Goal: Task Accomplishment & Management: Use online tool/utility

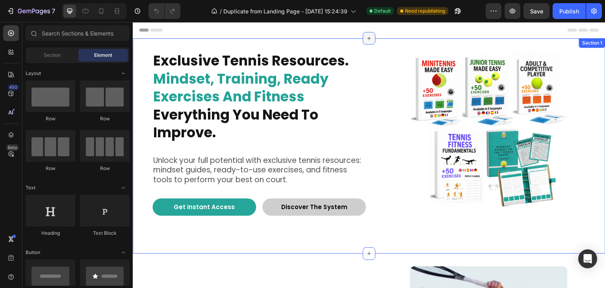
click at [367, 38] on icon at bounding box center [369, 39] width 4 height 4
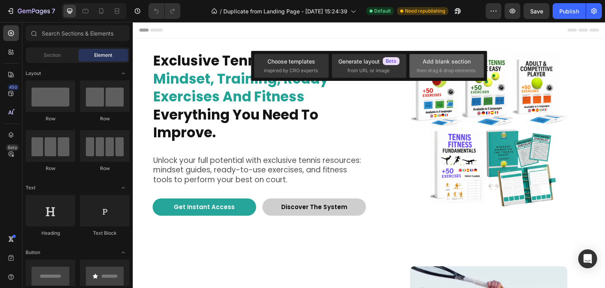
click at [437, 69] on span "then drag & drop elements" at bounding box center [446, 70] width 59 height 7
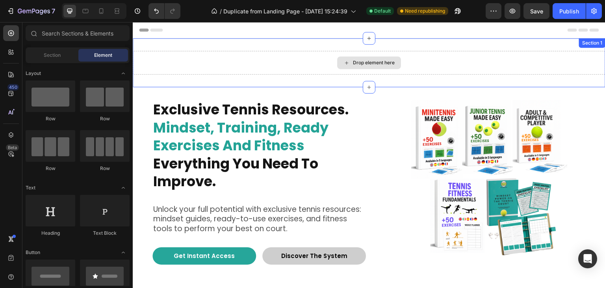
click at [345, 62] on icon at bounding box center [346, 62] width 3 height 3
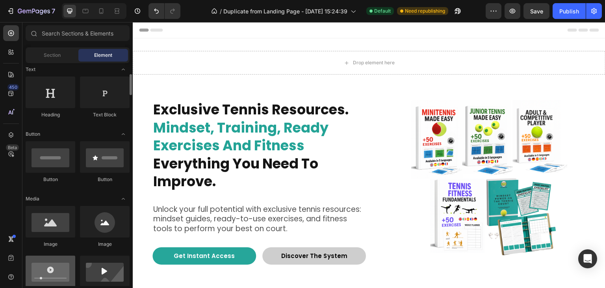
scroll to position [158, 0]
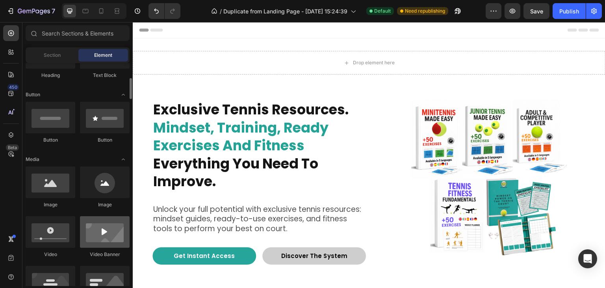
click at [100, 241] on div at bounding box center [105, 232] width 50 height 32
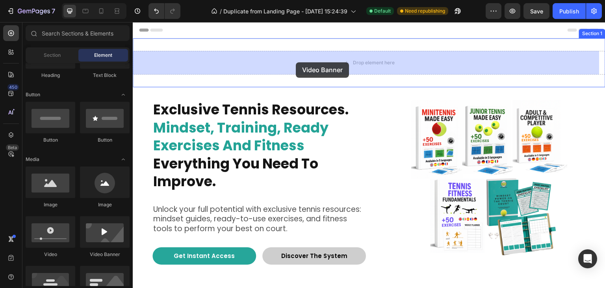
drag, startPoint x: 156, startPoint y: 164, endPoint x: 296, endPoint y: 62, distance: 172.5
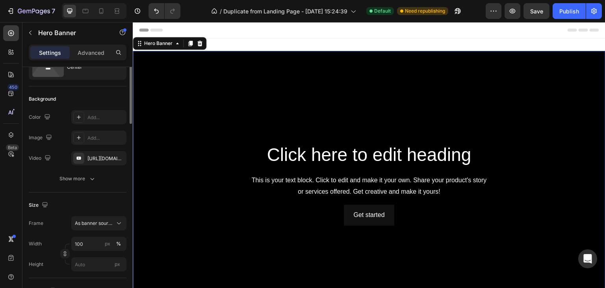
scroll to position [0, 0]
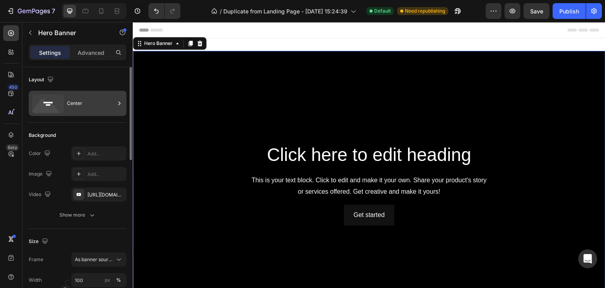
click at [117, 108] on div at bounding box center [119, 103] width 8 height 25
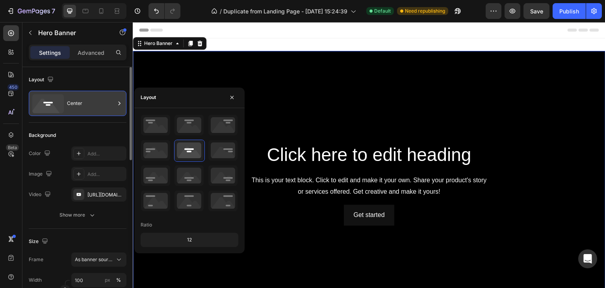
click at [117, 108] on div at bounding box center [119, 103] width 8 height 25
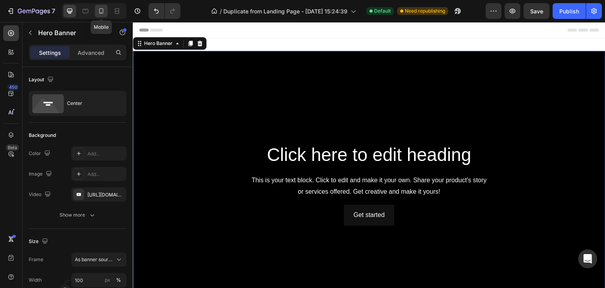
click at [103, 15] on div at bounding box center [101, 11] width 13 height 13
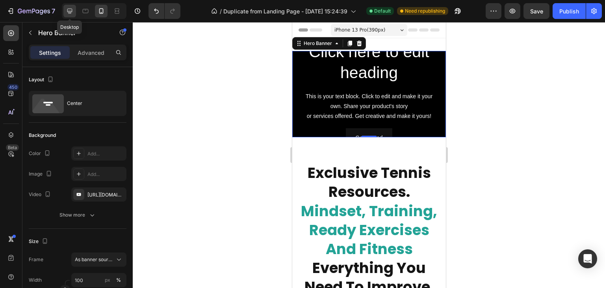
click at [72, 11] on icon at bounding box center [69, 11] width 5 height 5
type input "1200"
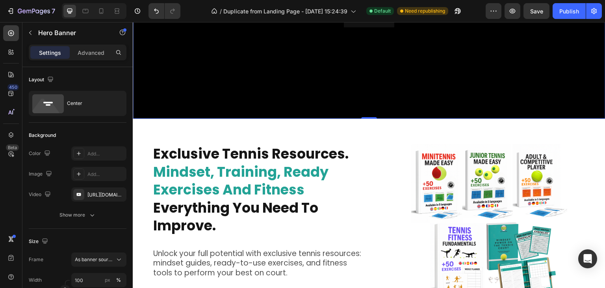
scroll to position [159, 0]
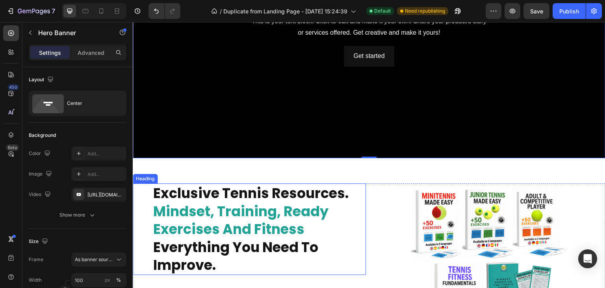
click at [251, 212] on strong "mindset, training, ready exercises and fitness" at bounding box center [240, 219] width 175 height 37
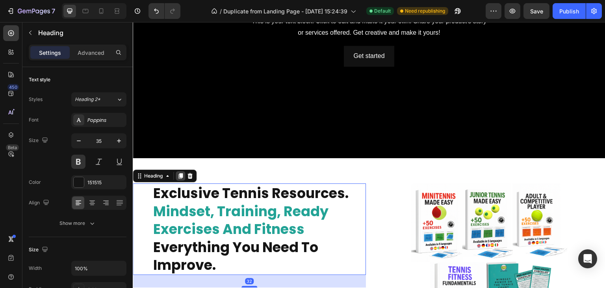
click at [181, 173] on icon at bounding box center [180, 176] width 4 height 6
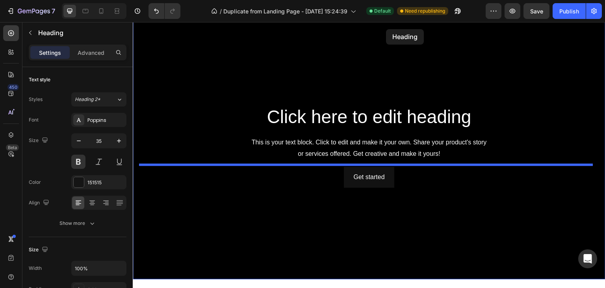
scroll to position [0, 0]
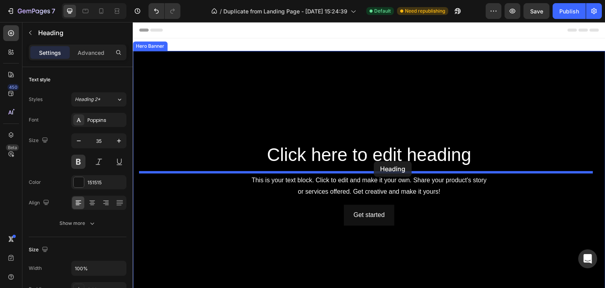
drag, startPoint x: 307, startPoint y: 171, endPoint x: 374, endPoint y: 161, distance: 68.0
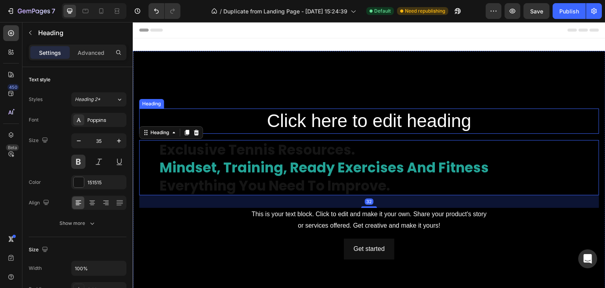
click at [369, 121] on h2 "Click here to edit heading" at bounding box center [369, 120] width 460 height 25
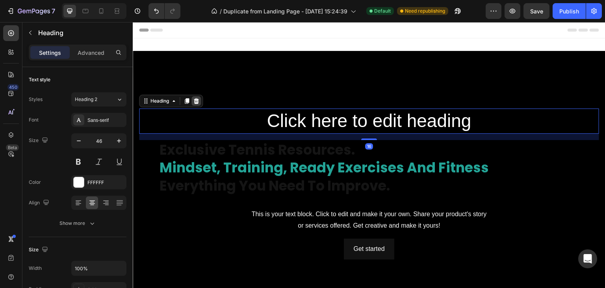
click at [200, 98] on div at bounding box center [195, 100] width 9 height 9
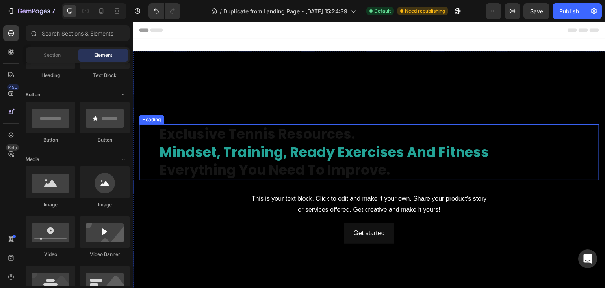
click at [315, 145] on strong "mindset, training, ready exercises and fitness" at bounding box center [324, 151] width 329 height 19
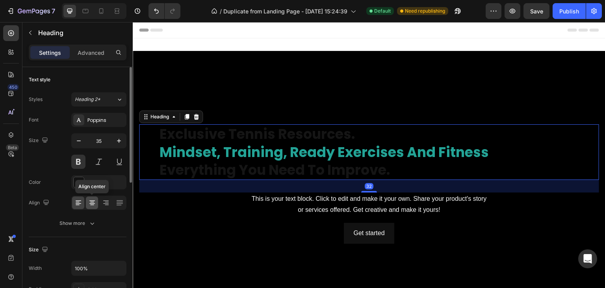
click at [93, 204] on icon at bounding box center [92, 203] width 8 height 8
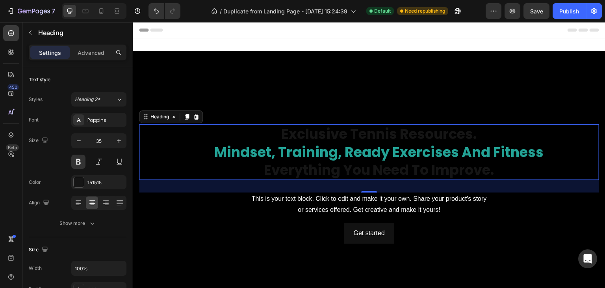
click at [175, 70] on div "Background Image" at bounding box center [369, 184] width 473 height 266
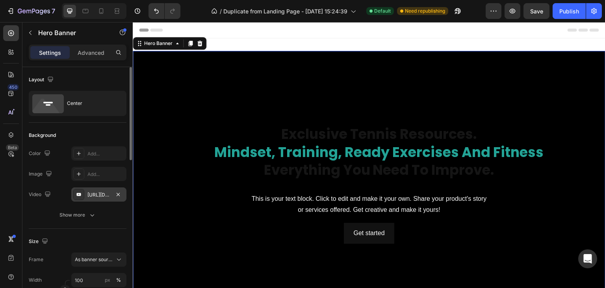
click at [96, 196] on div "https://www.youtube.com/watch?v=drIt4RH_kyQ" at bounding box center [98, 194] width 23 height 7
click at [89, 215] on icon "button" at bounding box center [92, 215] width 8 height 8
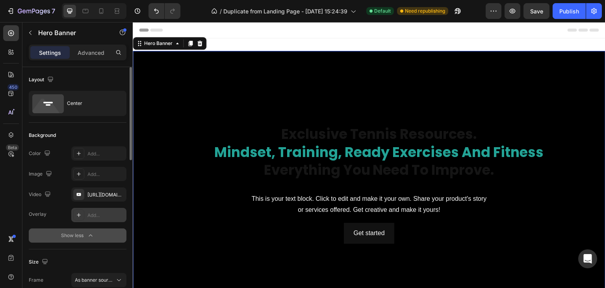
click at [80, 212] on icon at bounding box center [79, 215] width 6 height 6
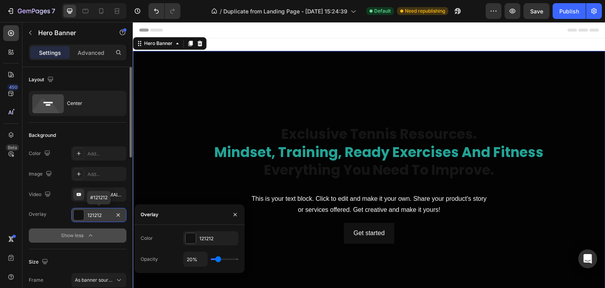
click at [80, 212] on div at bounding box center [79, 215] width 10 height 10
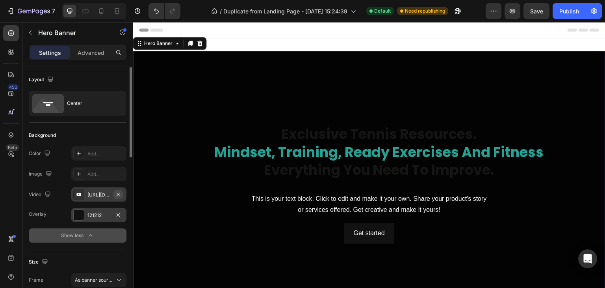
click at [119, 193] on icon "button" at bounding box center [118, 193] width 3 height 3
type input "Auto"
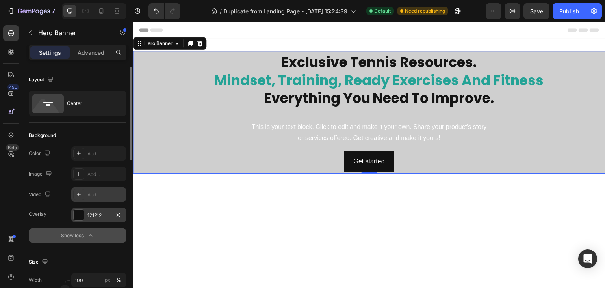
click at [101, 196] on div "Add..." at bounding box center [105, 194] width 37 height 7
type input "https://youtu.be/KOxfzBp72uk"
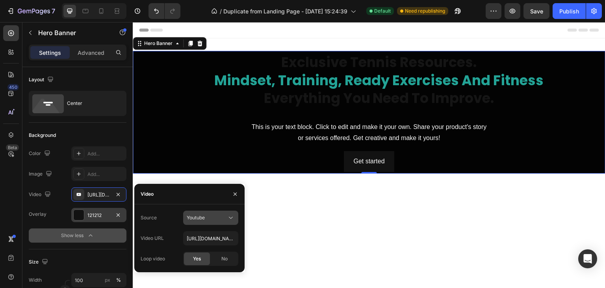
click at [228, 218] on icon at bounding box center [231, 217] width 8 height 8
click at [106, 232] on button "Show less" at bounding box center [78, 235] width 98 height 14
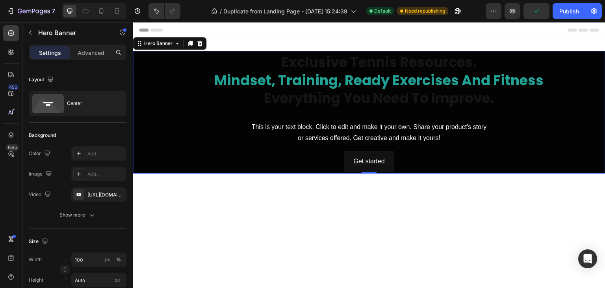
click at [87, 213] on div "Show more" at bounding box center [77, 215] width 37 height 8
click at [80, 195] on icon at bounding box center [79, 194] width 6 height 6
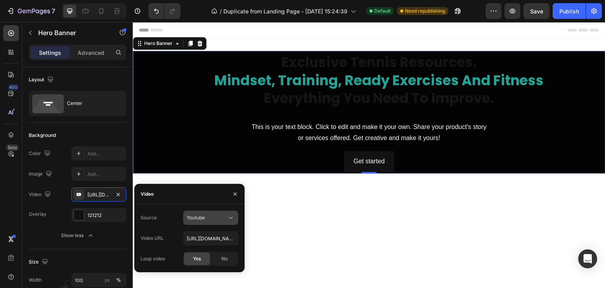
click at [210, 220] on div "Youtube" at bounding box center [207, 217] width 40 height 7
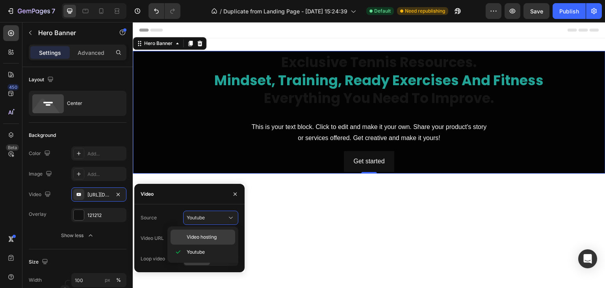
click at [209, 239] on span "Video hosting" at bounding box center [202, 236] width 30 height 7
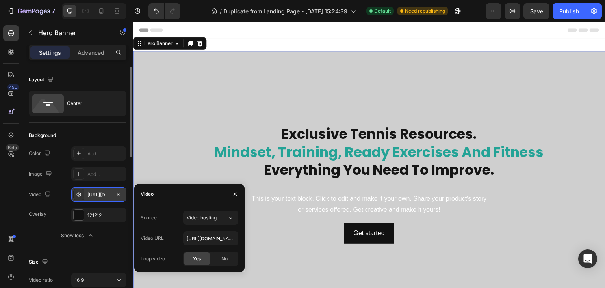
click at [101, 195] on div "https://cdn.shopify.com/videos/c/o/v/92a407d4e0c94a288eb54cac18c387dc.mp4" at bounding box center [98, 194] width 23 height 7
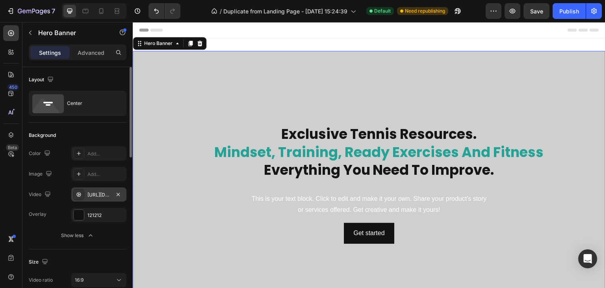
click at [100, 197] on div "https://cdn.shopify.com/videos/c/o/v/92a407d4e0c94a288eb54cac18c387dc.mp4" at bounding box center [98, 194] width 23 height 7
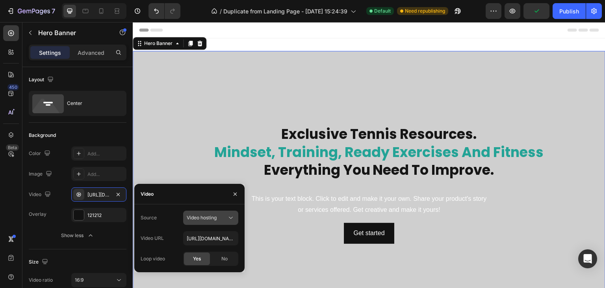
click at [229, 217] on icon at bounding box center [231, 217] width 8 height 8
click at [225, 237] on input "https://cdn.shopify.com/videos/c/o/v/92a407d4e0c94a288eb54cac18c387dc.mp4" at bounding box center [210, 238] width 55 height 14
paste input "https://cdn.shopify.com/videos/c/o/v/84034bb697e94c70a86b88f7fb96ef5a.mp4"
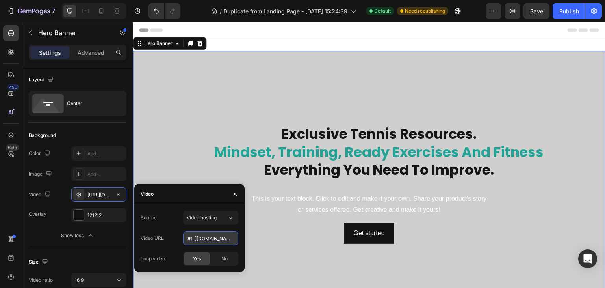
type input "https://cdn.shopify.com/videos/c/o/v/84034bb697e94c70a86b88f7fb96ef5a.mp4"
click at [351, 130] on h2 "exclusive tennis resources. mindset, training, ready exercises and fitness ever…" at bounding box center [379, 152] width 440 height 56
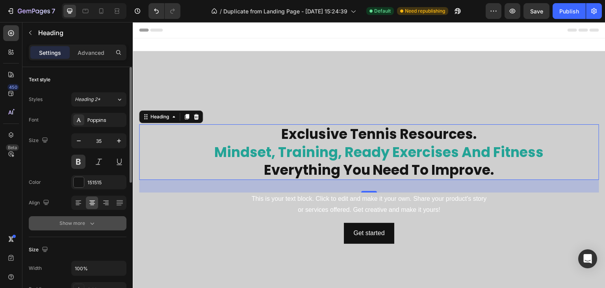
click at [93, 224] on icon "button" at bounding box center [92, 223] width 8 height 8
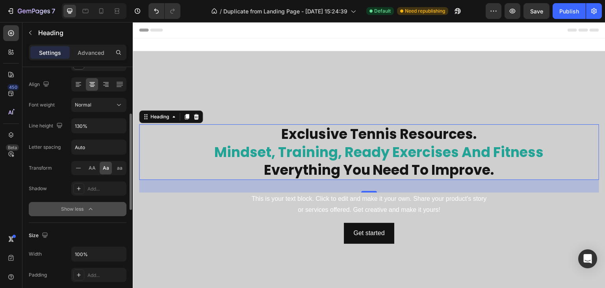
scroll to position [158, 0]
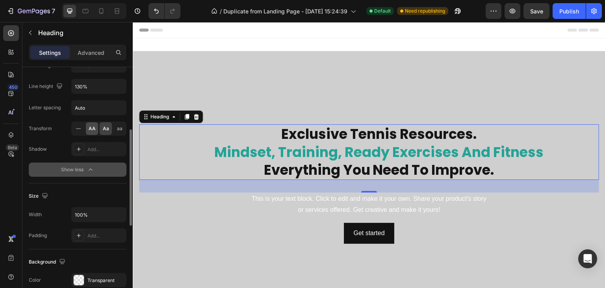
click at [92, 125] on span "AA" at bounding box center [92, 128] width 7 height 7
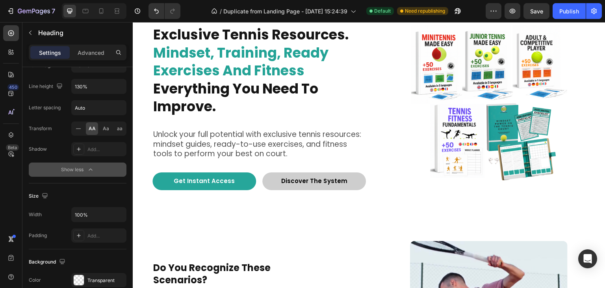
scroll to position [315, 0]
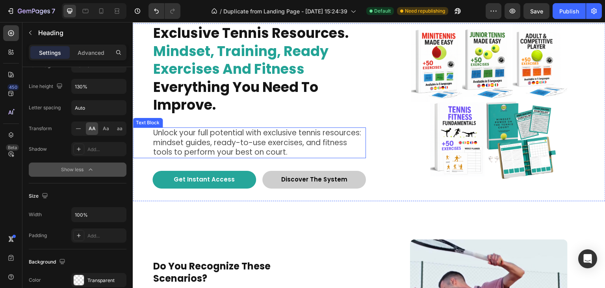
click at [239, 154] on p "Unlock your full potential with exclusive tennis resources: mindset guides, rea…" at bounding box center [259, 142] width 212 height 29
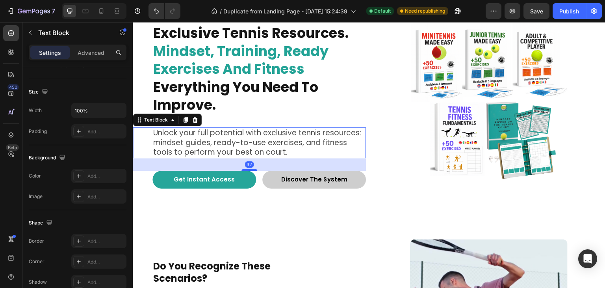
scroll to position [0, 0]
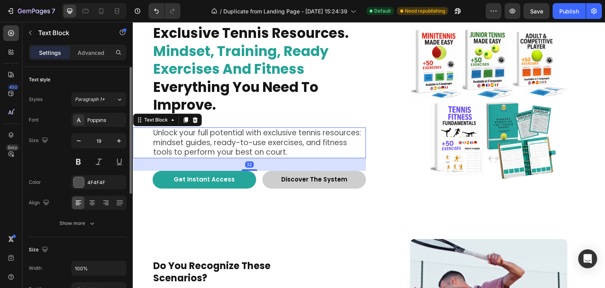
click at [315, 155] on p "Unlock your full potential with exclusive tennis resources: mindset guides, rea…" at bounding box center [259, 142] width 212 height 29
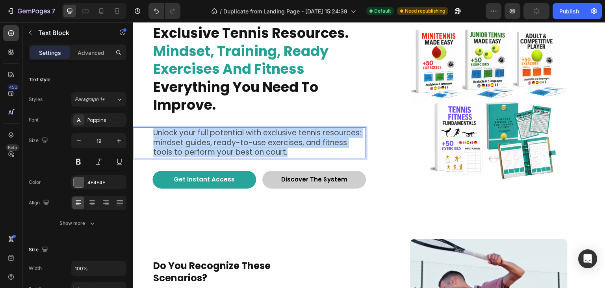
drag, startPoint x: 317, startPoint y: 154, endPoint x: 154, endPoint y: 131, distance: 163.9
click at [154, 131] on p "Unlock your full potential with exclusive tennis resources: mindset guides, rea…" at bounding box center [259, 142] width 212 height 29
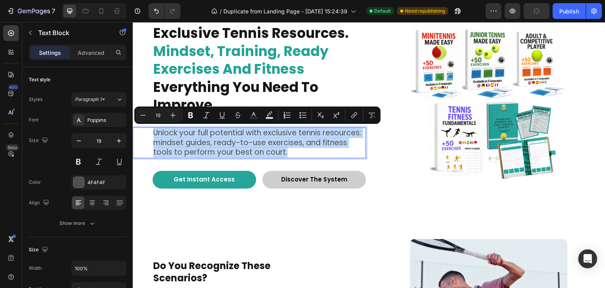
copy p "Unlock your full potential with exclusive tennis resources: mindset guides, rea…"
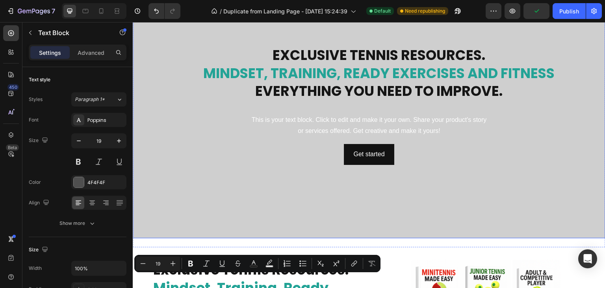
scroll to position [197, 0]
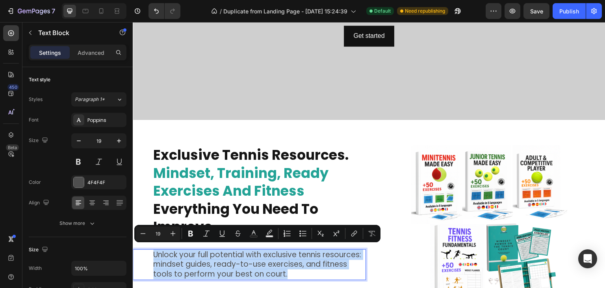
click at [355, 250] on p "Unlock your full potential with exclusive tennis resources: mindset guides, rea…" at bounding box center [259, 264] width 212 height 29
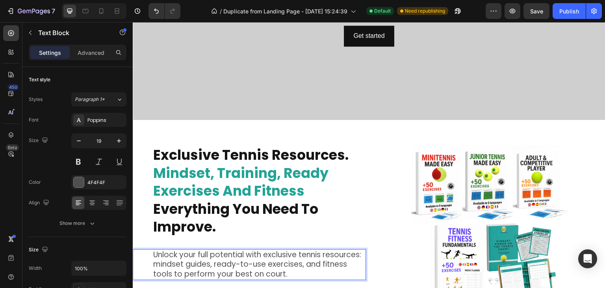
click at [388, 243] on div at bounding box center [488, 224] width 233 height 158
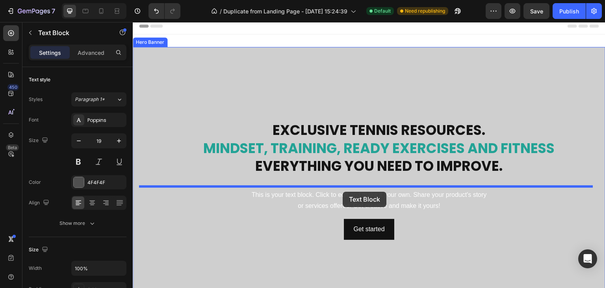
scroll to position [0, 0]
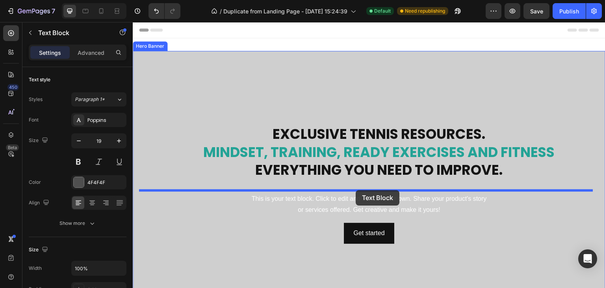
drag, startPoint x: 351, startPoint y: 251, endPoint x: 356, endPoint y: 190, distance: 61.3
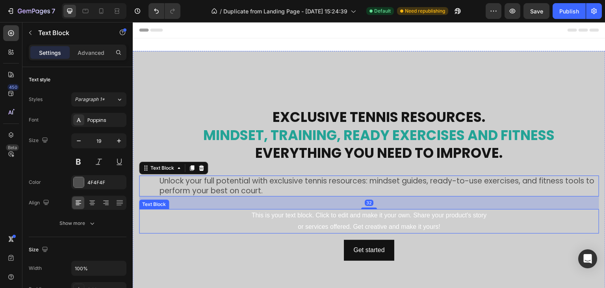
click at [346, 218] on div "This is your text block. Click to edit and make it your own. Share your product…" at bounding box center [369, 221] width 460 height 24
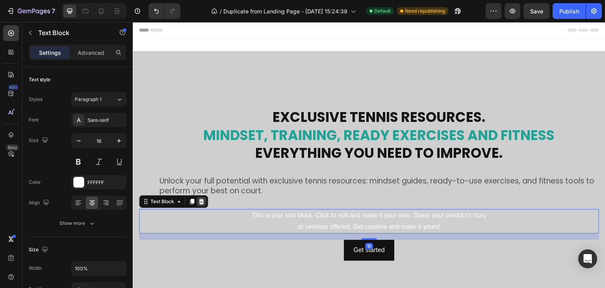
click at [200, 199] on icon at bounding box center [201, 202] width 5 height 6
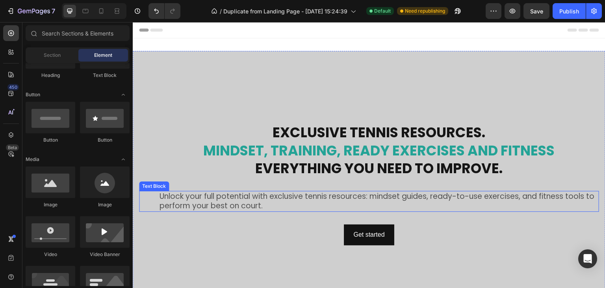
click at [266, 196] on p "Unlock your full potential with exclusive tennis resources: mindset guides, rea…" at bounding box center [379, 200] width 439 height 19
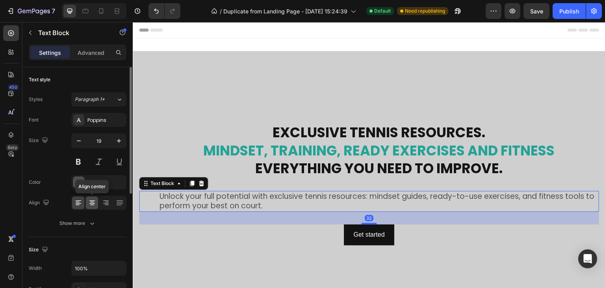
click at [90, 200] on icon at bounding box center [92, 203] width 8 height 8
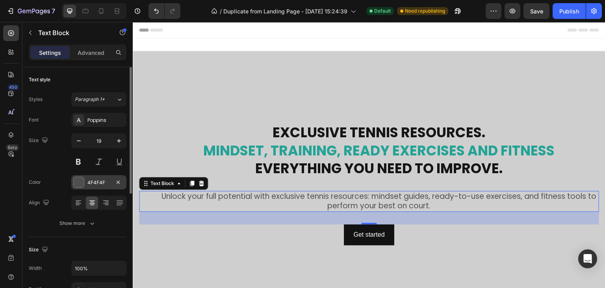
click at [96, 184] on div "4F4F4F" at bounding box center [98, 182] width 23 height 7
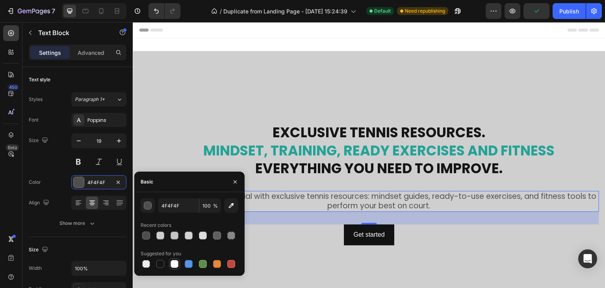
click at [177, 264] on div at bounding box center [175, 264] width 8 height 8
type input "FFFFFF"
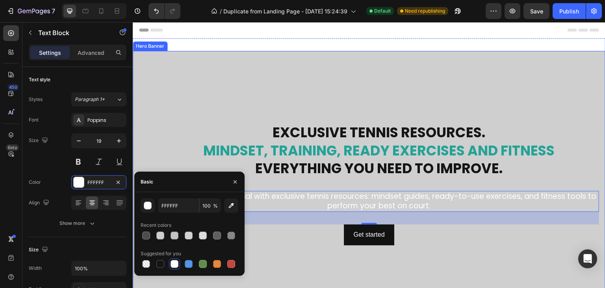
click at [500, 257] on div "Overlay" at bounding box center [369, 184] width 473 height 266
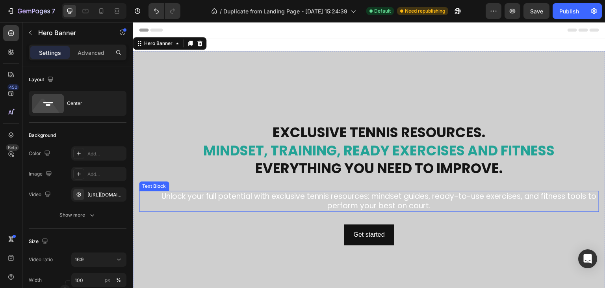
click at [425, 198] on p "Unlock your full potential with exclusive tennis resources: mindset guides, rea…" at bounding box center [379, 200] width 439 height 19
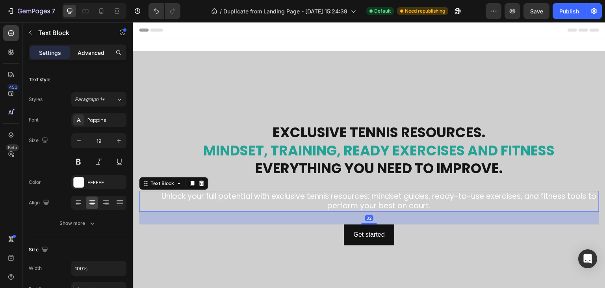
click at [82, 52] on p "Advanced" at bounding box center [91, 52] width 27 height 8
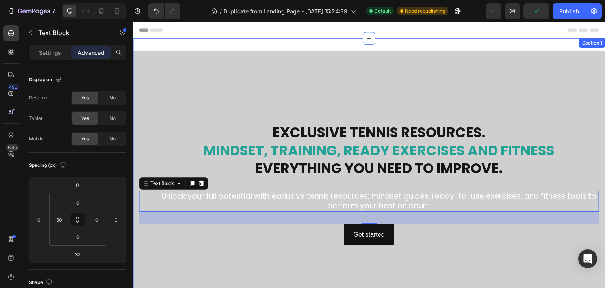
click at [407, 45] on div "Exclusive tennis resources. Mindset, Training, Ready Exercises And Fitness Ever…" at bounding box center [369, 183] width 473 height 291
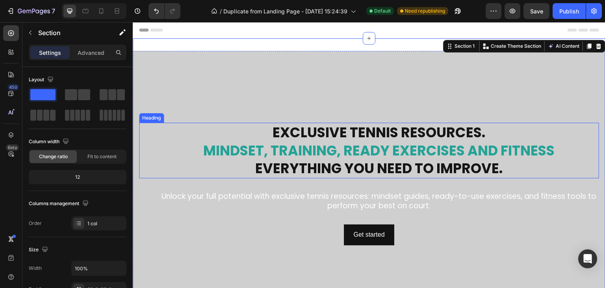
click at [395, 141] on strong "Mindset, Training, Ready Exercises And Fitness" at bounding box center [378, 150] width 351 height 19
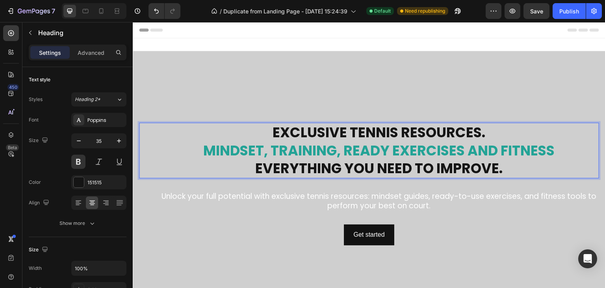
click at [382, 153] on strong "Mindset, Training, Ready Exercises And Fitness" at bounding box center [378, 150] width 351 height 19
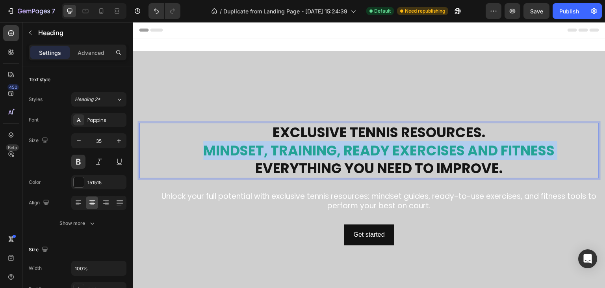
click at [382, 153] on strong "Mindset, Training, Ready Exercises And Fitness" at bounding box center [378, 150] width 351 height 19
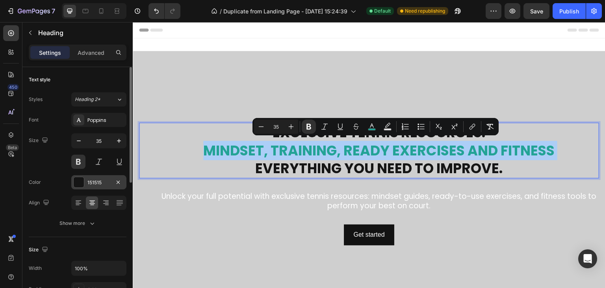
click at [82, 182] on div at bounding box center [79, 182] width 10 height 10
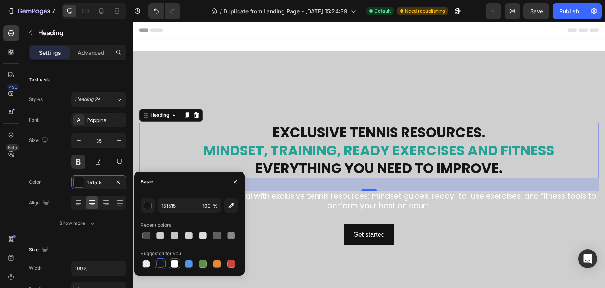
click at [176, 263] on div at bounding box center [175, 264] width 8 height 8
type input "FFFFFF"
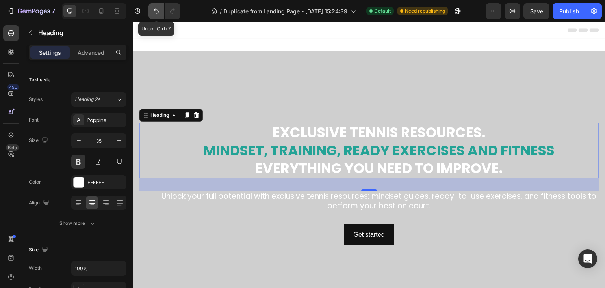
click at [154, 12] on icon "Undo/Redo" at bounding box center [156, 11] width 8 height 8
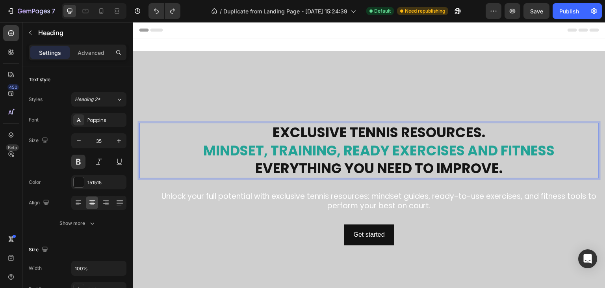
click at [221, 143] on strong "Mindset, Training, Ready Exercises And Fitness" at bounding box center [378, 150] width 351 height 19
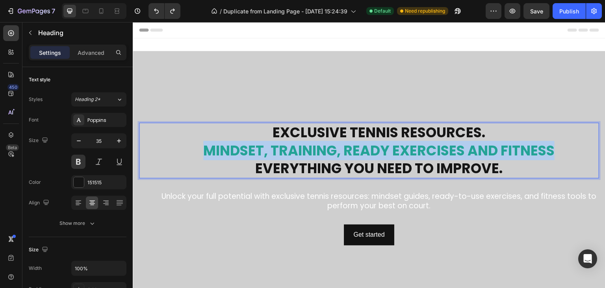
drag, startPoint x: 201, startPoint y: 145, endPoint x: 555, endPoint y: 148, distance: 353.3
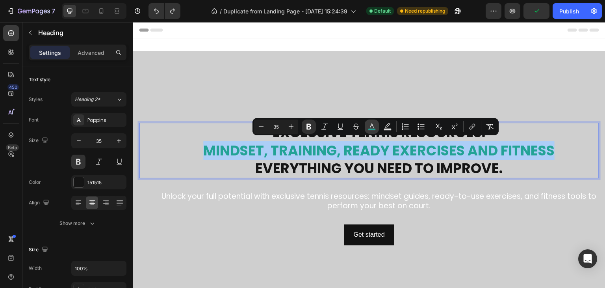
click at [369, 128] on rect "Editor contextual toolbar" at bounding box center [371, 129] width 7 height 2
type input "23A396"
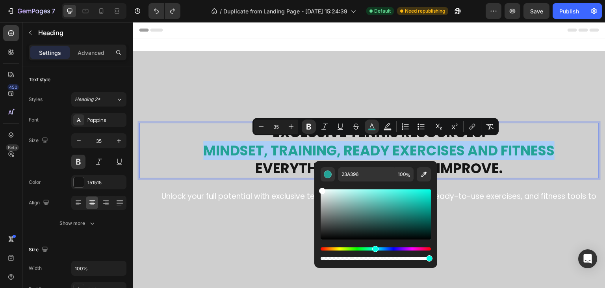
drag, startPoint x: 407, startPoint y: 210, endPoint x: 324, endPoint y: 189, distance: 85.6
click at [317, 182] on div "23A396 100 %" at bounding box center [375, 211] width 123 height 100
type input "FFFFFF"
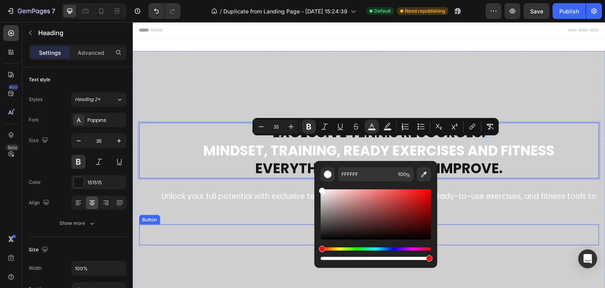
click at [471, 224] on div "Get started Button" at bounding box center [369, 234] width 460 height 21
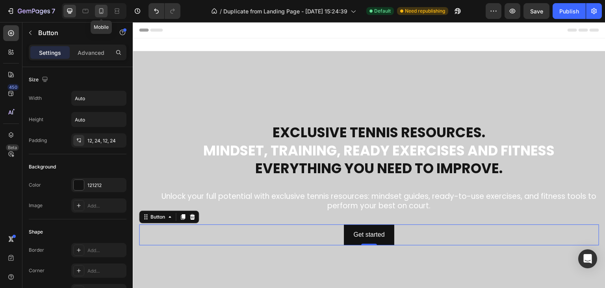
click at [99, 13] on icon at bounding box center [101, 11] width 4 height 6
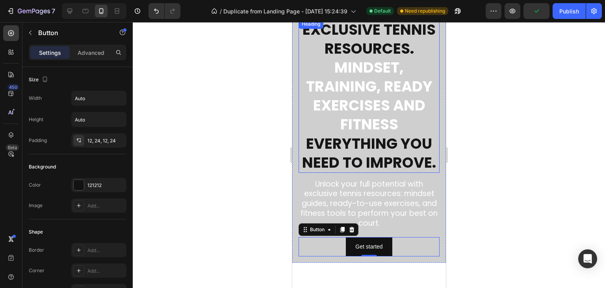
scroll to position [7, 0]
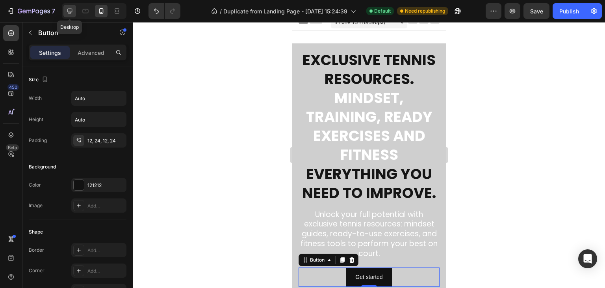
click at [71, 11] on icon at bounding box center [70, 11] width 8 height 8
type input "16"
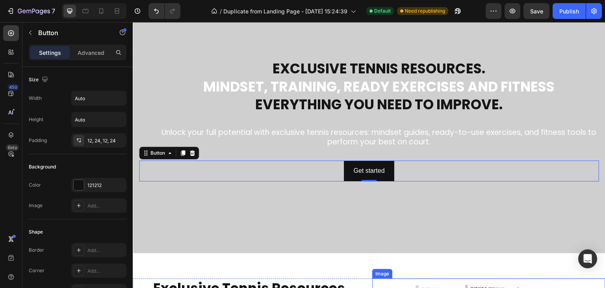
scroll to position [54, 0]
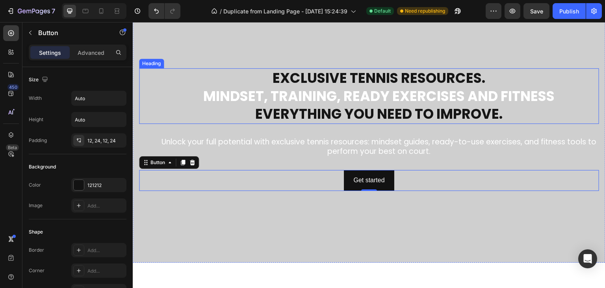
click at [389, 75] on p "Exclusive tennis resources. Mindset, Training, Ready Exercises And Fitness Ever…" at bounding box center [379, 96] width 439 height 54
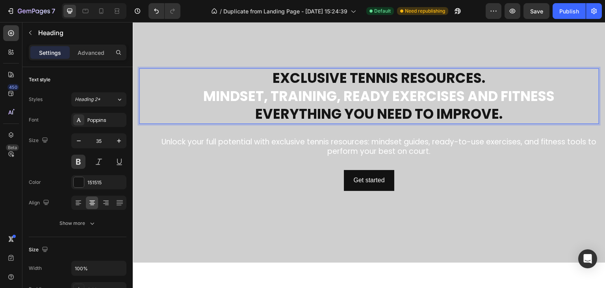
click at [419, 77] on p "Exclusive tennis resources. Mindset, Training, Ready Exercises And Fitness Ever…" at bounding box center [379, 96] width 439 height 54
click at [401, 78] on p "Exclusive tennis resources. Mindset, Training, Ready Exercises And Fitness Ever…" at bounding box center [379, 96] width 439 height 54
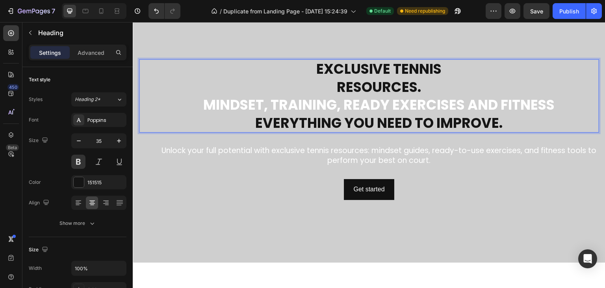
scroll to position [46, 0]
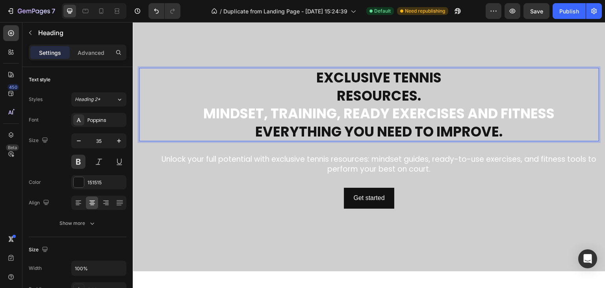
click at [386, 122] on strong "Everything you need to improve." at bounding box center [378, 131] width 247 height 19
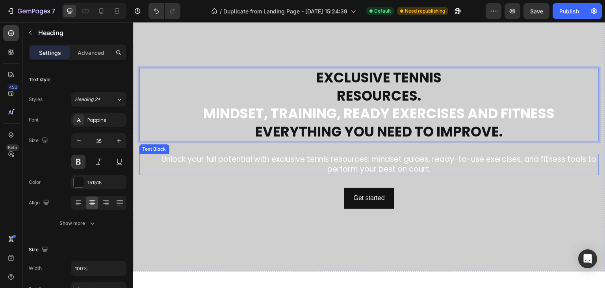
click at [417, 164] on p "Unlock your full potential with exclusive tennis resources: mindset guides, rea…" at bounding box center [379, 163] width 439 height 19
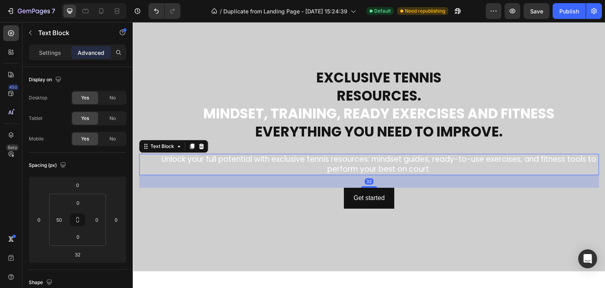
click at [417, 164] on p "Unlock your full potential with exclusive tennis resources: mindset guides, rea…" at bounding box center [379, 163] width 439 height 19
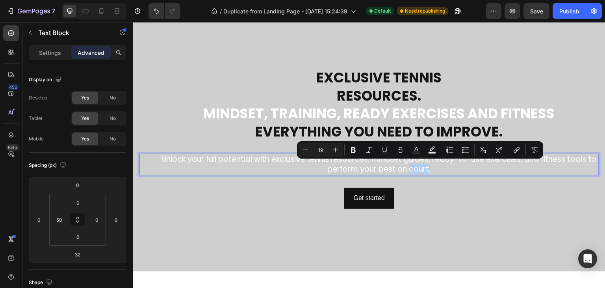
click at [427, 167] on p "Unlock your full potential with exclusive tennis resources: mindset guides, rea…" at bounding box center [379, 163] width 439 height 19
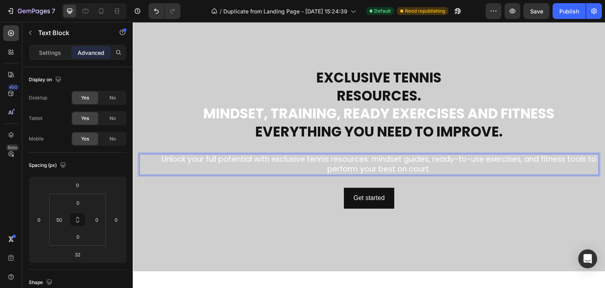
click at [434, 168] on p "Unlock your full potential with exclusive tennis resources: mindset guides, rea…" at bounding box center [379, 163] width 439 height 19
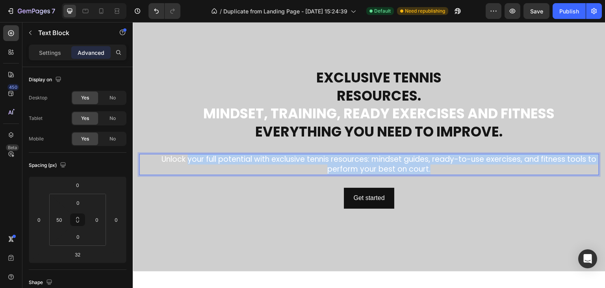
drag, startPoint x: 434, startPoint y: 168, endPoint x: 189, endPoint y: 154, distance: 245.8
click at [189, 154] on p "Unlock your full potential with exclusive tennis resources: mindset guides, rea…" at bounding box center [379, 163] width 439 height 19
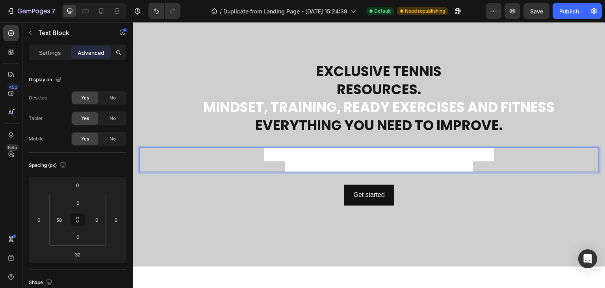
scroll to position [0, 0]
click at [159, 9] on icon "Undo/Redo" at bounding box center [156, 11] width 8 height 8
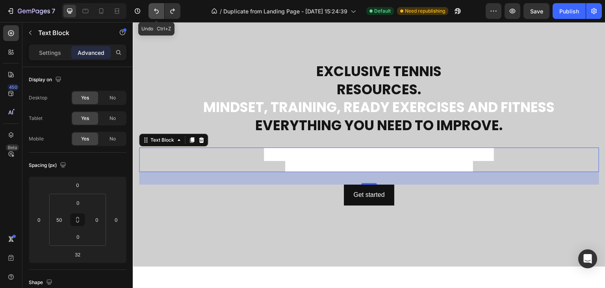
click at [159, 9] on icon "Undo/Redo" at bounding box center [156, 11] width 8 height 8
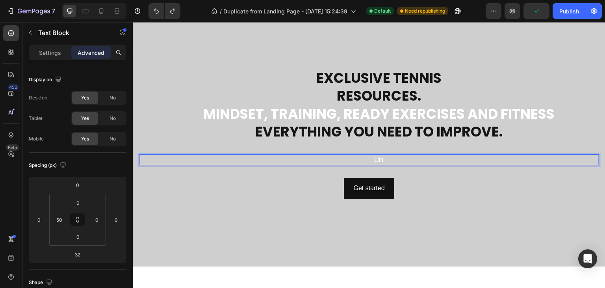
click at [379, 160] on p "Un" at bounding box center [379, 160] width 439 height 10
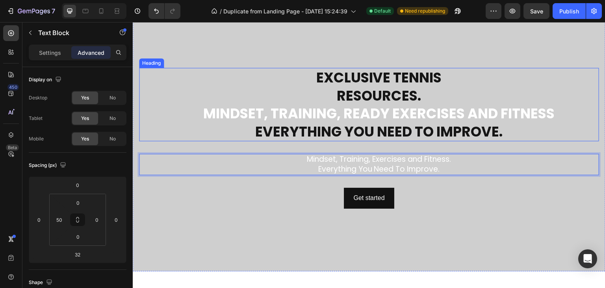
click at [374, 128] on strong "Everything you need to improve." at bounding box center [378, 131] width 247 height 19
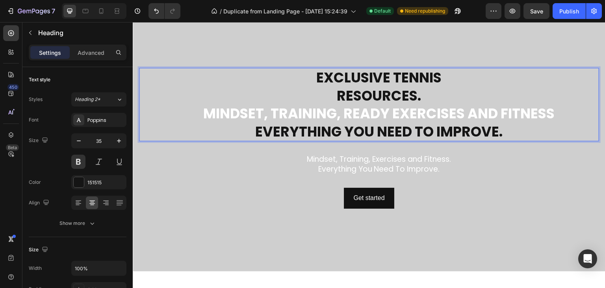
click at [499, 131] on strong "Everything you need to improve." at bounding box center [378, 131] width 247 height 19
click at [503, 131] on p "Exclusive tennis resources. Mindset, Training, Ready Exercises And Fitness Ever…" at bounding box center [379, 105] width 439 height 72
click at [498, 131] on strong "Everything you need to improve." at bounding box center [378, 131] width 247 height 19
click at [501, 132] on p "Exclusive tennis resources. Mindset, Training, Ready Exercises And Fitness Ever…" at bounding box center [379, 105] width 439 height 72
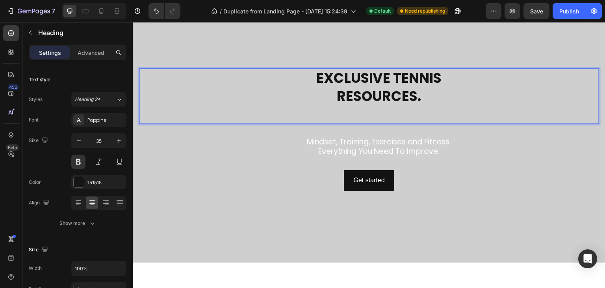
scroll to position [63, 0]
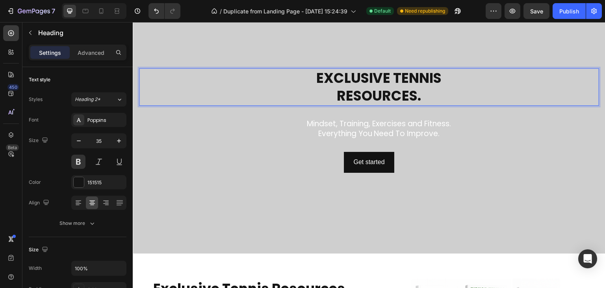
click at [379, 73] on p "Exclusive tennis resources." at bounding box center [379, 87] width 439 height 36
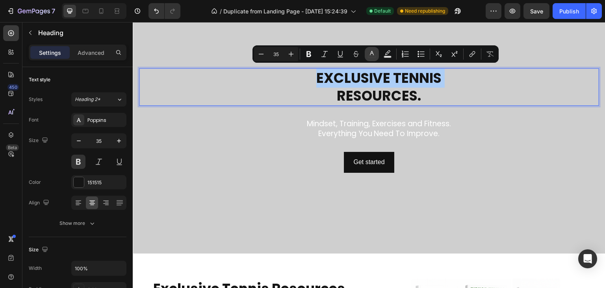
click at [372, 56] on icon "Editor contextual toolbar" at bounding box center [372, 54] width 8 height 8
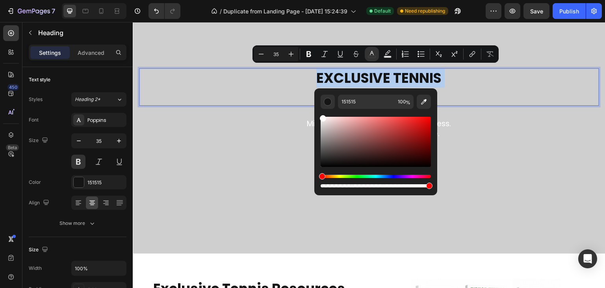
type input "FFFCFC"
drag, startPoint x: 322, startPoint y: 163, endPoint x: 322, endPoint y: 115, distance: 48.4
click at [322, 115] on div "Editor contextual toolbar" at bounding box center [376, 152] width 110 height 74
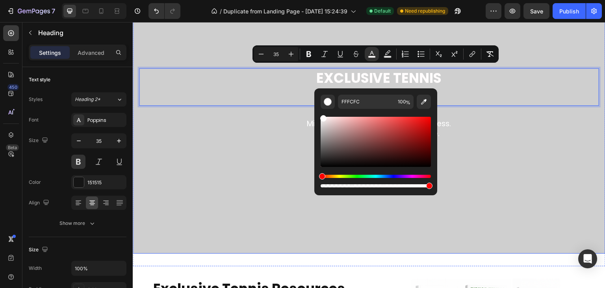
click at [495, 145] on div "Exclusive tennis resources. Heading 32 Mindset, Training, Exercises and Fitness…" at bounding box center [369, 120] width 460 height 104
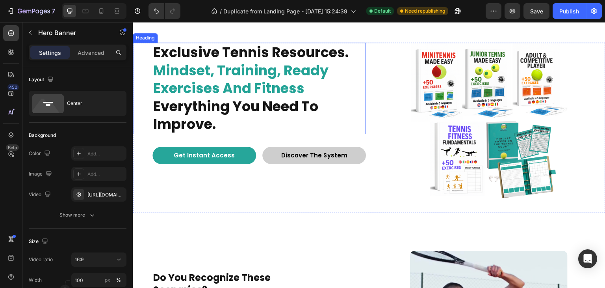
scroll to position [300, 0]
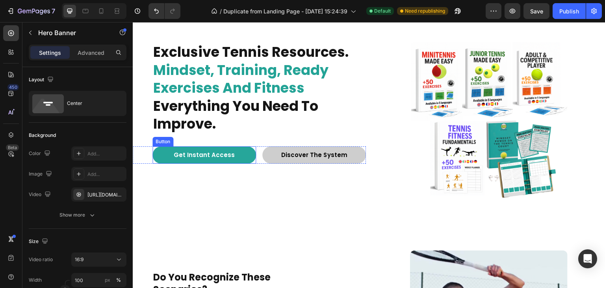
click at [164, 157] on link "Get Instant Access" at bounding box center [204, 155] width 104 height 18
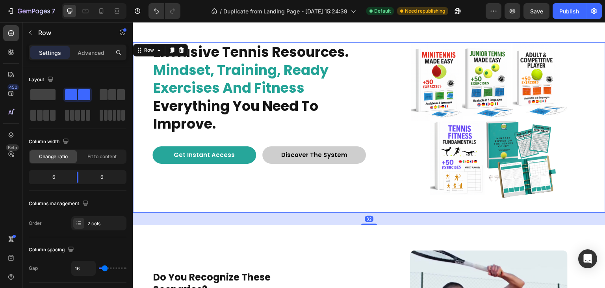
click at [258, 170] on div "exclusive tennis resources. mindset, training, ready exercises and fitness ever…" at bounding box center [249, 127] width 233 height 170
click at [290, 153] on span "Discover The System" at bounding box center [314, 154] width 66 height 8
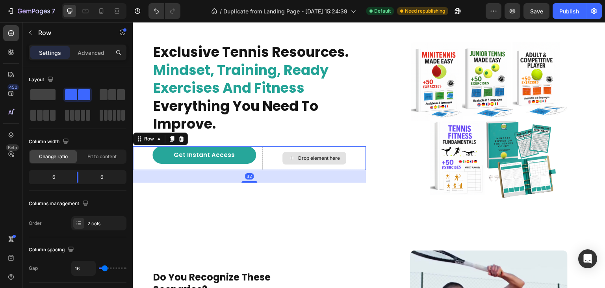
click at [268, 152] on div "Drop element here" at bounding box center [314, 158] width 104 height 24
click at [141, 161] on div "Get Instant Access Button Drop element here Row 32" at bounding box center [249, 158] width 233 height 24
click at [42, 98] on span at bounding box center [42, 94] width 25 height 11
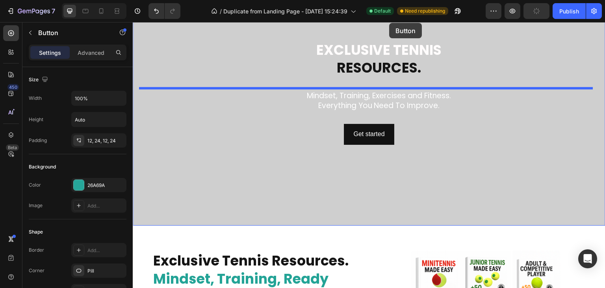
scroll to position [74, 0]
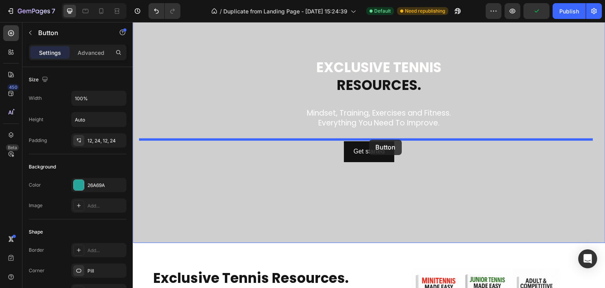
drag, startPoint x: 338, startPoint y: 233, endPoint x: 369, endPoint y: 139, distance: 98.5
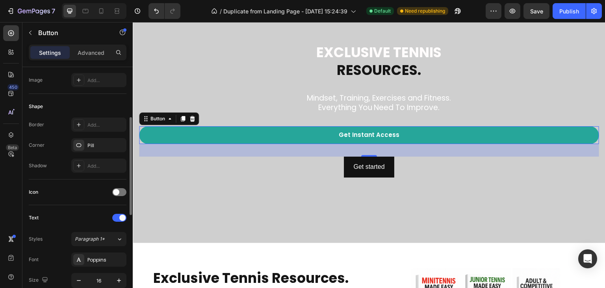
scroll to position [0, 0]
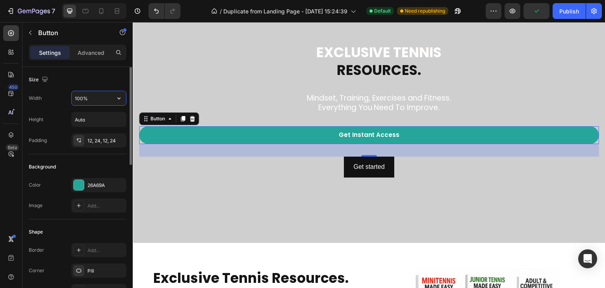
click at [105, 97] on input "100%" at bounding box center [99, 98] width 54 height 14
click at [115, 96] on icon "button" at bounding box center [119, 98] width 8 height 8
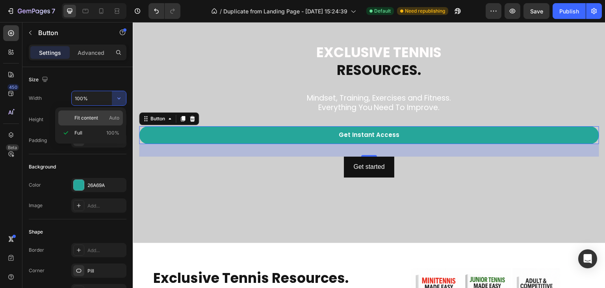
click at [101, 116] on p "Fit content Auto" at bounding box center [96, 117] width 45 height 7
type input "Auto"
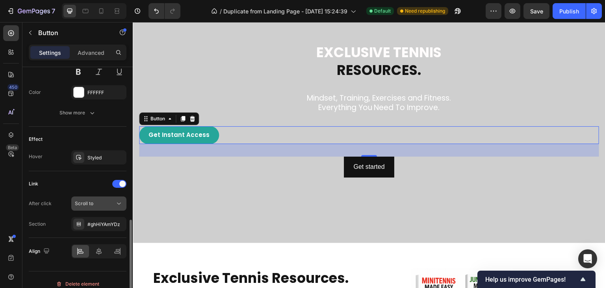
scroll to position [362, 0]
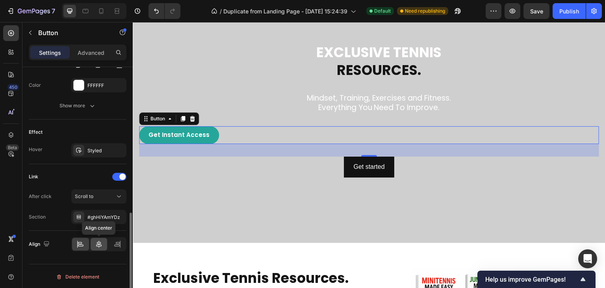
click at [99, 241] on icon at bounding box center [99, 244] width 8 height 8
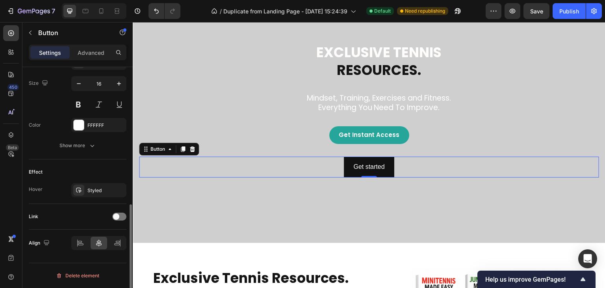
scroll to position [321, 0]
click at [399, 171] on div "Get started Button 0" at bounding box center [369, 166] width 460 height 21
click at [191, 147] on icon at bounding box center [192, 149] width 6 height 6
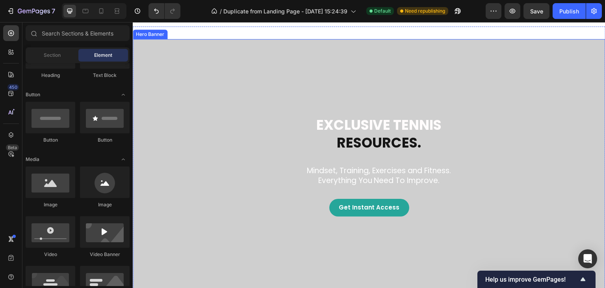
scroll to position [0, 0]
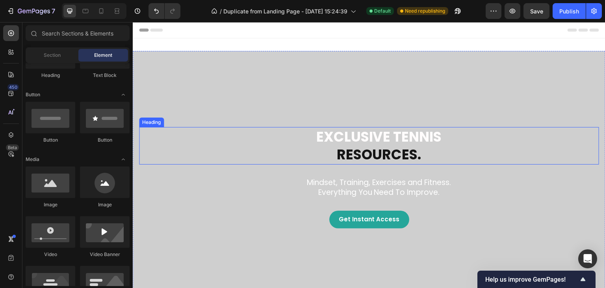
click at [354, 152] on p "⁠⁠⁠⁠⁠⁠⁠ Exclusive tennis resources." at bounding box center [379, 146] width 439 height 36
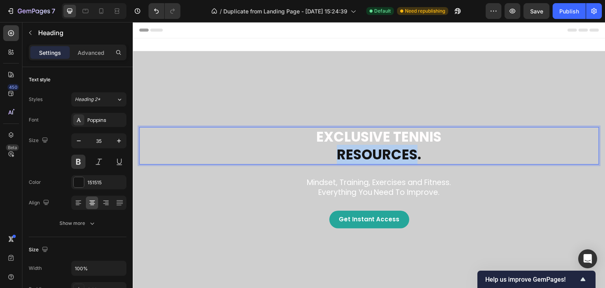
click at [354, 152] on p "Exclusive tennis resources." at bounding box center [379, 146] width 439 height 36
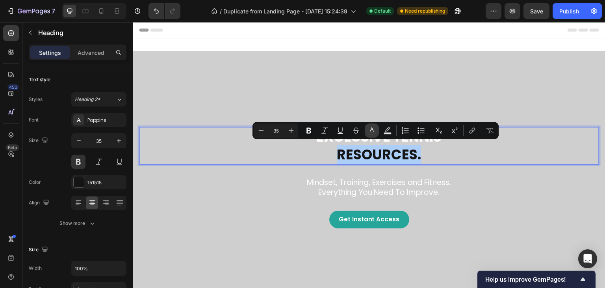
click at [375, 135] on button "color" at bounding box center [372, 130] width 14 height 14
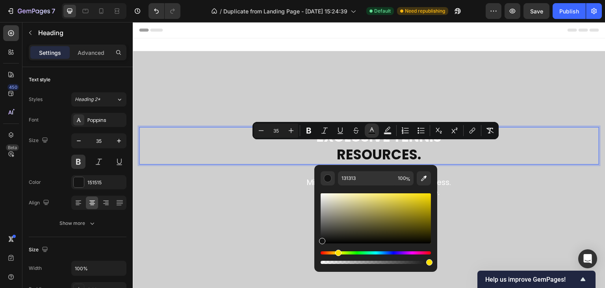
drag, startPoint x: 321, startPoint y: 254, endPoint x: 337, endPoint y: 252, distance: 15.4
click at [337, 252] on div "Hue" at bounding box center [338, 252] width 6 height 6
type input "FFE100"
drag, startPoint x: 324, startPoint y: 241, endPoint x: 432, endPoint y: 189, distance: 120.1
click at [432, 189] on div "FFE100 100 %" at bounding box center [375, 215] width 123 height 100
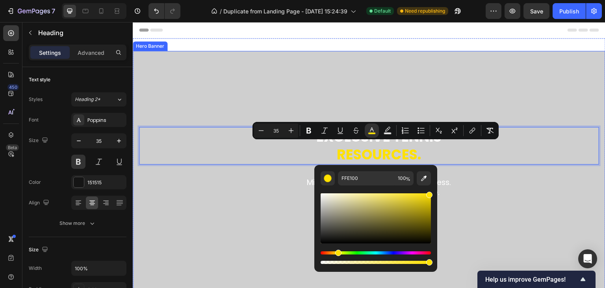
click at [455, 202] on div "Exclusive tennis resources. Heading 32 Mindset, Training, Exercises and Fitness…" at bounding box center [369, 184] width 460 height 114
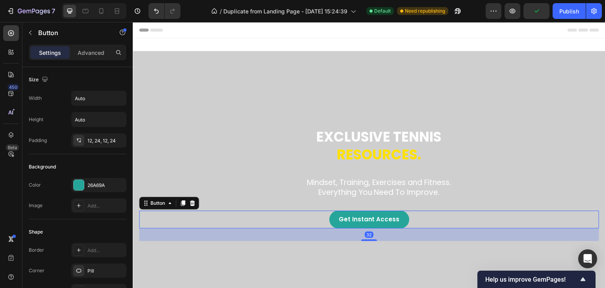
click at [382, 210] on link "Get Instant Access" at bounding box center [369, 219] width 80 height 18
click at [77, 184] on div at bounding box center [79, 185] width 10 height 10
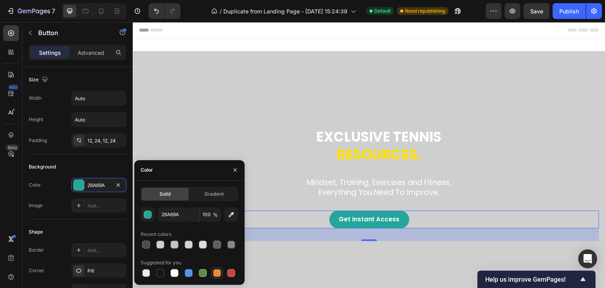
click at [215, 273] on div at bounding box center [217, 273] width 8 height 8
type input "E4893A"
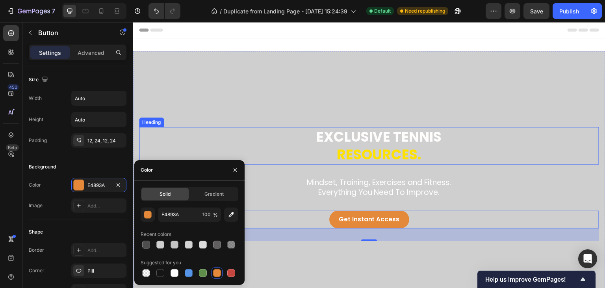
click at [373, 148] on span "resources." at bounding box center [379, 154] width 84 height 19
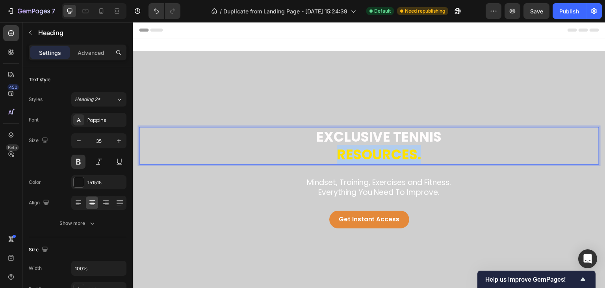
click at [373, 148] on span "resources." at bounding box center [379, 154] width 84 height 19
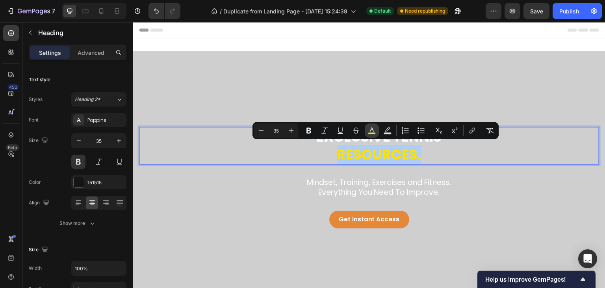
click at [371, 132] on icon "Editor contextual toolbar" at bounding box center [372, 130] width 8 height 8
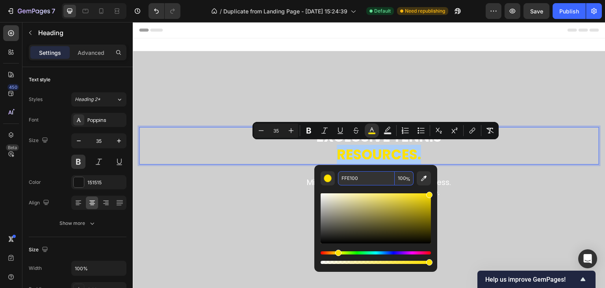
click at [353, 176] on input "FFE100" at bounding box center [366, 178] width 57 height 14
click at [262, 227] on div "Get Instant Access Button" at bounding box center [369, 225] width 460 height 30
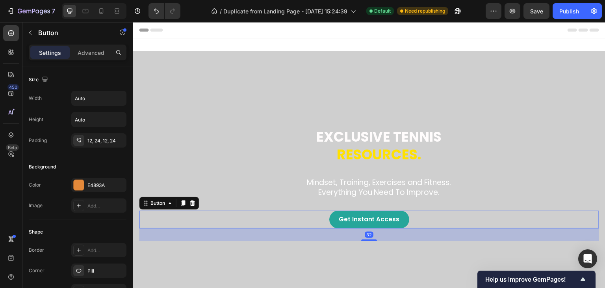
click at [358, 225] on link "Get Instant Access" at bounding box center [369, 219] width 80 height 18
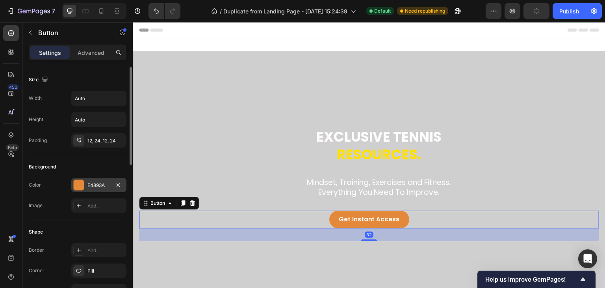
click at [96, 184] on div "E4893A" at bounding box center [98, 185] width 23 height 7
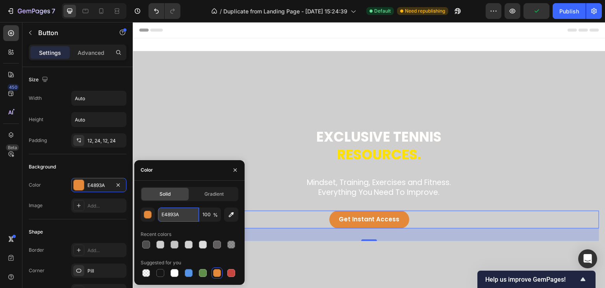
click at [176, 216] on input "E4893A" at bounding box center [178, 214] width 41 height 14
paste input "FFE100"
type input "FFE100"
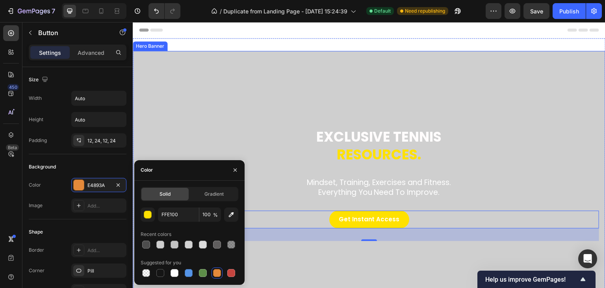
click at [389, 256] on div "Overlay" at bounding box center [369, 184] width 473 height 266
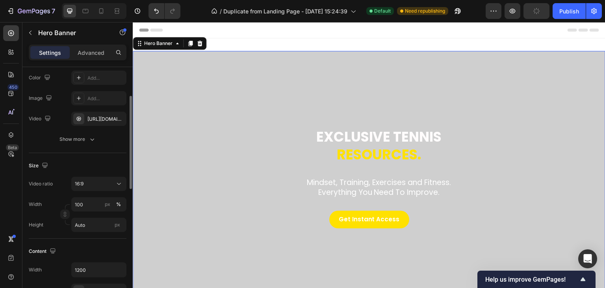
scroll to position [36, 0]
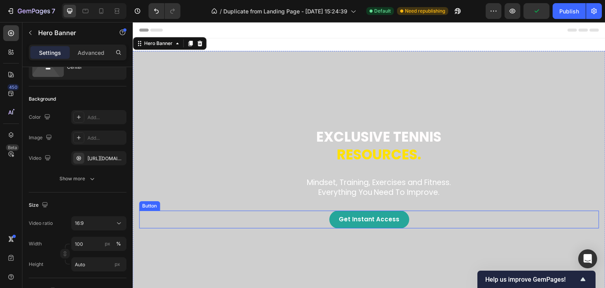
click at [335, 223] on link "Get Instant Access" at bounding box center [369, 219] width 80 height 18
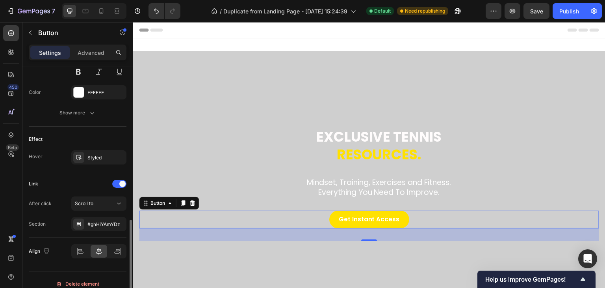
scroll to position [362, 0]
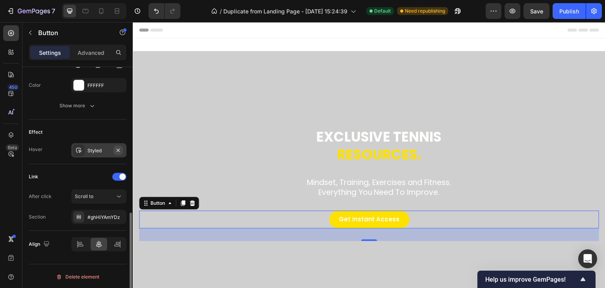
click at [118, 150] on icon "button" at bounding box center [118, 150] width 6 height 6
click at [354, 219] on span "Get Instant Access" at bounding box center [369, 219] width 61 height 8
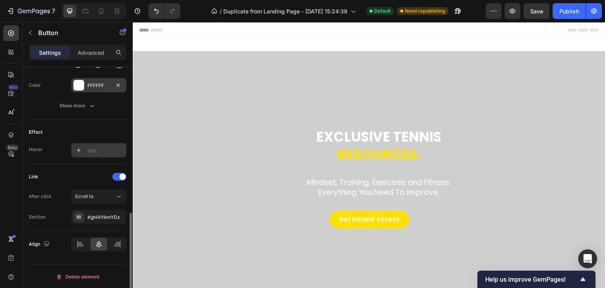
click at [84, 85] on div "FFFFFF" at bounding box center [98, 85] width 55 height 14
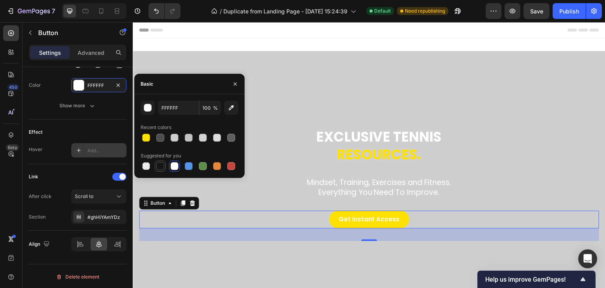
click at [161, 167] on div at bounding box center [160, 166] width 8 height 8
type input "151515"
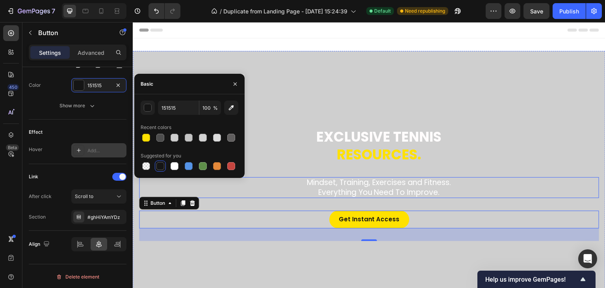
click at [511, 178] on p "Mindset, Training, Exercises and Fitness. Everything You Need To Improve." at bounding box center [379, 187] width 439 height 19
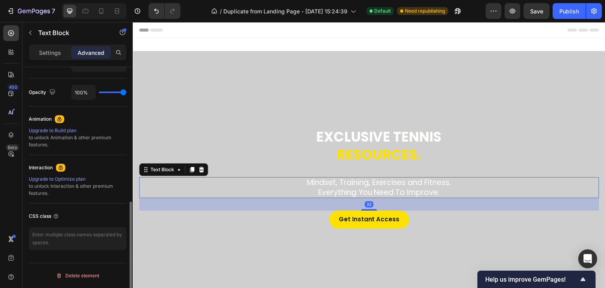
scroll to position [0, 0]
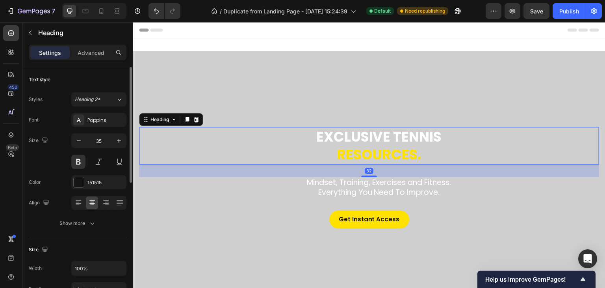
click at [501, 146] on p "⁠⁠⁠⁠⁠⁠⁠ Exclusive tennis resources." at bounding box center [379, 146] width 439 height 36
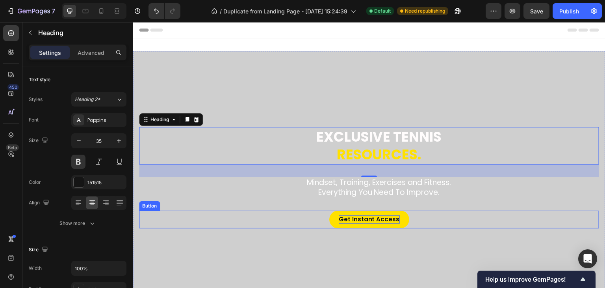
click at [370, 217] on span "Get Instant Access" at bounding box center [369, 219] width 61 height 8
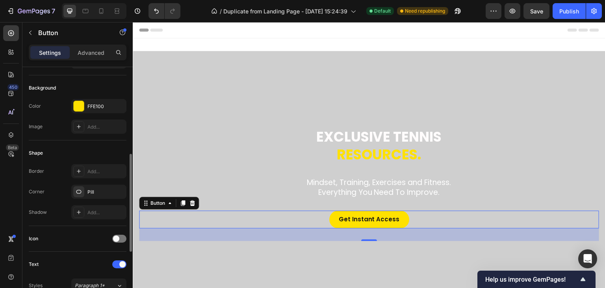
scroll to position [158, 0]
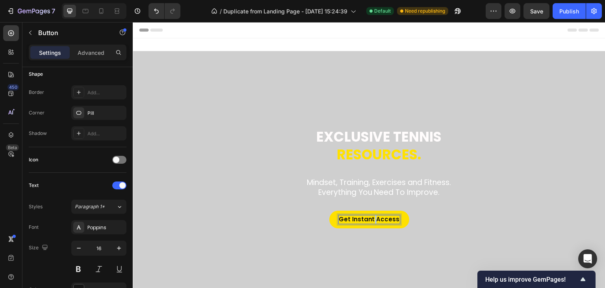
click at [371, 218] on span "Get Instant Access" at bounding box center [369, 219] width 61 height 8
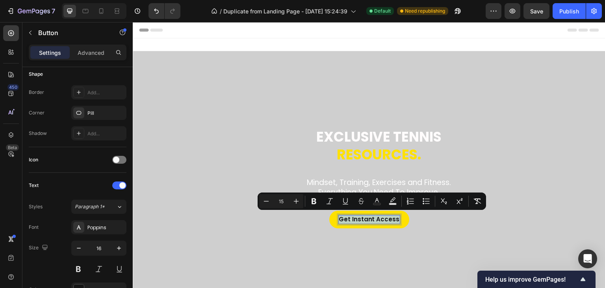
click at [371, 218] on span "Get Instant Access" at bounding box center [369, 219] width 61 height 8
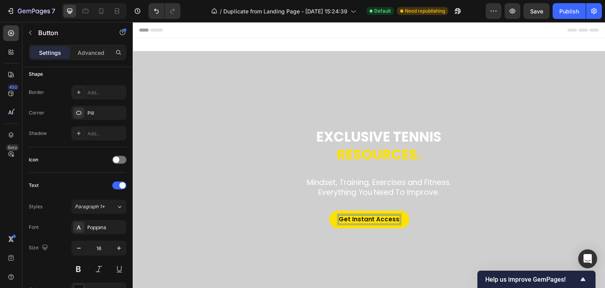
click at [375, 219] on span "Get Instant Access" at bounding box center [369, 219] width 61 height 8
click at [385, 219] on span "Get Instant Access" at bounding box center [369, 219] width 61 height 8
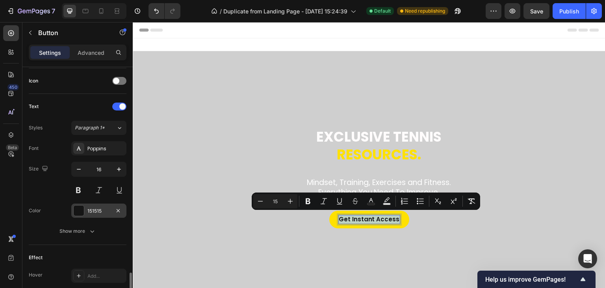
scroll to position [315, 0]
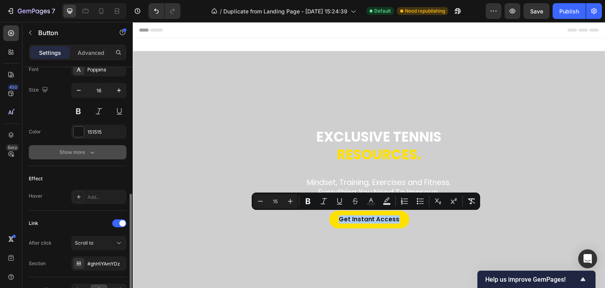
click at [90, 153] on icon "button" at bounding box center [92, 152] width 8 height 8
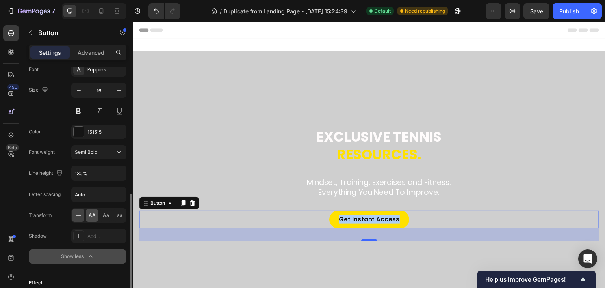
click at [93, 215] on span "AA" at bounding box center [92, 215] width 7 height 7
click at [351, 217] on span "Get Instant Access" at bounding box center [369, 219] width 67 height 8
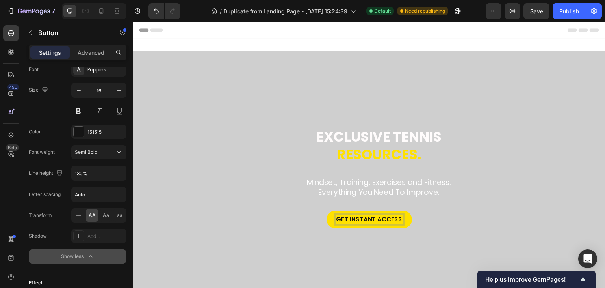
click at [463, 226] on div "Get Instant Access Button 32" at bounding box center [369, 225] width 460 height 30
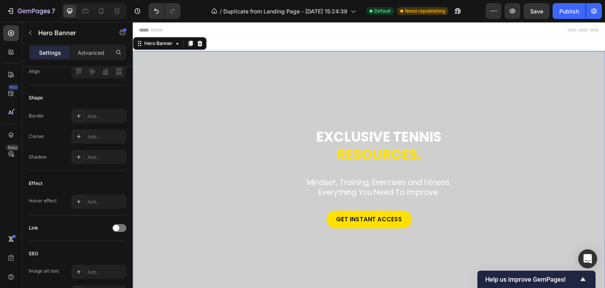
scroll to position [0, 0]
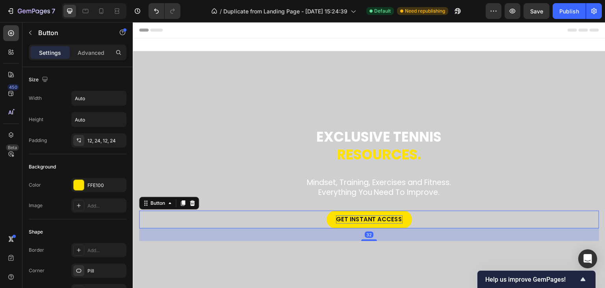
click at [378, 220] on span "Get Instant Access" at bounding box center [369, 219] width 67 height 8
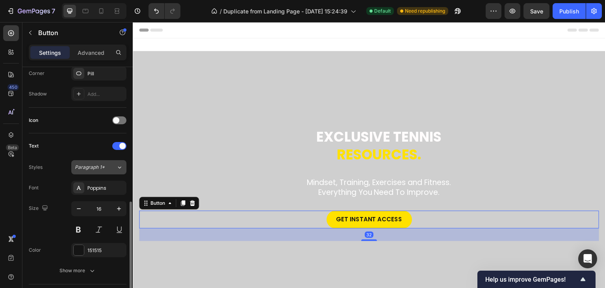
scroll to position [236, 0]
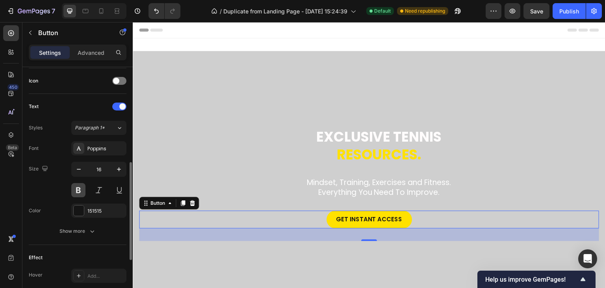
click at [81, 189] on button at bounding box center [78, 190] width 14 height 14
click at [455, 269] on div "Overlay" at bounding box center [369, 184] width 473 height 266
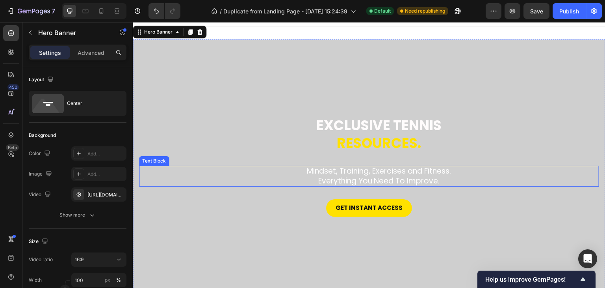
scroll to position [0, 0]
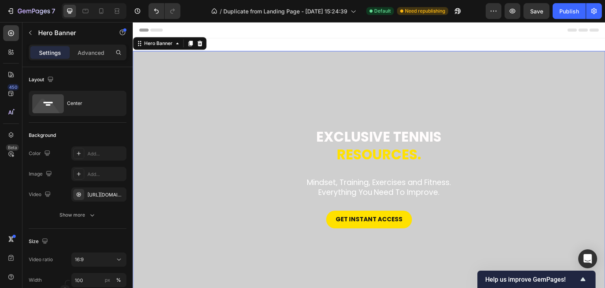
click at [164, 62] on div "Overlay" at bounding box center [369, 184] width 473 height 266
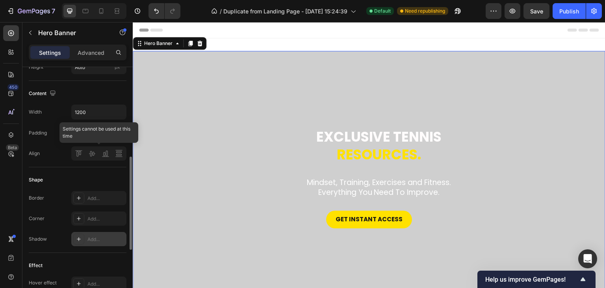
scroll to position [76, 0]
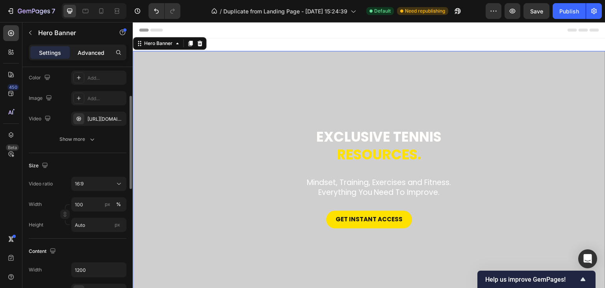
click at [94, 57] on div "Advanced" at bounding box center [90, 52] width 39 height 13
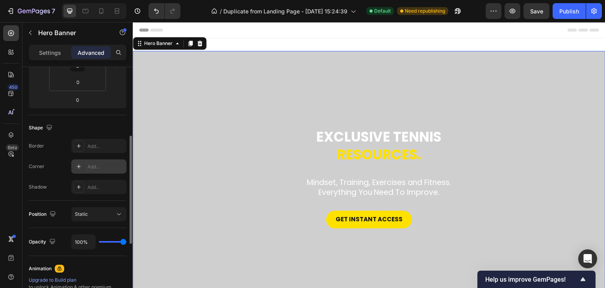
scroll to position [194, 0]
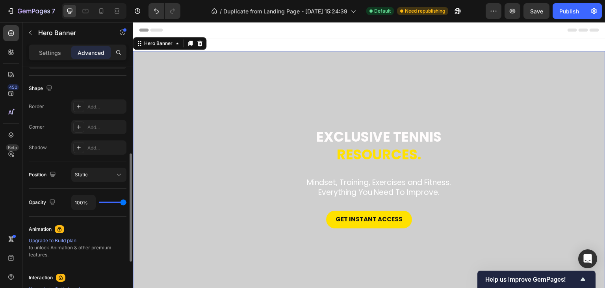
type input "97%"
type input "97"
type input "85%"
type input "85"
type input "79%"
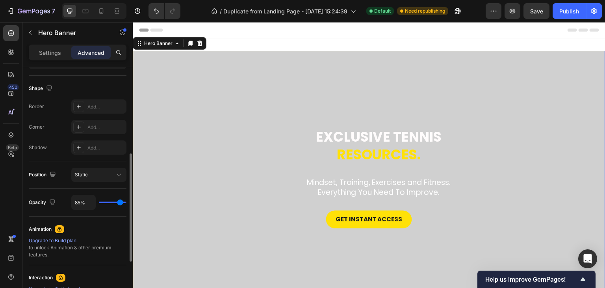
type input "79"
type input "71%"
type input "71"
type input "67%"
type input "67"
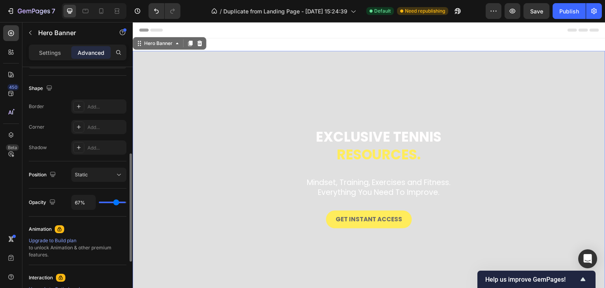
type input "64%"
type input "64"
type input "61%"
type input "61"
type input "60%"
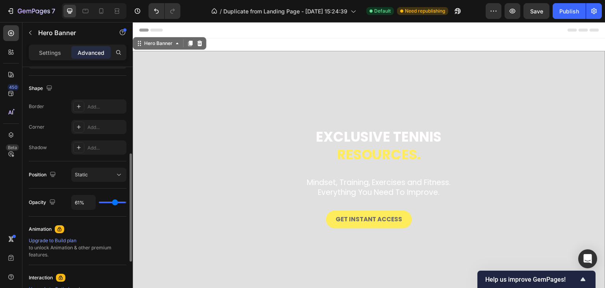
type input "60"
type input "58%"
type input "58"
type input "55%"
type input "55"
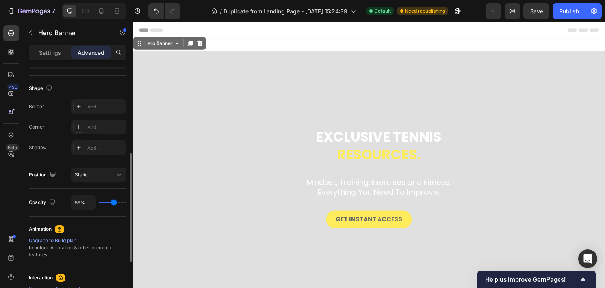
type input "54%"
type input "54"
type input "49%"
type input "49"
type input "45%"
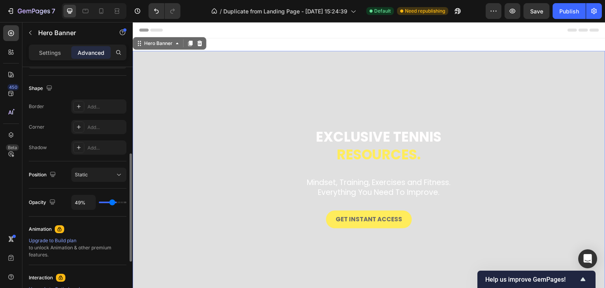
type input "45"
type input "40%"
type input "40"
type input "36%"
type input "36"
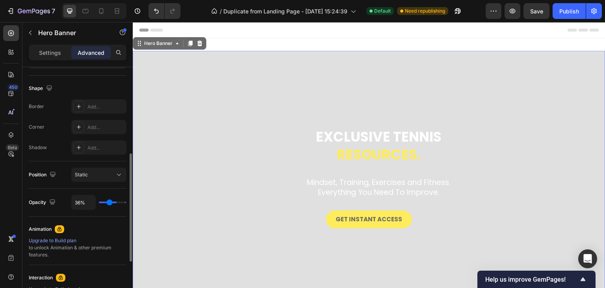
type input "33%"
type input "33"
type input "30%"
type input "30"
type input "29%"
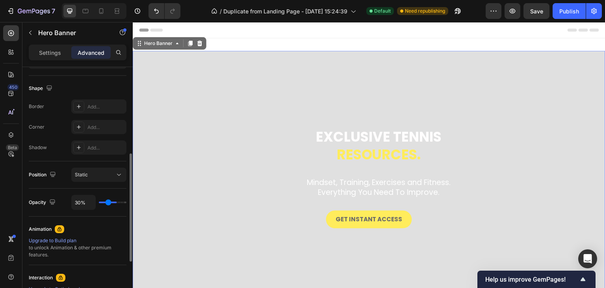
type input "29"
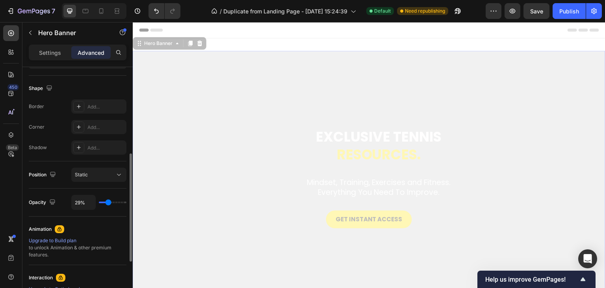
type input "36%"
type input "36"
type input "37%"
type input "37"
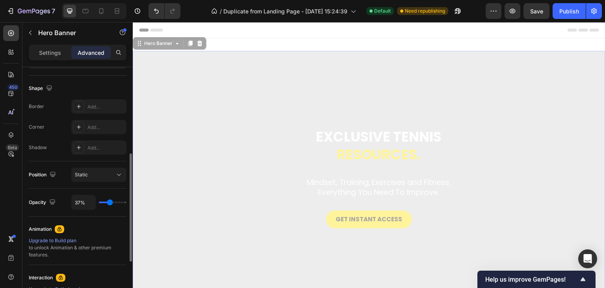
type input "39%"
type input "39"
type input "40%"
type input "40"
type input "42%"
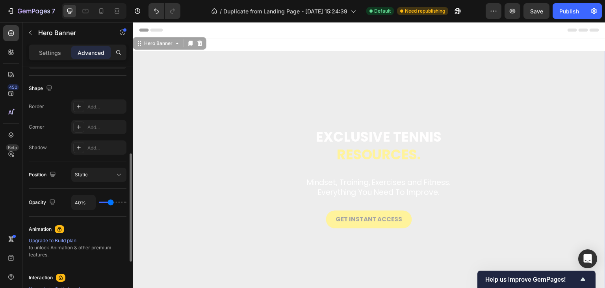
type input "42"
type input "43%"
type input "43"
type input "45%"
type input "45"
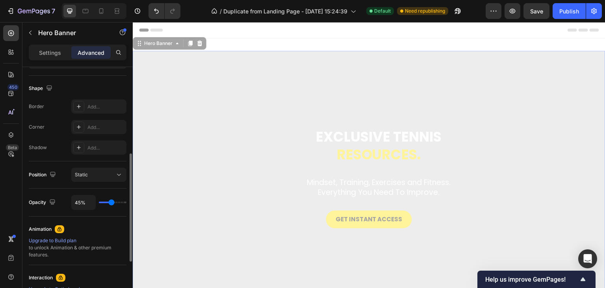
type input "46%"
type input "46"
type input "48%"
type input "48"
type input "49%"
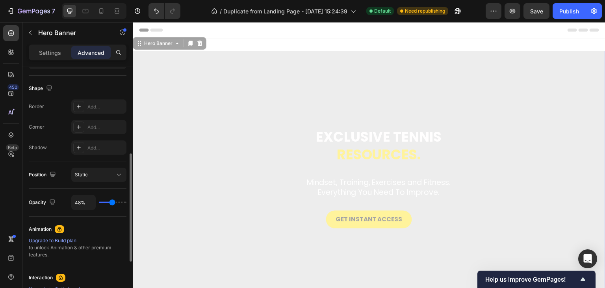
type input "49"
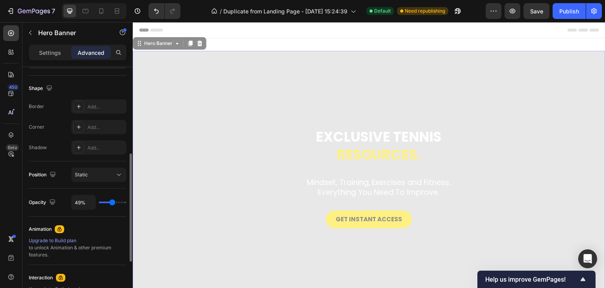
type input "51%"
type input "51"
type input "52%"
type input "52"
type input "54%"
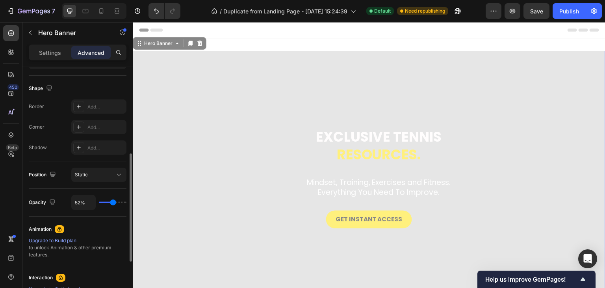
type input "54"
type input "57%"
type input "57"
type input "60%"
type input "60"
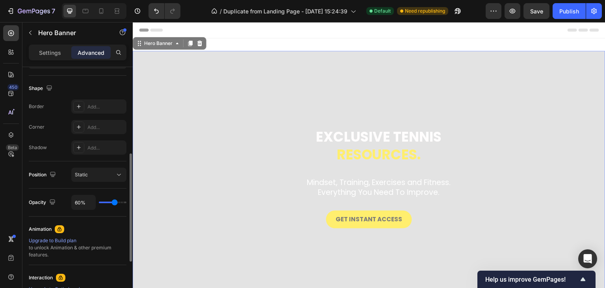
type input "61%"
type input "61"
type input "63%"
type input "63"
type input "64%"
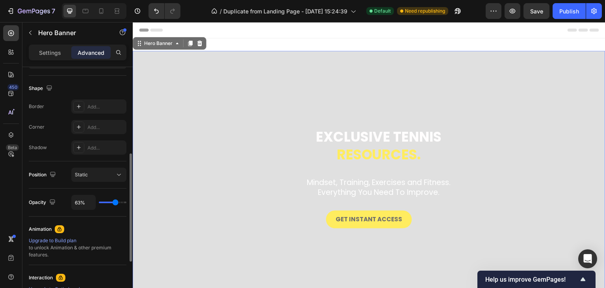
type input "64"
type input "67%"
type input "67"
type input "70%"
type input "70"
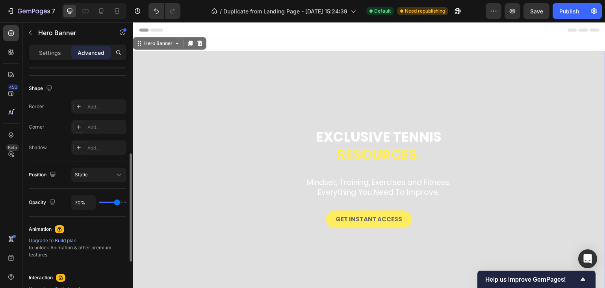
type input "73%"
type input "73"
type input "74%"
type input "74"
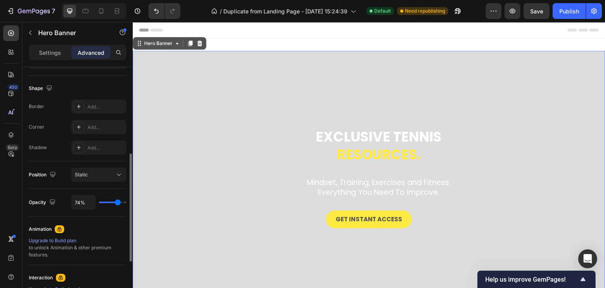
type input "77%"
type input "77"
type input "79%"
type input "79"
type input "82%"
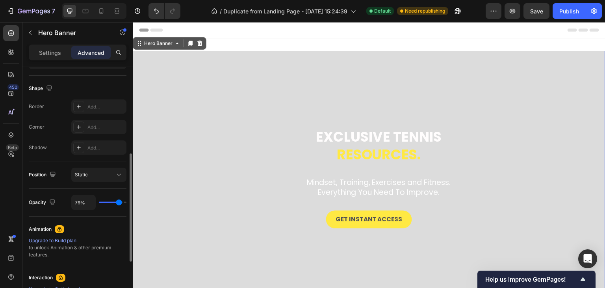
type input "82"
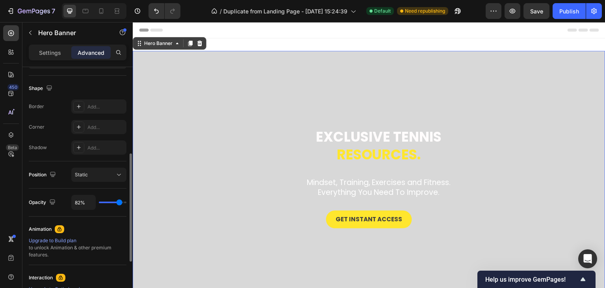
type input "83%"
type input "83"
type input "85%"
type input "85"
type input "91%"
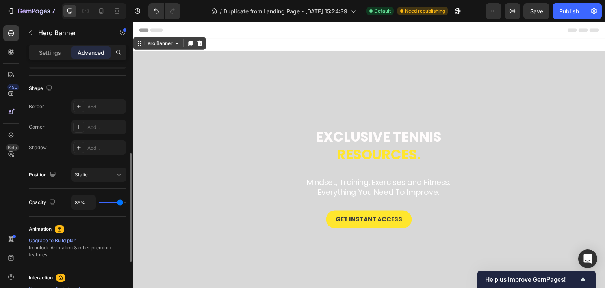
type input "91"
type input "97%"
type input "97"
type input "100%"
type input "100"
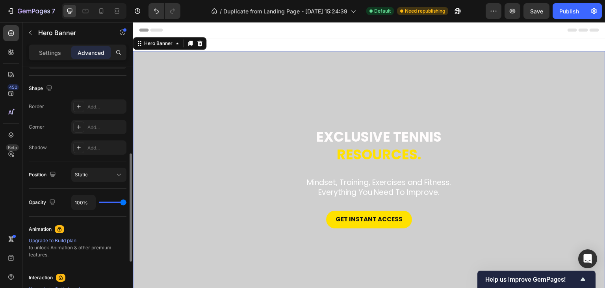
type input "98%"
type input "98"
type input "97%"
type input "97"
type input "95%"
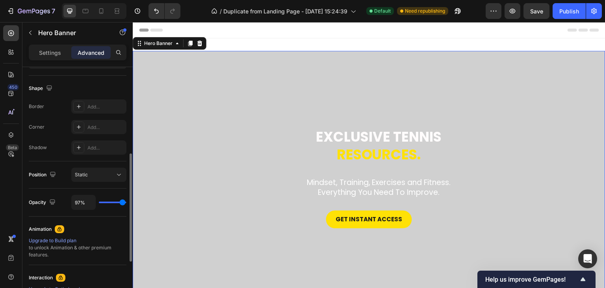
type input "95"
type input "92%"
type input "92"
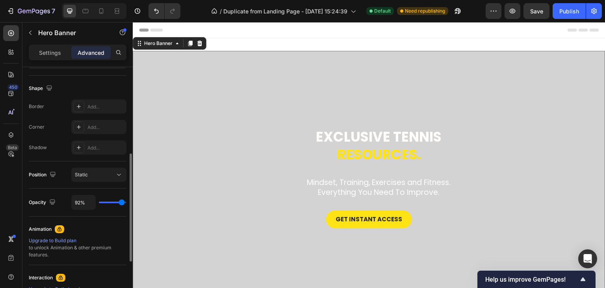
type input "91%"
type input "91"
type input "89%"
type input "89"
type input "88%"
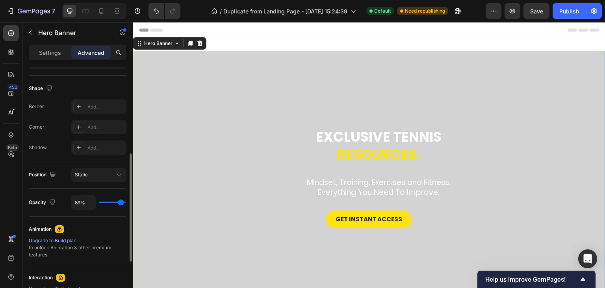
type input "88"
type input "86%"
type input "86"
type input "85%"
type input "85"
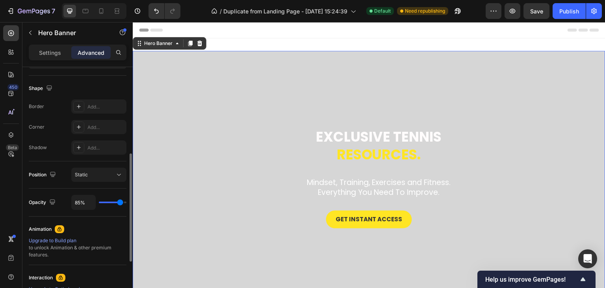
type input "83%"
type input "83"
type input "82%"
type input "82"
type input "80%"
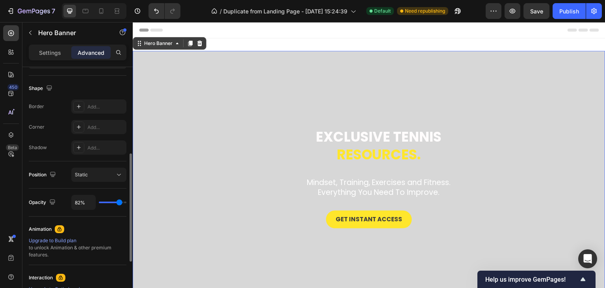
type input "80"
type input "79%"
drag, startPoint x: 126, startPoint y: 201, endPoint x: 119, endPoint y: 204, distance: 7.9
type input "79"
click at [119, 203] on input "range" at bounding box center [113, 202] width 28 height 2
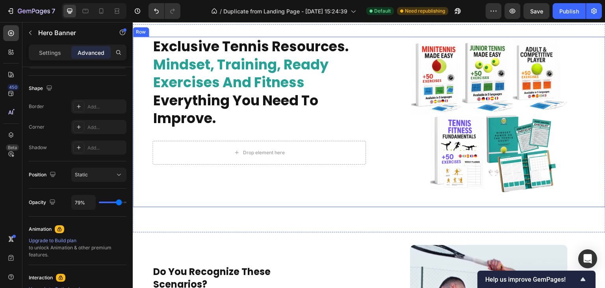
scroll to position [315, 0]
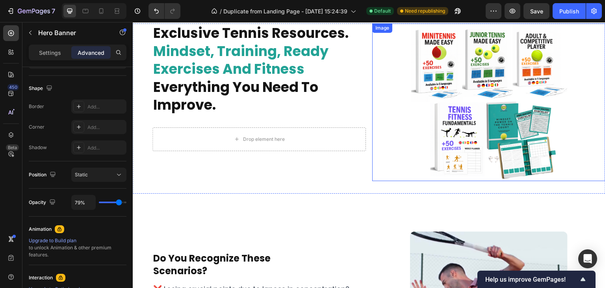
click at [445, 124] on img at bounding box center [489, 102] width 158 height 158
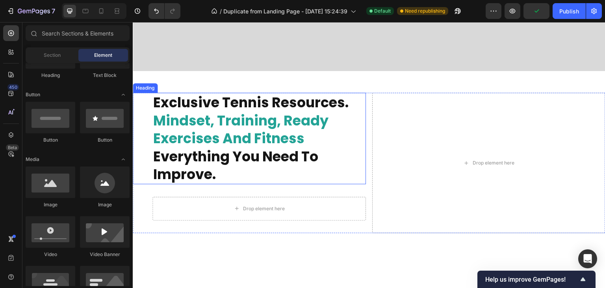
scroll to position [197, 0]
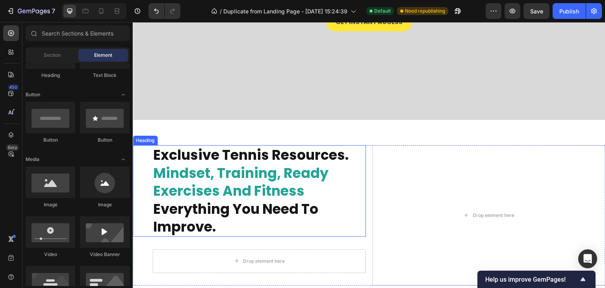
click at [328, 188] on h2 "exclusive tennis resources. mindset, training, ready exercises and fitness ever…" at bounding box center [258, 190] width 213 height 91
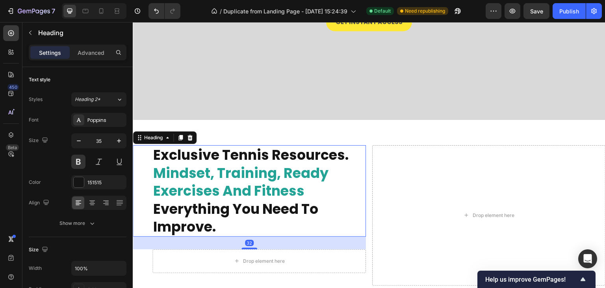
click at [328, 188] on h2 "exclusive tennis resources. mindset, training, ready exercises and fitness ever…" at bounding box center [258, 190] width 213 height 91
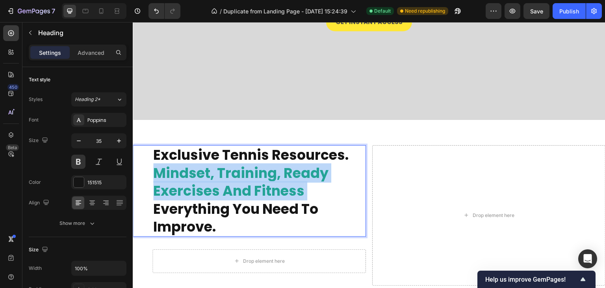
click at [328, 188] on p "exclusive tennis resources. mindset, training, ready exercises and fitness ever…" at bounding box center [259, 191] width 212 height 90
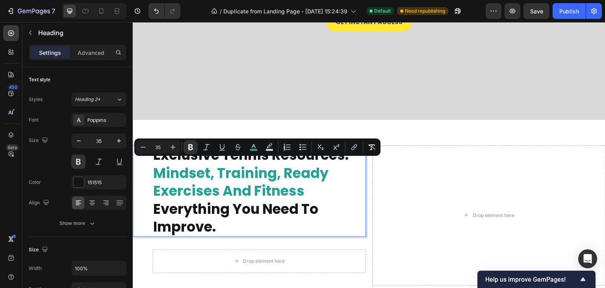
click at [315, 208] on strong "everything you need to improve." at bounding box center [235, 217] width 165 height 37
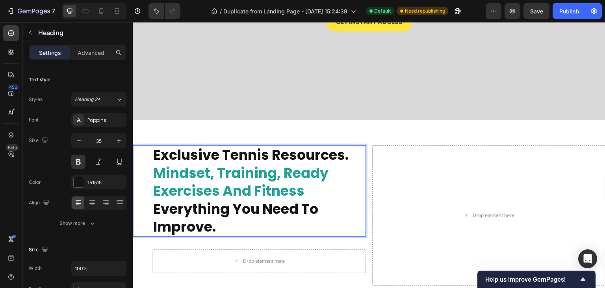
click at [256, 224] on p "exclusive tennis resources. mindset, training, ready exercises and fitness ever…" at bounding box center [259, 191] width 212 height 90
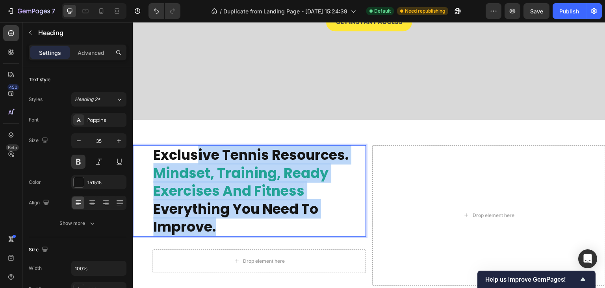
drag, startPoint x: 256, startPoint y: 224, endPoint x: 195, endPoint y: 154, distance: 92.9
click at [195, 154] on p "exclusive tennis resources. mindset, training, ready exercises and fitness ever…" at bounding box center [259, 191] width 212 height 90
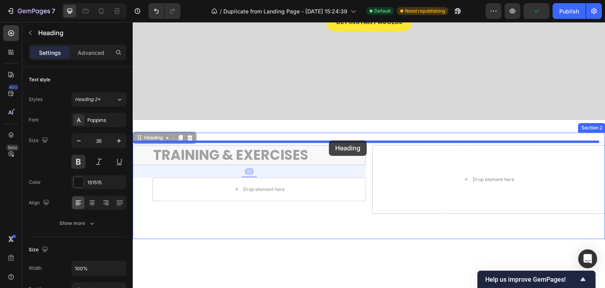
drag, startPoint x: 265, startPoint y: 149, endPoint x: 329, endPoint y: 140, distance: 64.8
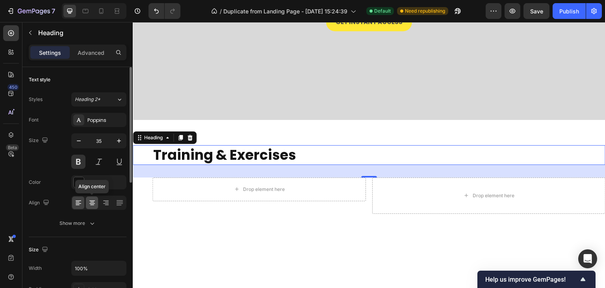
click at [92, 204] on icon at bounding box center [92, 203] width 8 height 8
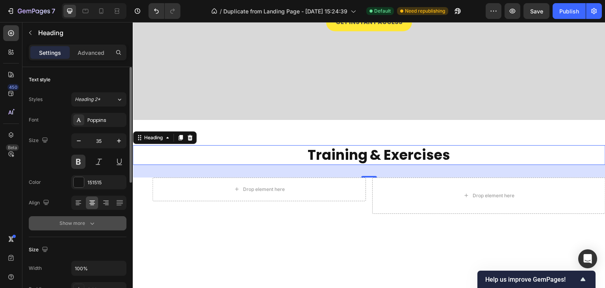
click at [96, 223] on icon "button" at bounding box center [92, 223] width 8 height 8
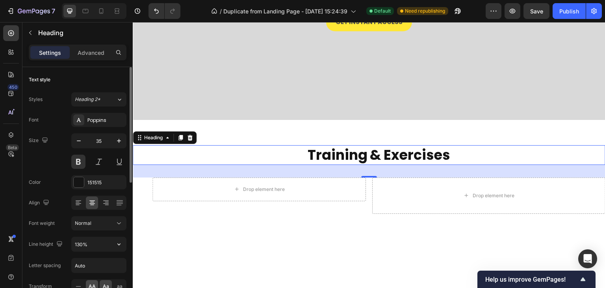
scroll to position [39, 0]
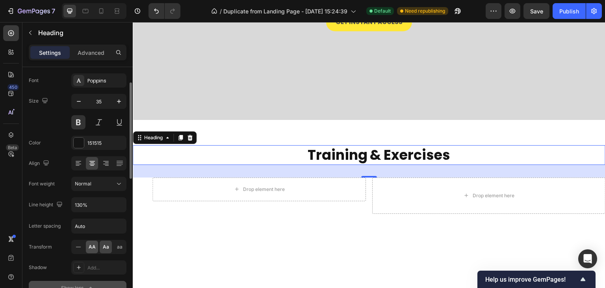
click at [91, 247] on span "AA" at bounding box center [92, 246] width 7 height 7
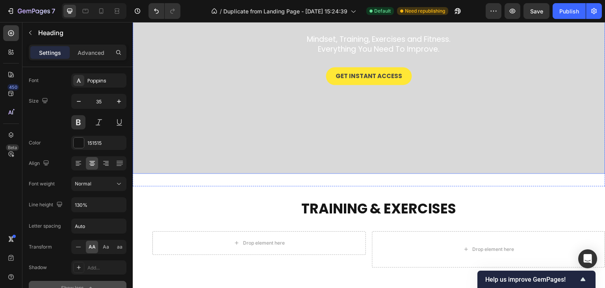
scroll to position [158, 0]
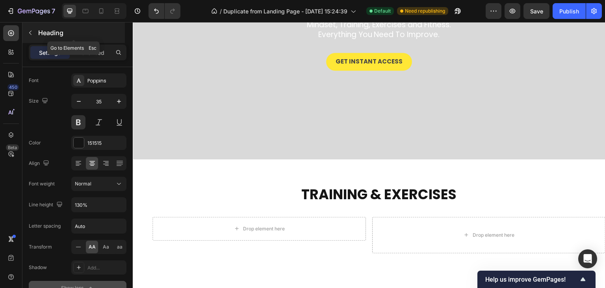
click at [30, 30] on icon "button" at bounding box center [30, 33] width 6 height 6
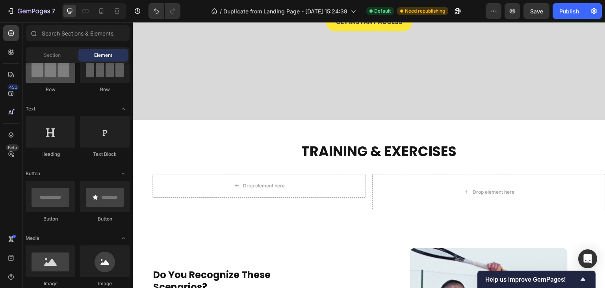
scroll to position [0, 0]
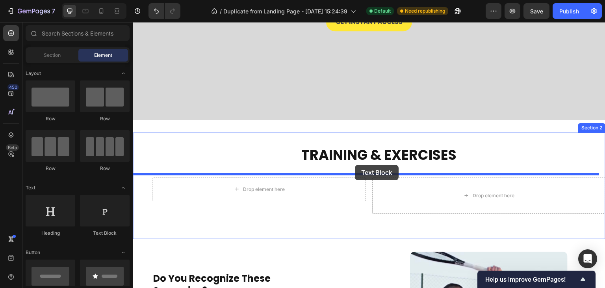
drag, startPoint x: 238, startPoint y: 241, endPoint x: 355, endPoint y: 165, distance: 139.5
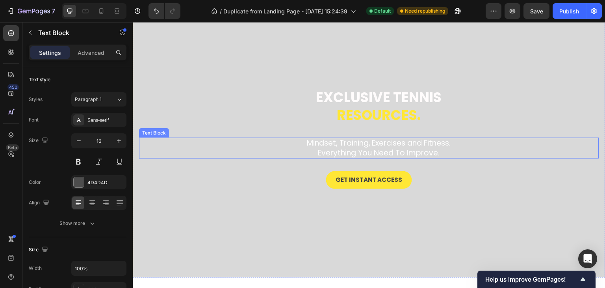
scroll to position [39, 0]
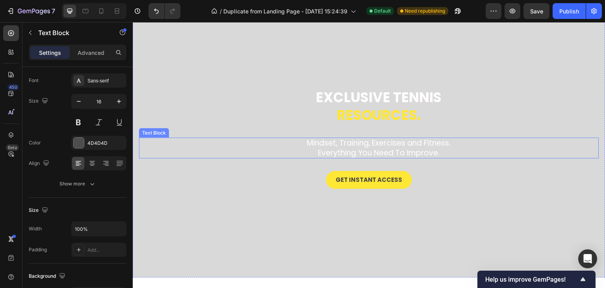
click at [341, 144] on p "Mindset, Training, Exercises and Fitness. Everything You Need To Improve." at bounding box center [379, 147] width 439 height 19
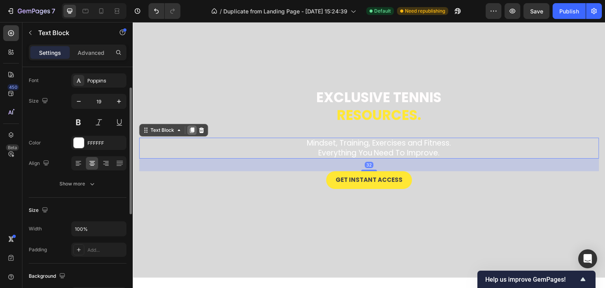
click at [191, 130] on icon at bounding box center [192, 130] width 4 height 6
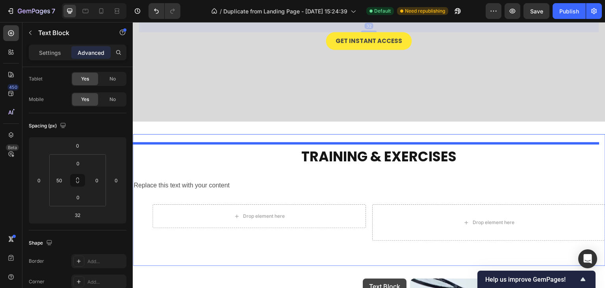
scroll to position [241, 0]
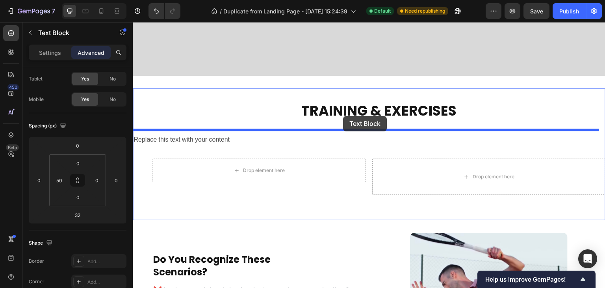
drag, startPoint x: 354, startPoint y: 163, endPoint x: 343, endPoint y: 116, distance: 48.5
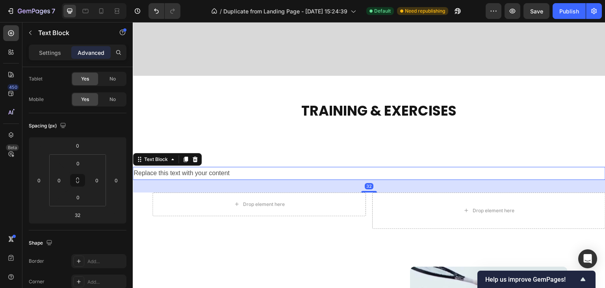
click at [236, 172] on div "Replace this text with your content" at bounding box center [369, 173] width 473 height 13
click at [194, 156] on icon at bounding box center [195, 159] width 6 height 6
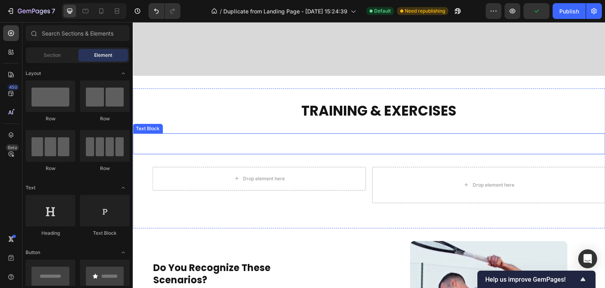
click at [368, 134] on p "Mindset, Training, Exercises and Fitness. Everything You Need To Improve." at bounding box center [378, 143] width 451 height 19
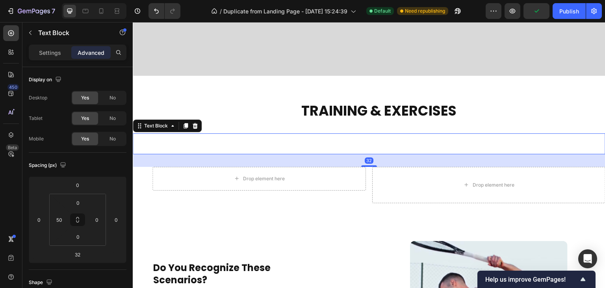
click at [368, 134] on p "Mindset, Training, Exercises and Fitness. Everything You Need To Improve." at bounding box center [378, 143] width 451 height 19
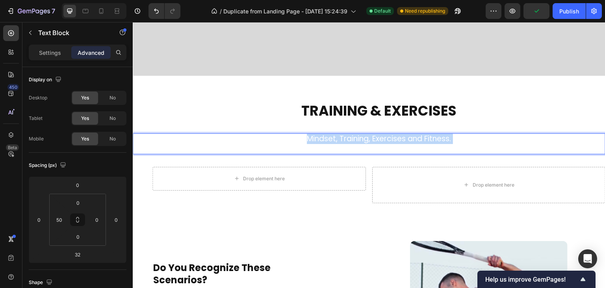
click at [368, 134] on p "Mindset, Training, Exercises and Fitness. Everything You Need To Improve." at bounding box center [378, 143] width 451 height 19
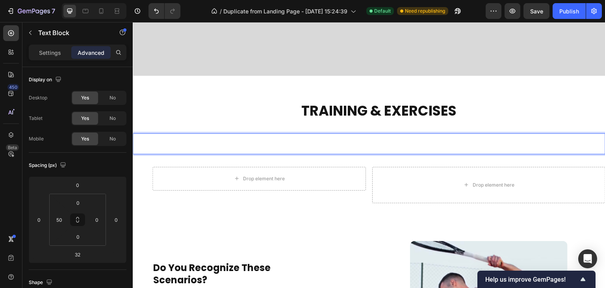
click at [347, 148] on p "Mindset, Training, Exercises and Fitness. Everything You Need To Improve." at bounding box center [378, 143] width 451 height 19
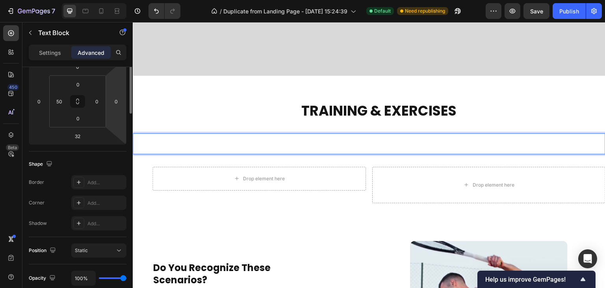
scroll to position [197, 0]
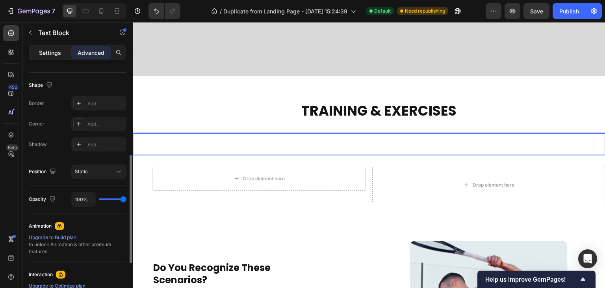
click at [58, 52] on p "Settings" at bounding box center [50, 52] width 22 height 8
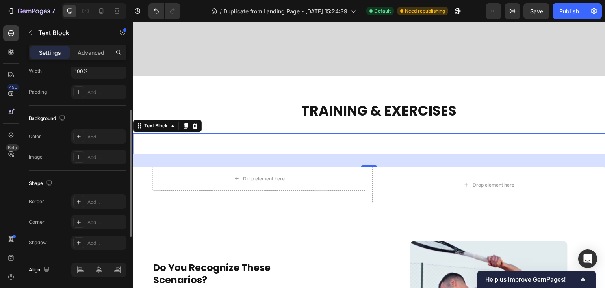
scroll to position [0, 0]
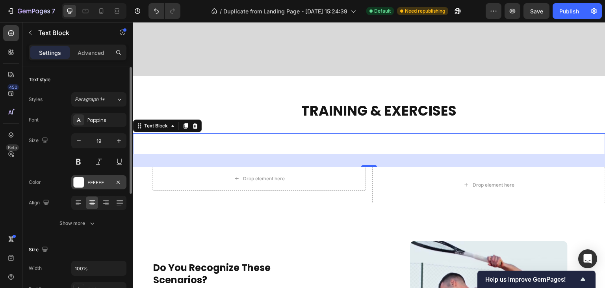
click at [101, 182] on div "FFFFFF" at bounding box center [98, 182] width 23 height 7
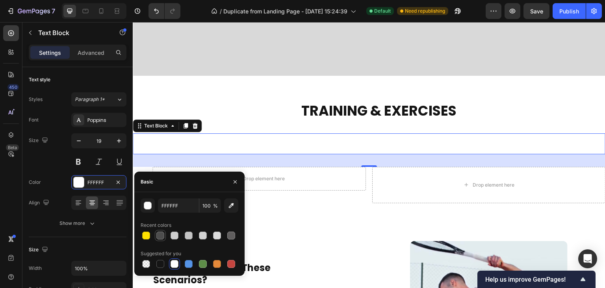
click at [161, 232] on div at bounding box center [160, 235] width 8 height 8
type input "4D4D4D"
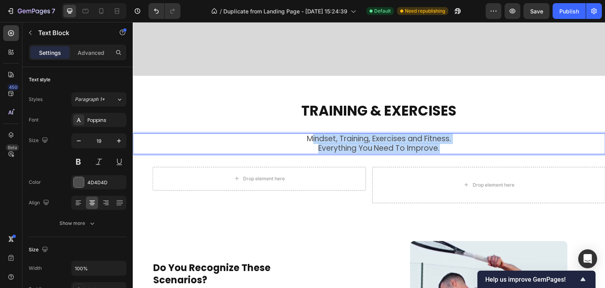
drag, startPoint x: 442, startPoint y: 144, endPoint x: 306, endPoint y: 133, distance: 136.3
click at [306, 134] on p "Mindset, Training, Exercises and Fitness. Everything You Need To Improve." at bounding box center [378, 143] width 451 height 19
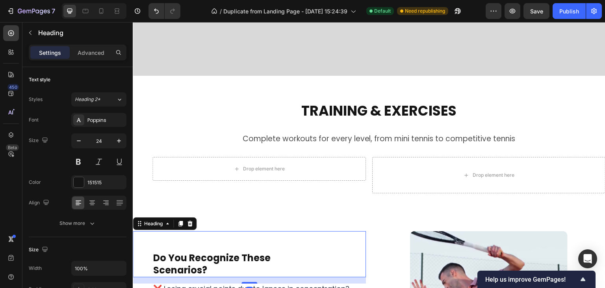
drag, startPoint x: 345, startPoint y: 231, endPoint x: 336, endPoint y: 228, distance: 9.2
click at [345, 232] on div "do you recognize these scenarios? Heading 16" at bounding box center [249, 254] width 233 height 46
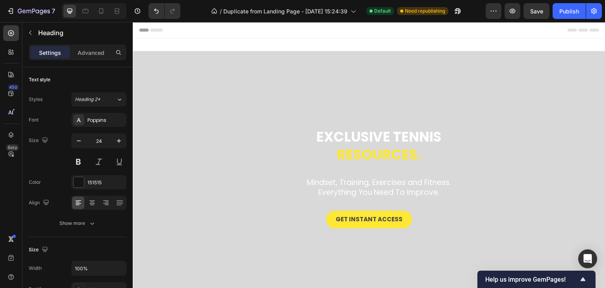
scroll to position [39, 0]
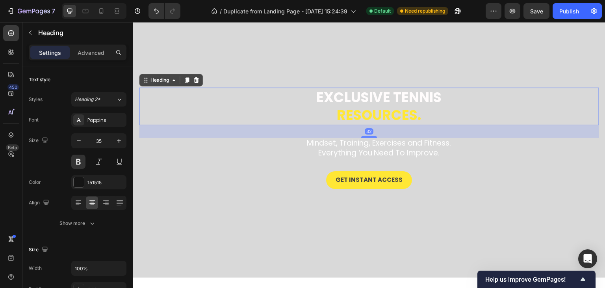
click at [392, 113] on span "resources." at bounding box center [379, 114] width 84 height 19
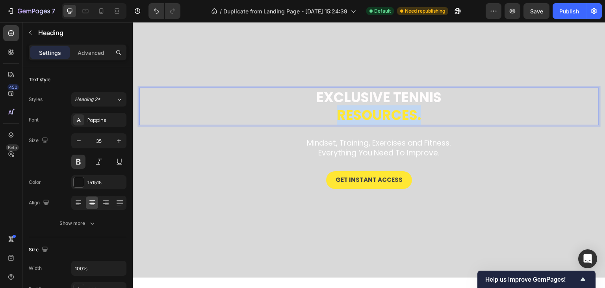
click at [392, 113] on span "resources." at bounding box center [379, 114] width 84 height 19
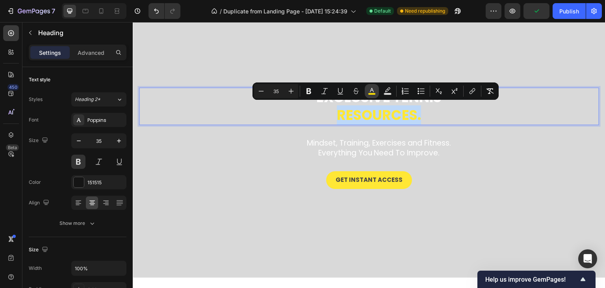
click at [371, 93] on rect "Editor contextual toolbar" at bounding box center [371, 94] width 7 height 2
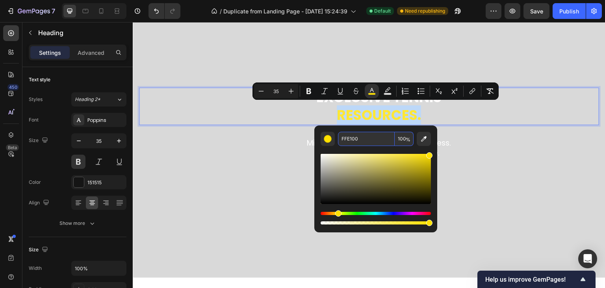
click at [351, 139] on input "FFE100" at bounding box center [366, 139] width 57 height 14
type input "000000"
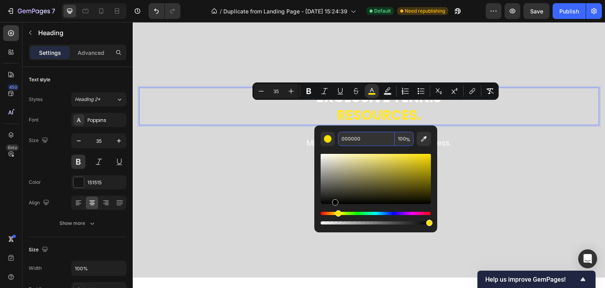
drag, startPoint x: 420, startPoint y: 160, endPoint x: 334, endPoint y: 204, distance: 96.4
click at [334, 204] on div "Editor contextual toolbar" at bounding box center [376, 189] width 110 height 74
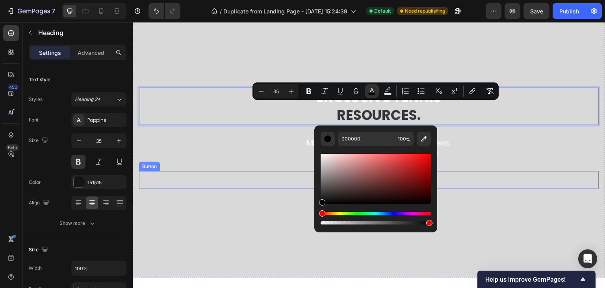
click at [521, 178] on div "Get Instant Access Button" at bounding box center [369, 180] width 460 height 18
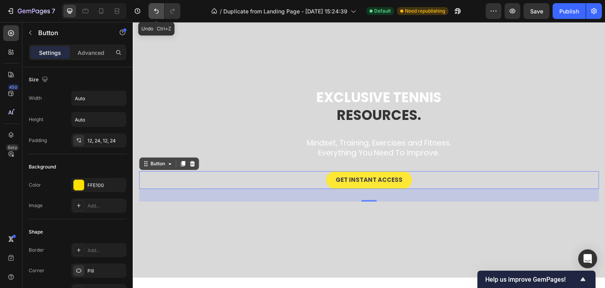
click at [155, 13] on icon "Undo/Redo" at bounding box center [156, 11] width 8 height 8
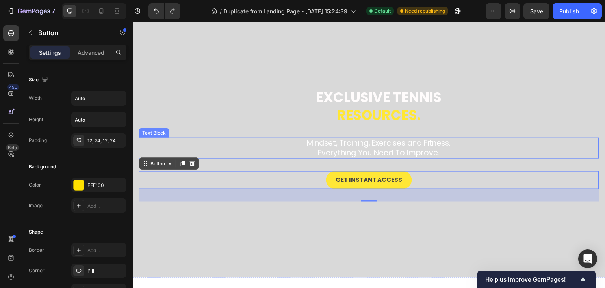
click at [516, 143] on p "Mindset, Training, Exercises and Fitness. Everything You Need To Improve." at bounding box center [379, 147] width 439 height 19
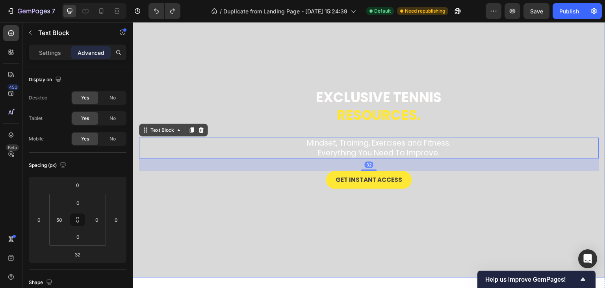
click at [486, 253] on div "Overlay" at bounding box center [369, 144] width 473 height 266
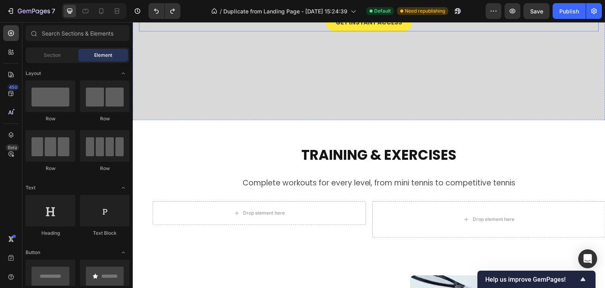
scroll to position [236, 0]
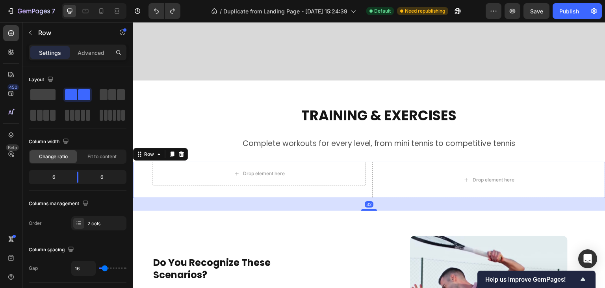
click at [366, 168] on div "Drop element here Row Drop element here Row 32" at bounding box center [369, 179] width 473 height 36
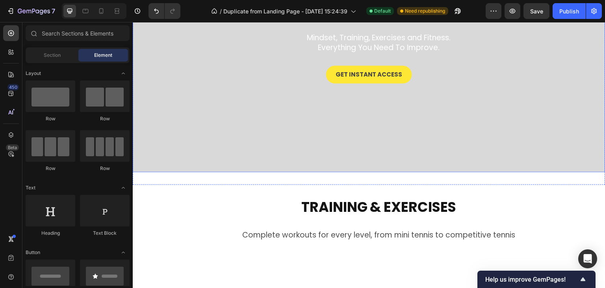
scroll to position [39, 0]
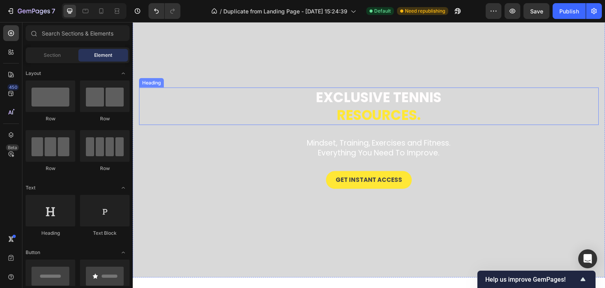
click at [210, 113] on h2 "Exclusive tennis resources." at bounding box center [379, 105] width 440 height 37
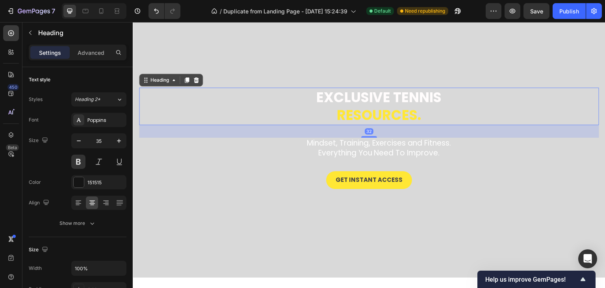
click at [209, 152] on p "Mindset, Training, Exercises and Fitness. Everything You Need To Improve." at bounding box center [379, 147] width 439 height 19
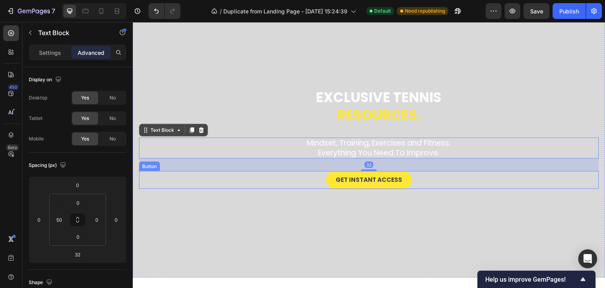
click at [203, 208] on div "Overlay" at bounding box center [369, 144] width 473 height 266
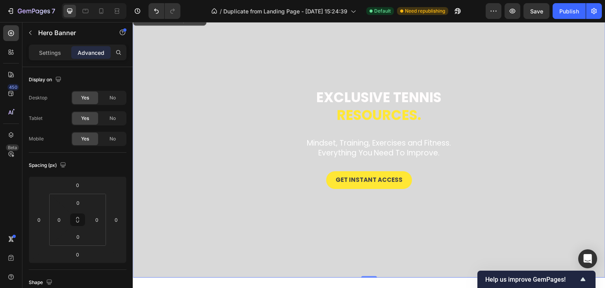
click at [197, 236] on div "Overlay" at bounding box center [369, 144] width 473 height 266
click at [52, 58] on div "Settings" at bounding box center [49, 52] width 39 height 13
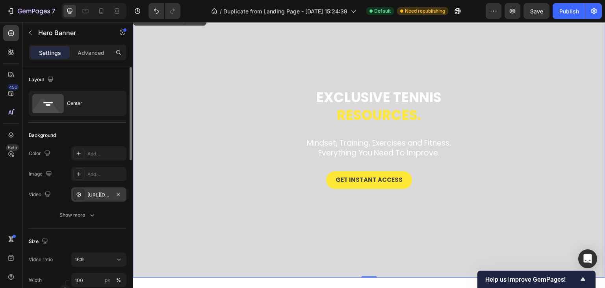
click at [101, 197] on div "https://cdn.shopify.com/videos/c/o/v/84034bb697e94c70a86b88f7fb96ef5a.mp4" at bounding box center [98, 194] width 23 height 7
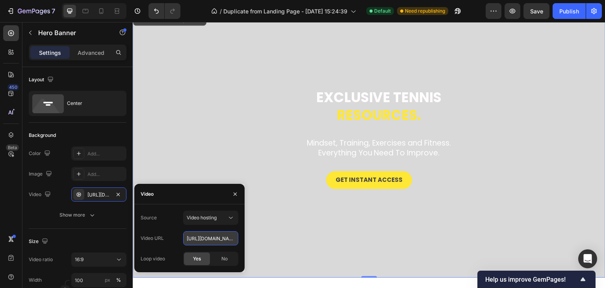
click at [229, 240] on input "https://cdn.shopify.com/videos/c/o/v/84034bb697e94c70a86b88f7fb96ef5a.mp4" at bounding box center [210, 238] width 55 height 14
paste input "https://cdn.shopify.com/videos/c/o/v/7af42a9268fc4ef793771cab35000db5.mp4"
type input "https://cdn.shopify.com/videos/c/o/v/7af42a9268fc4ef793771cab35000db5.mp4"
click at [226, 157] on div "Exclusive tennis resources. Heading Mindset, Training, Exercises and Fitness. E…" at bounding box center [369, 144] width 460 height 114
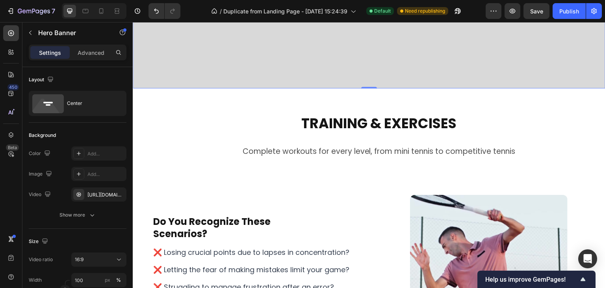
scroll to position [236, 0]
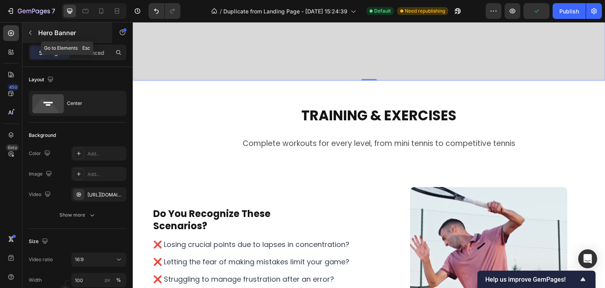
click at [31, 34] on icon "button" at bounding box center [30, 33] width 2 height 4
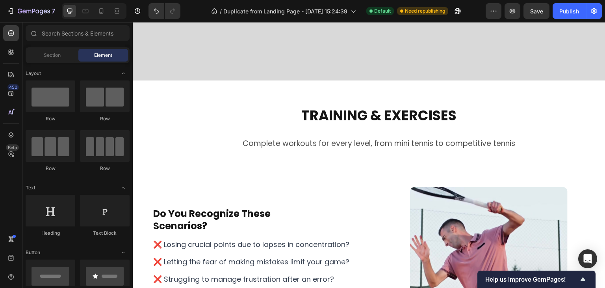
click at [103, 58] on span "Element" at bounding box center [103, 55] width 18 height 7
click at [54, 51] on div "Section" at bounding box center [52, 55] width 50 height 13
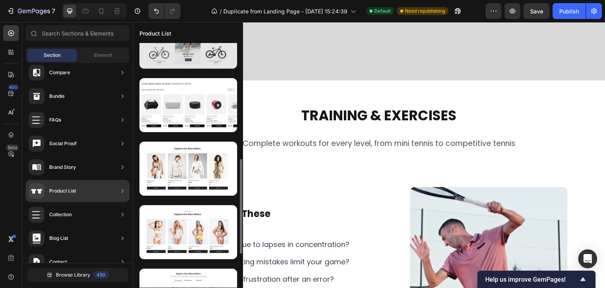
scroll to position [197, 0]
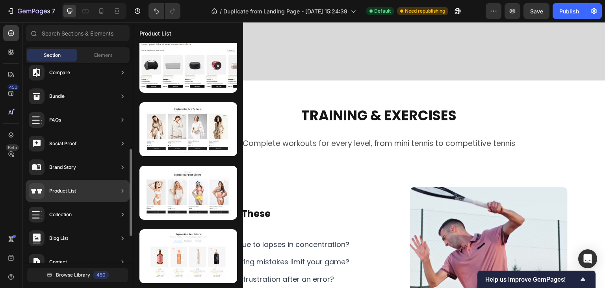
click at [126, 191] on icon at bounding box center [123, 191] width 8 height 8
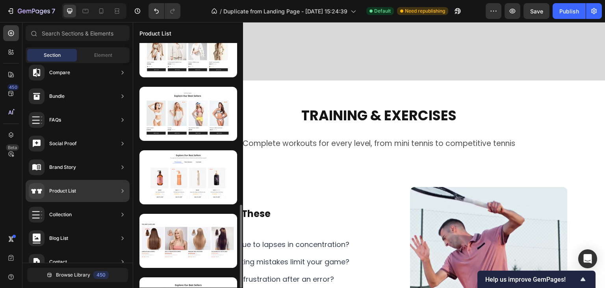
scroll to position [354, 0]
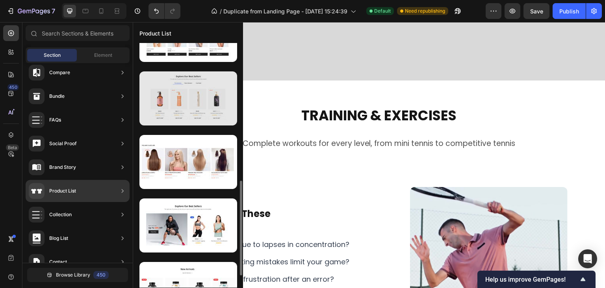
click at [202, 98] on div at bounding box center [188, 98] width 98 height 54
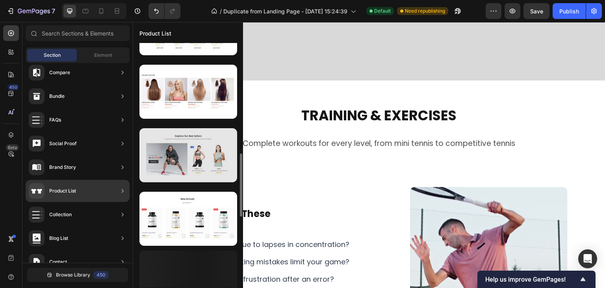
scroll to position [503, 0]
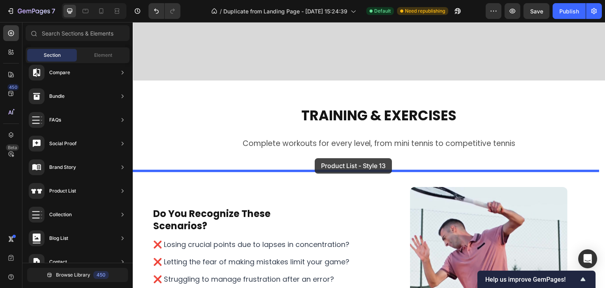
drag, startPoint x: 306, startPoint y: 164, endPoint x: 315, endPoint y: 158, distance: 10.4
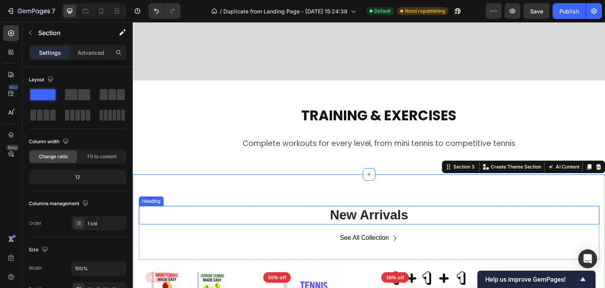
scroll to position [315, 0]
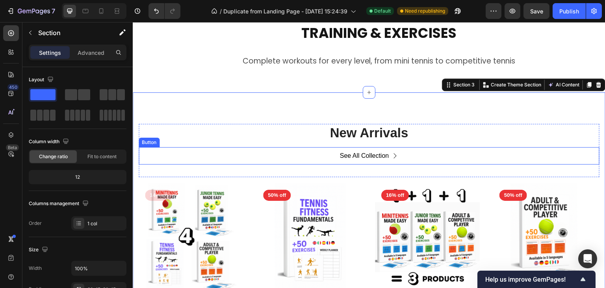
click at [297, 162] on div "See All Collection Button" at bounding box center [369, 156] width 461 height 18
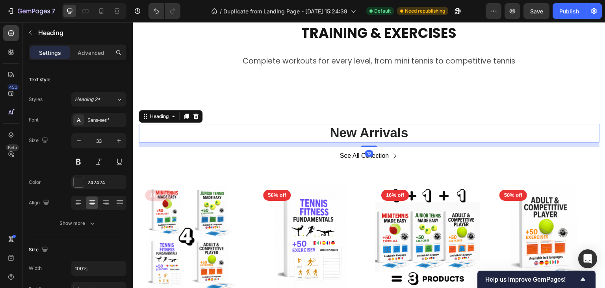
click at [306, 128] on p "New Arrivals" at bounding box center [368, 132] width 459 height 17
click at [194, 115] on icon at bounding box center [196, 116] width 6 height 6
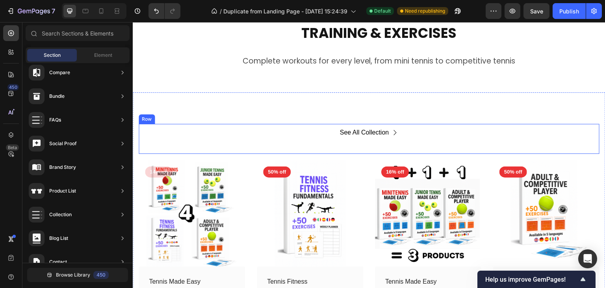
click at [306, 147] on div "See All Collection Button" at bounding box center [369, 139] width 461 height 30
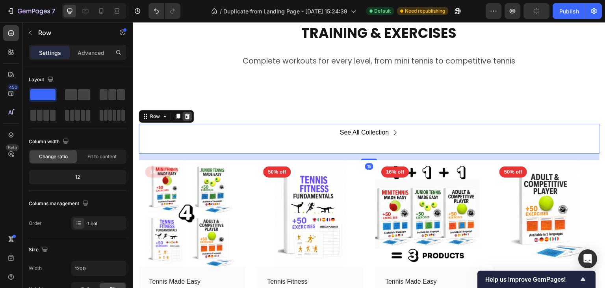
click at [188, 115] on icon at bounding box center [187, 116] width 5 height 6
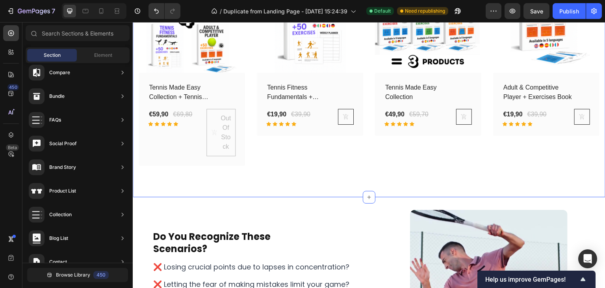
scroll to position [394, 0]
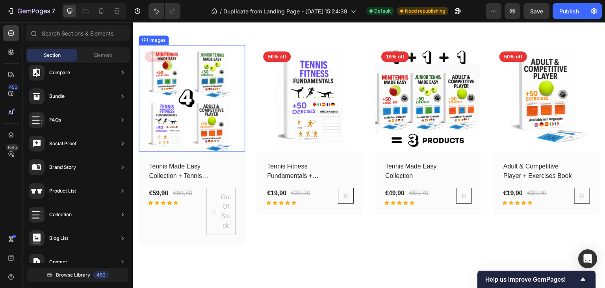
click at [215, 81] on img at bounding box center [192, 98] width 106 height 106
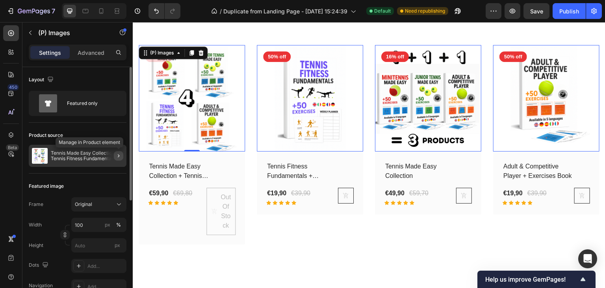
click at [119, 155] on icon "button" at bounding box center [118, 155] width 6 height 6
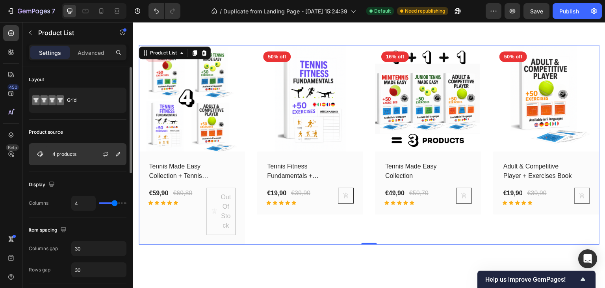
click at [66, 155] on p "4 products" at bounding box center [64, 154] width 24 height 6
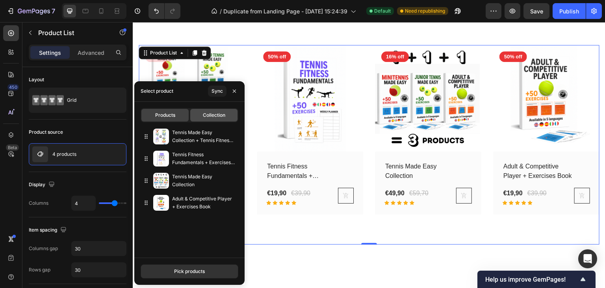
click at [214, 116] on span "Collection" at bounding box center [214, 114] width 22 height 7
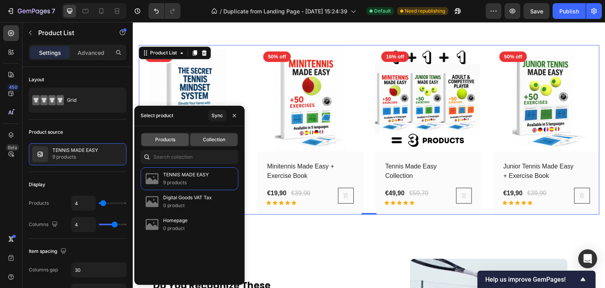
click at [174, 136] on span "Products" at bounding box center [165, 139] width 20 height 7
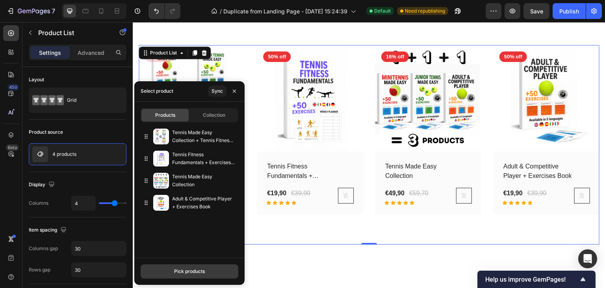
click at [199, 271] on div "Pick products" at bounding box center [189, 270] width 31 height 7
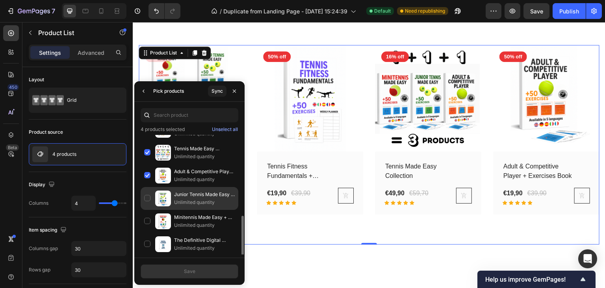
scroll to position [79, 0]
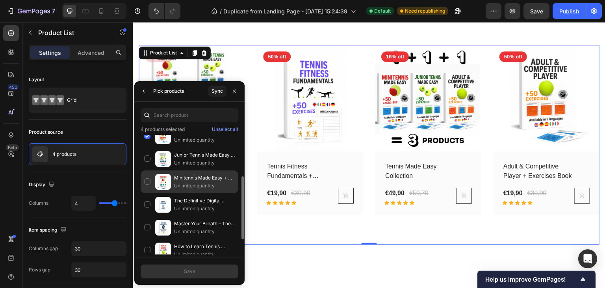
click at [147, 179] on div "Minitennis Made Easy + Exercise Book Unlimited quantity" at bounding box center [190, 181] width 98 height 23
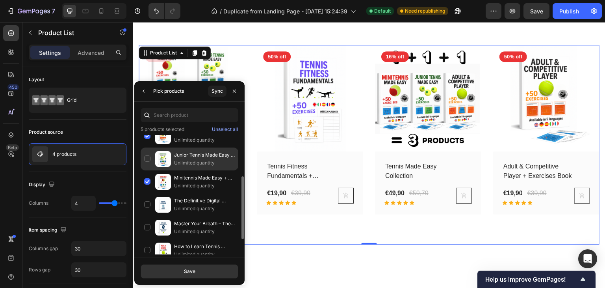
click at [147, 158] on div "Junior Tennis Made Easy + Exercise Book Unlimited quantity" at bounding box center [190, 158] width 98 height 23
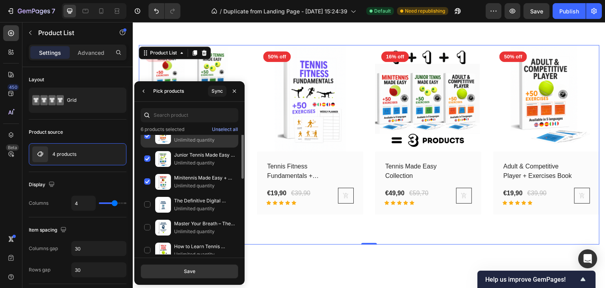
scroll to position [39, 0]
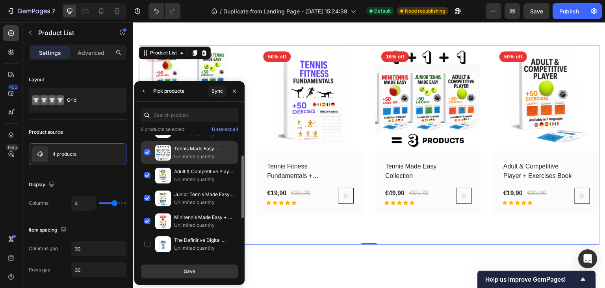
click at [148, 152] on div "Tennis Made Easy Collection Unlimited quantity" at bounding box center [190, 152] width 98 height 23
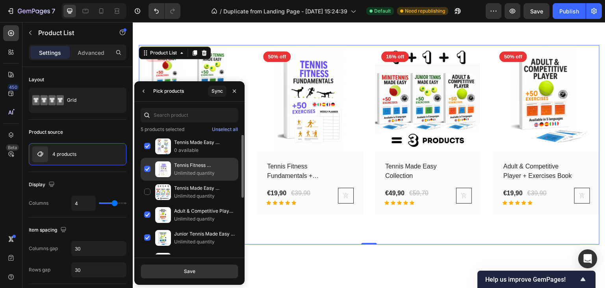
click at [147, 167] on div "Tennis Fitness Fundamentals + Exercises Book Unlimited quantity" at bounding box center [190, 169] width 98 height 23
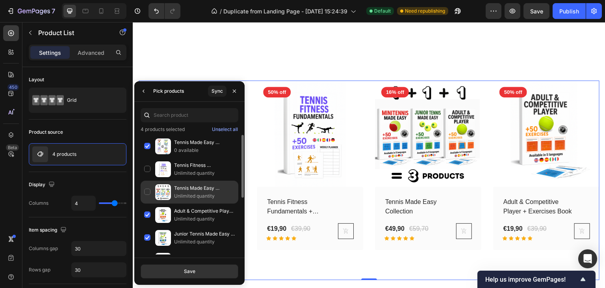
scroll to position [354, 0]
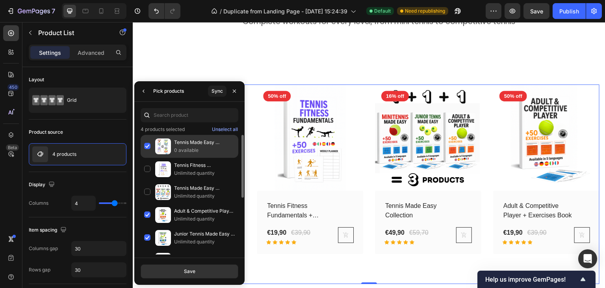
click at [147, 145] on div "Tennis Made Easy Collection + Tennis Fitness Fundamentals 0 available" at bounding box center [190, 146] width 98 height 23
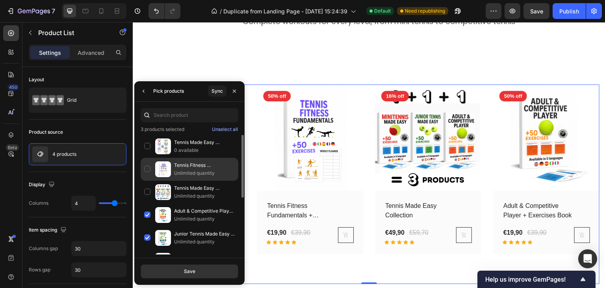
click at [147, 169] on div "Tennis Fitness Fundamentals + Exercises Book Unlimited quantity" at bounding box center [190, 169] width 98 height 23
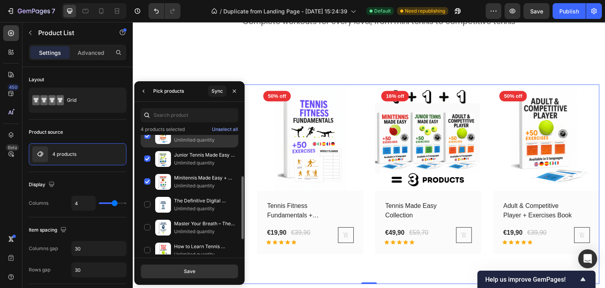
scroll to position [107, 0]
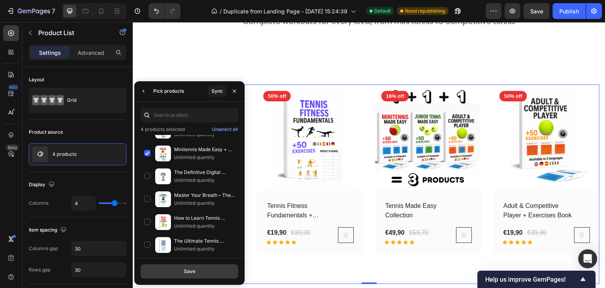
click at [195, 269] on button "Save" at bounding box center [190, 271] width 98 height 14
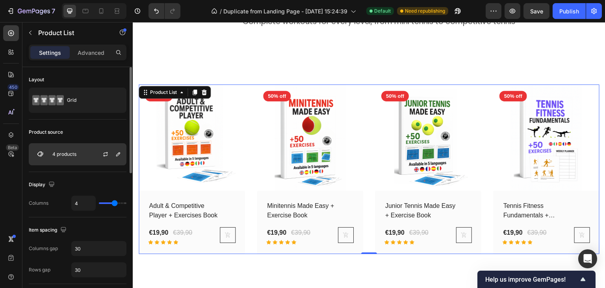
click at [82, 153] on div "4 products" at bounding box center [78, 154] width 98 height 22
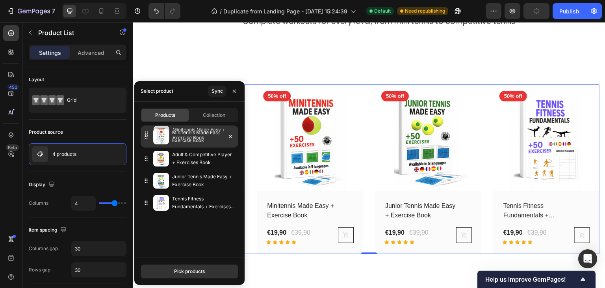
drag, startPoint x: 182, startPoint y: 162, endPoint x: 183, endPoint y: 137, distance: 24.8
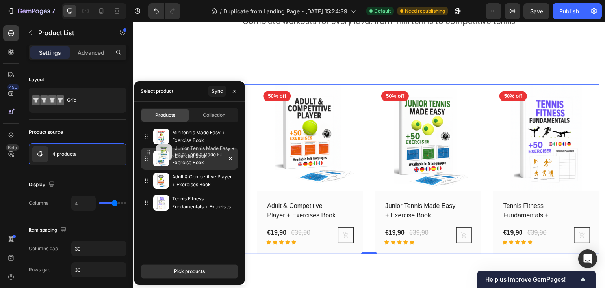
drag, startPoint x: 183, startPoint y: 186, endPoint x: 186, endPoint y: 158, distance: 28.5
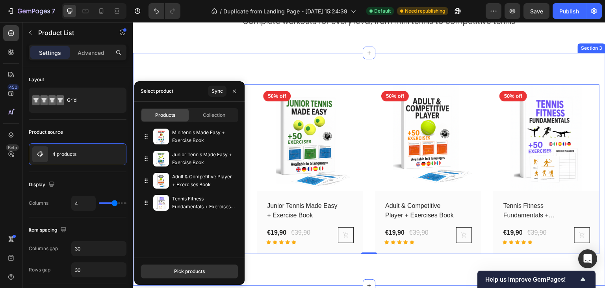
click at [282, 271] on div "(P) Images 50% off Product Badge Row Minitennis Made Easy + Exercise Book (P) T…" at bounding box center [369, 169] width 473 height 232
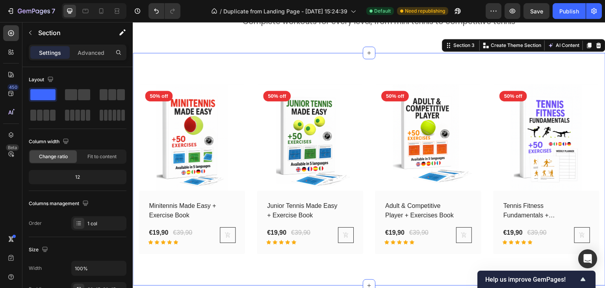
scroll to position [315, 0]
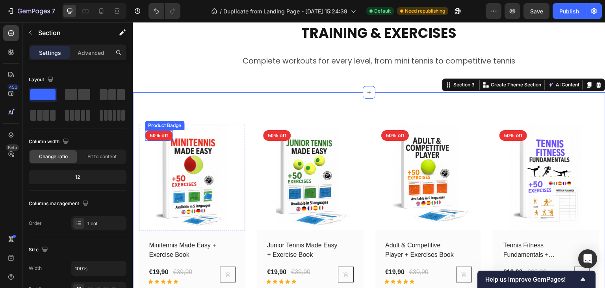
click at [156, 133] on pre "50% off" at bounding box center [159, 135] width 28 height 11
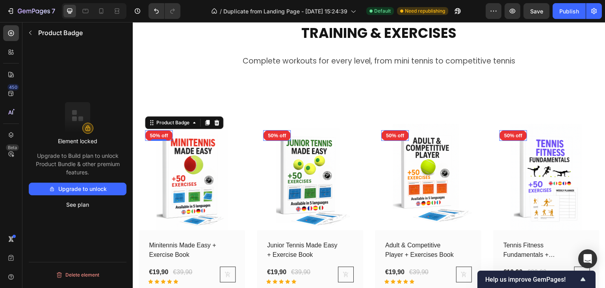
click at [163, 135] on pre "50% off" at bounding box center [159, 135] width 28 height 11
click at [150, 138] on pre "50% off" at bounding box center [159, 135] width 28 height 11
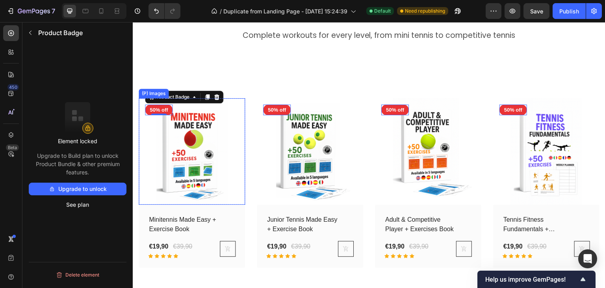
scroll to position [354, 0]
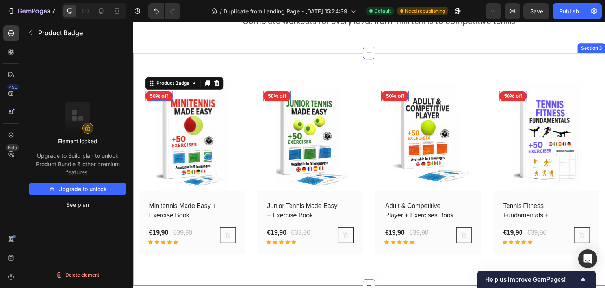
click at [187, 58] on div "(P) Images 50% off Product Badge 0 Row Minitennis Made Easy + Exercise Book (P)…" at bounding box center [369, 169] width 473 height 232
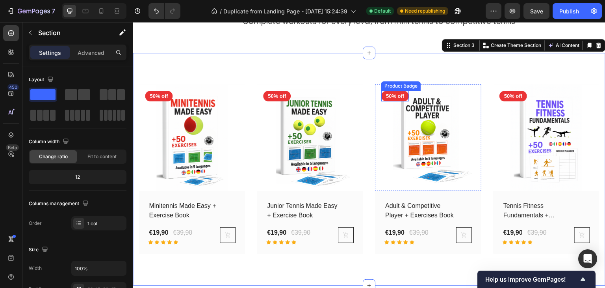
click at [400, 85] on div "Product Badge" at bounding box center [401, 85] width 36 height 7
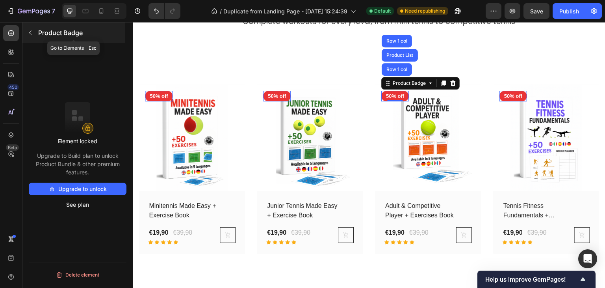
click at [30, 33] on icon "button" at bounding box center [30, 33] width 6 height 6
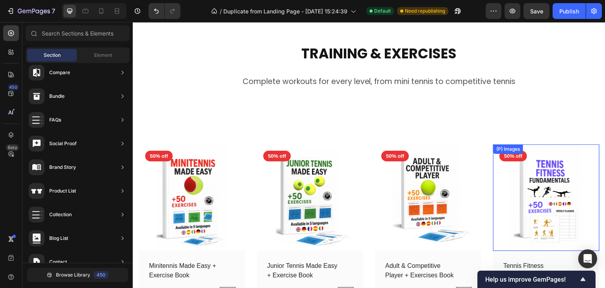
scroll to position [265, 0]
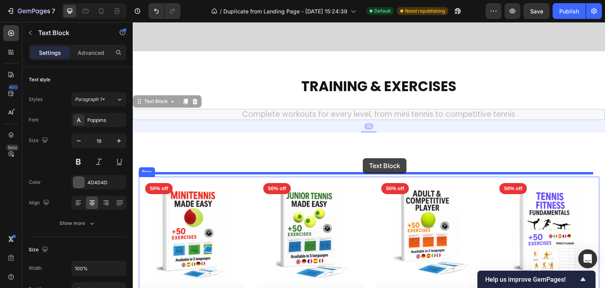
drag, startPoint x: 384, startPoint y: 111, endPoint x: 363, endPoint y: 158, distance: 51.7
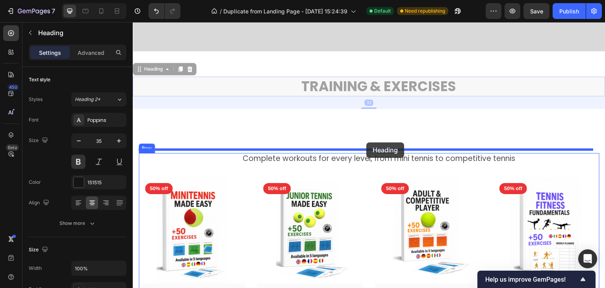
drag, startPoint x: 374, startPoint y: 85, endPoint x: 366, endPoint y: 143, distance: 57.6
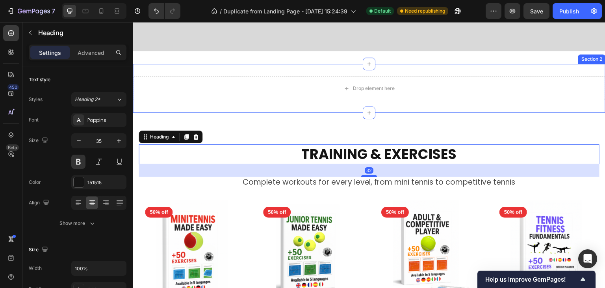
click at [330, 105] on div "Drop element here Section 2" at bounding box center [369, 88] width 473 height 49
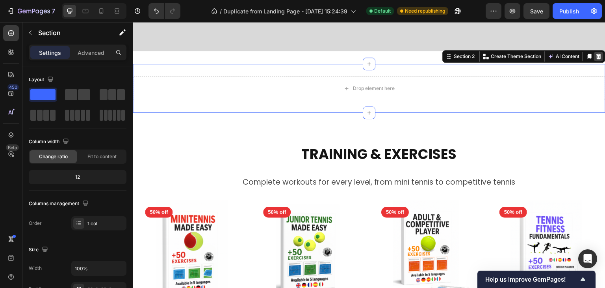
click at [596, 54] on icon at bounding box center [599, 56] width 6 height 6
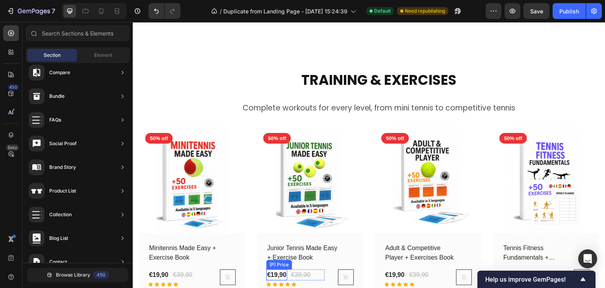
scroll to position [384, 0]
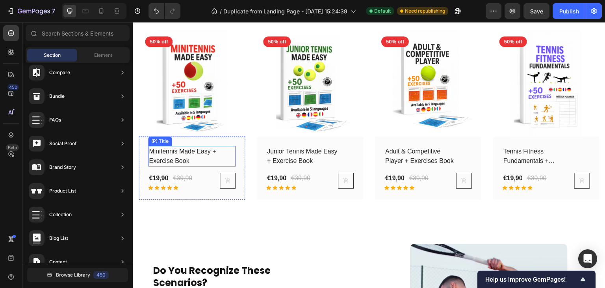
click at [161, 143] on div "Minitennis Made Easy + Exercise Book (P) Title €19,90 (P) Price (P) Price €39,9…" at bounding box center [192, 167] width 106 height 63
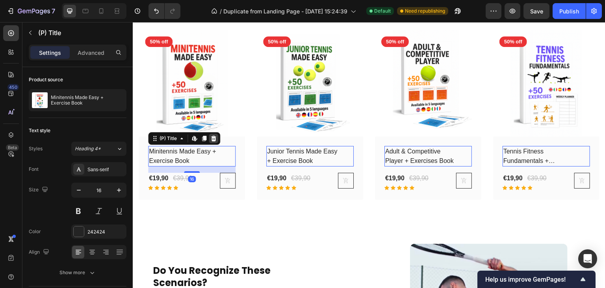
click at [215, 139] on icon at bounding box center [213, 138] width 5 height 6
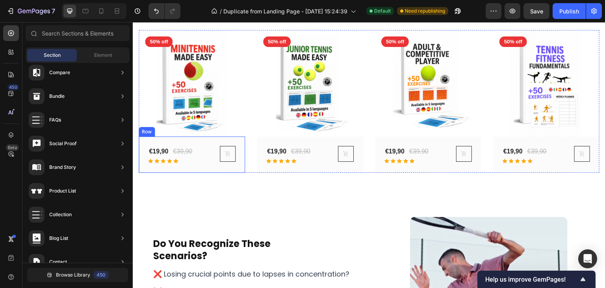
click at [145, 150] on div "€19,90 (P) Price (P) Price €39,90 (P) Price (P) Price Row Icon Icon Icon Icon I…" at bounding box center [192, 154] width 106 height 36
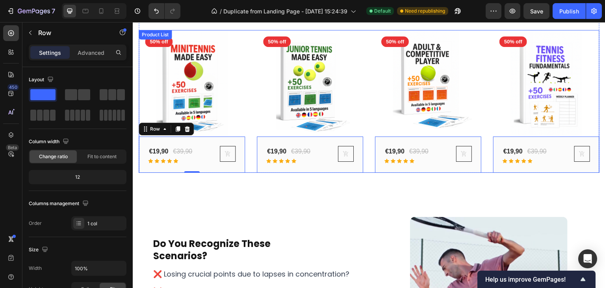
click at [249, 168] on div "(P) Images 50% off Product Badge Row €19,90 (P) Price (P) Price €39,90 (P) Pric…" at bounding box center [369, 101] width 461 height 143
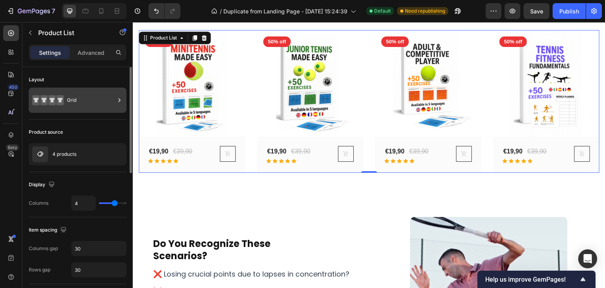
click at [118, 101] on icon at bounding box center [119, 100] width 8 height 8
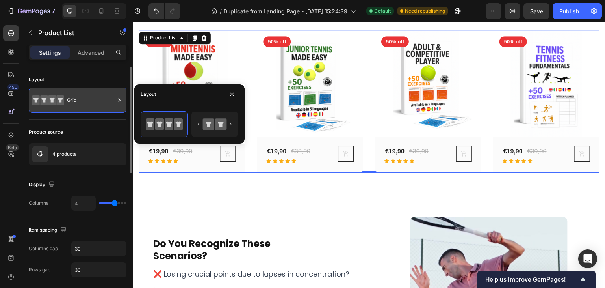
click at [118, 101] on icon at bounding box center [119, 100] width 8 height 8
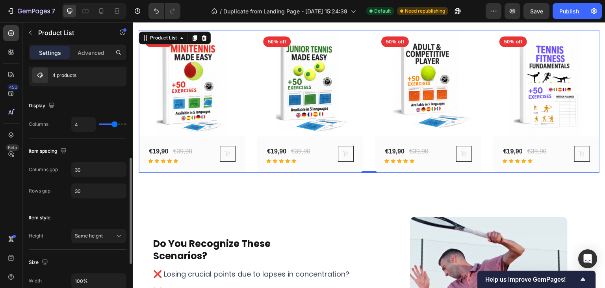
scroll to position [118, 0]
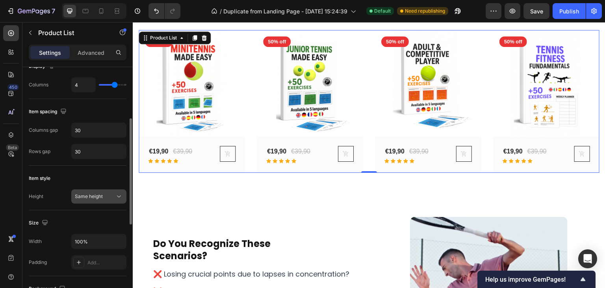
click at [112, 193] on div "Same height" at bounding box center [95, 196] width 40 height 7
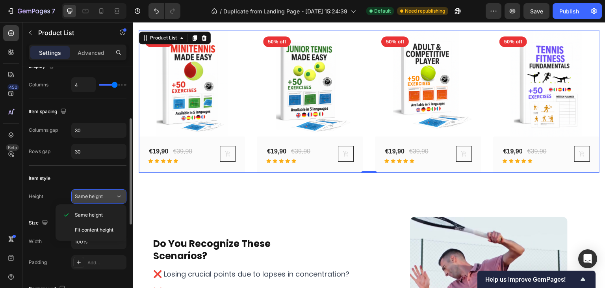
click at [112, 193] on div "Same height" at bounding box center [95, 196] width 40 height 7
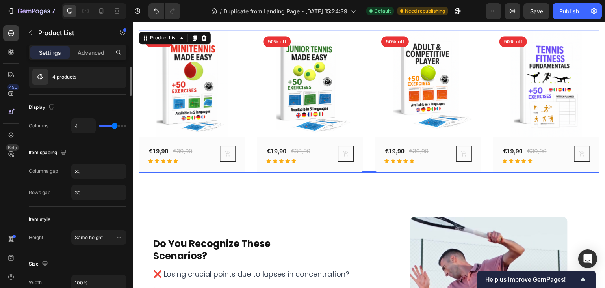
scroll to position [0, 0]
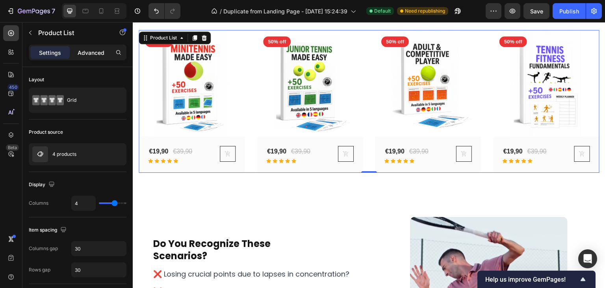
click at [91, 56] on div "Advanced" at bounding box center [90, 52] width 39 height 13
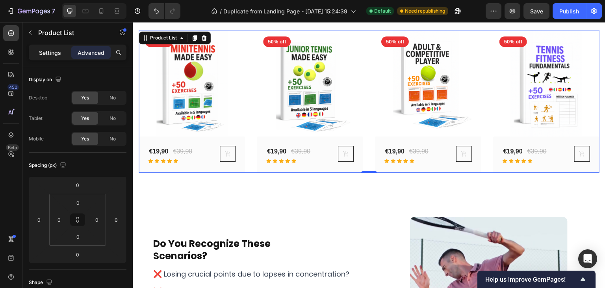
click at [46, 50] on p "Settings" at bounding box center [50, 52] width 22 height 8
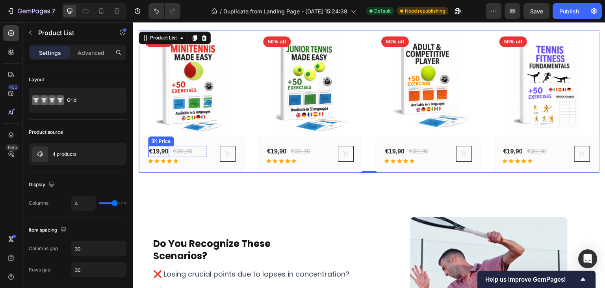
click at [160, 151] on div "€19,90" at bounding box center [158, 151] width 21 height 11
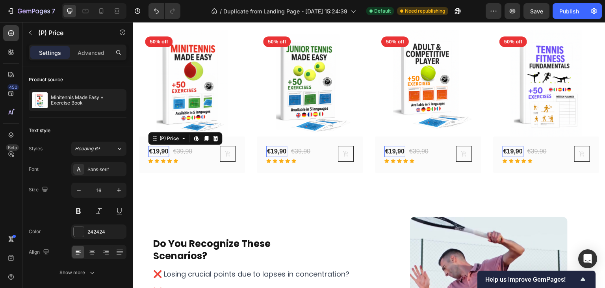
click at [160, 151] on div "€19,90" at bounding box center [158, 151] width 21 height 11
click at [156, 150] on div "€19,90" at bounding box center [158, 151] width 21 height 11
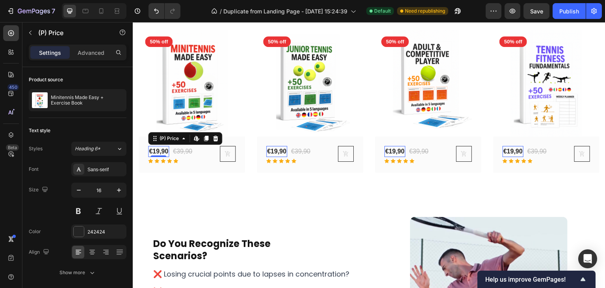
click at [159, 147] on div "€19,90" at bounding box center [158, 151] width 21 height 11
click at [101, 168] on div "Sans-serif" at bounding box center [105, 169] width 37 height 7
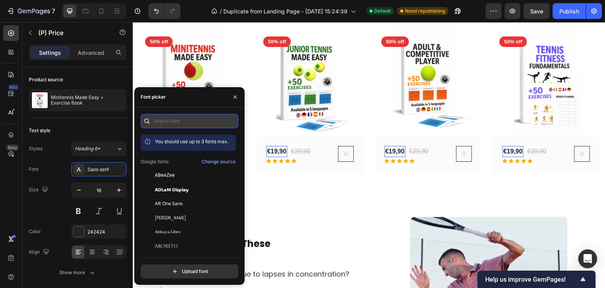
click at [162, 122] on input "text" at bounding box center [190, 121] width 98 height 14
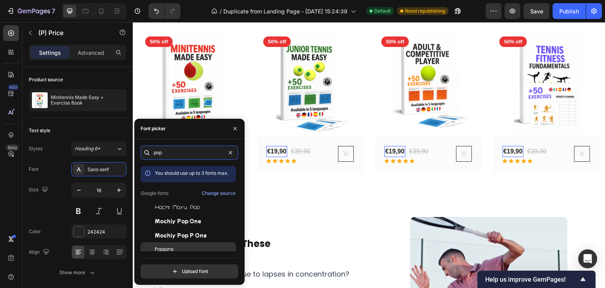
type input "pop"
click at [175, 250] on div "Poppins" at bounding box center [195, 248] width 80 height 7
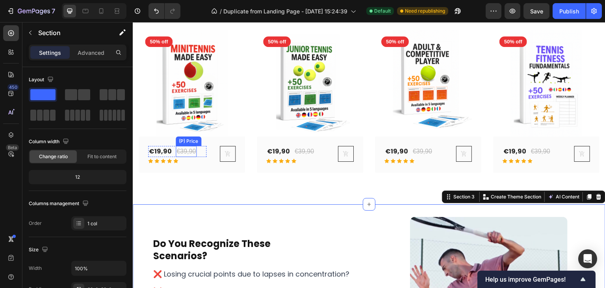
click at [189, 150] on div "€39,90" at bounding box center [186, 151] width 21 height 11
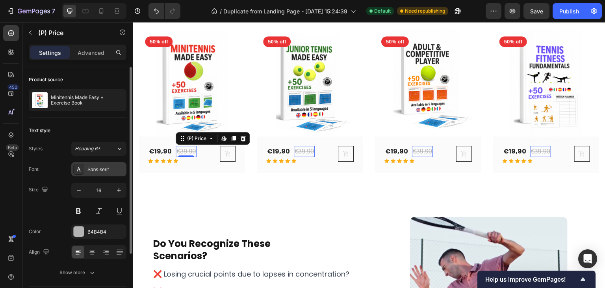
click at [98, 170] on div "Sans-serif" at bounding box center [105, 169] width 37 height 7
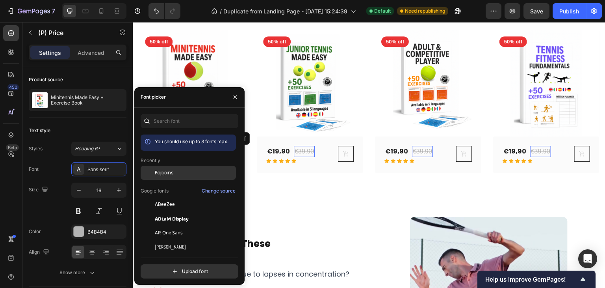
click at [168, 166] on div "Poppins" at bounding box center [188, 172] width 95 height 14
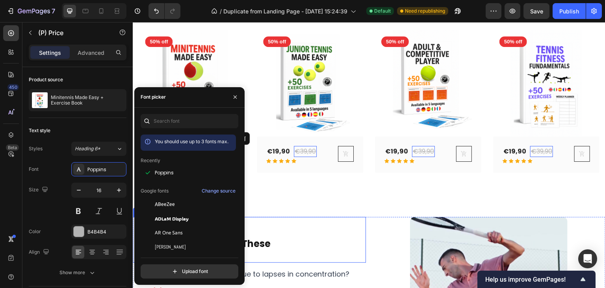
click at [314, 219] on div "do you recognize these scenarios? Heading" at bounding box center [249, 240] width 233 height 46
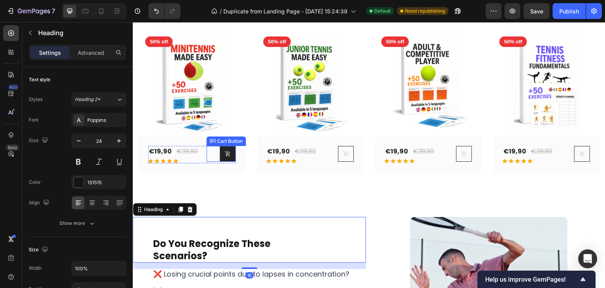
click at [225, 154] on icon at bounding box center [227, 153] width 5 height 6
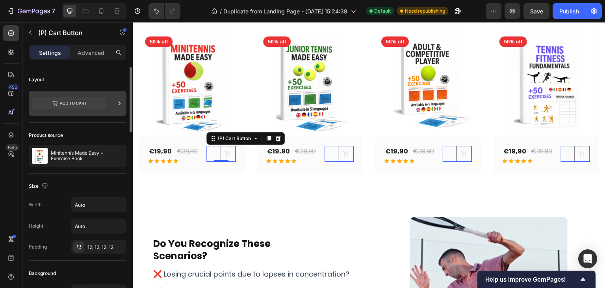
click at [117, 104] on icon at bounding box center [119, 103] width 8 height 8
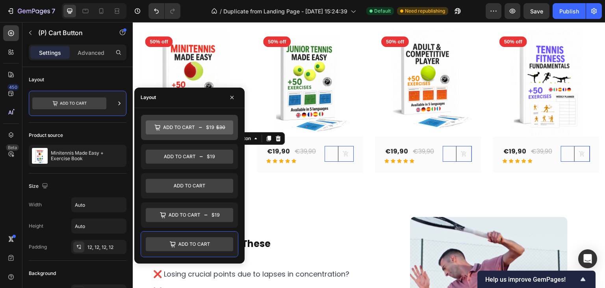
click at [206, 134] on icon at bounding box center [189, 127] width 87 height 16
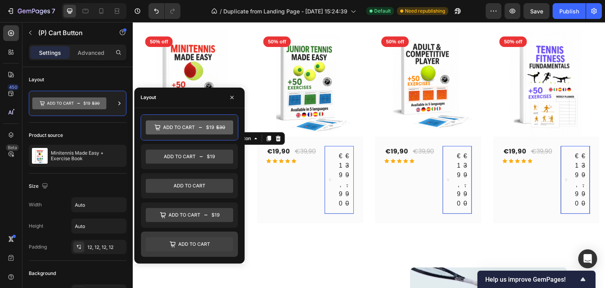
click at [192, 246] on icon at bounding box center [189, 244] width 87 height 14
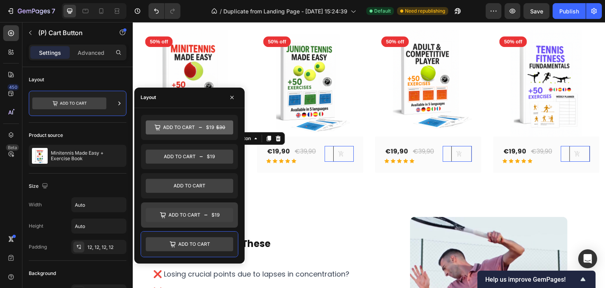
click at [189, 216] on icon at bounding box center [189, 215] width 87 height 14
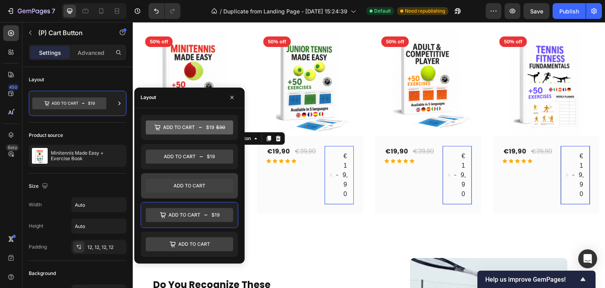
click at [184, 196] on div at bounding box center [189, 185] width 97 height 25
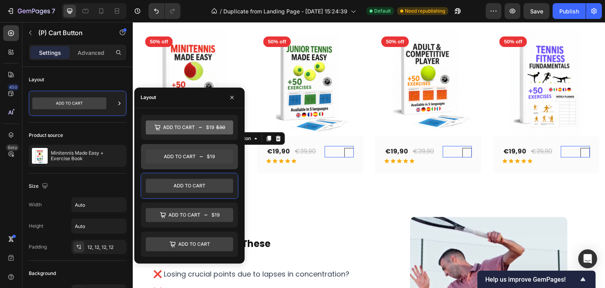
click at [186, 167] on div at bounding box center [189, 156] width 97 height 25
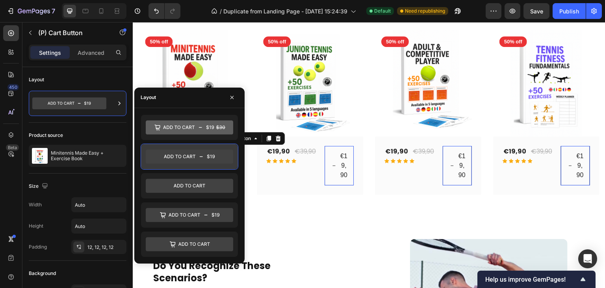
click at [186, 160] on icon at bounding box center [189, 156] width 87 height 14
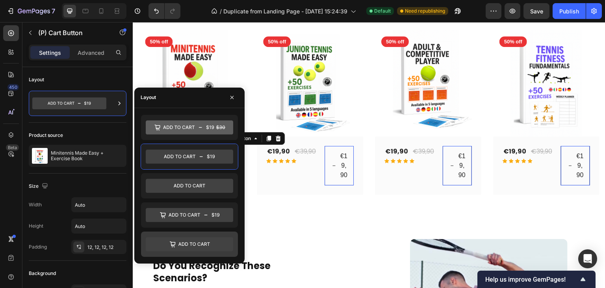
click at [183, 242] on icon at bounding box center [189, 244] width 87 height 14
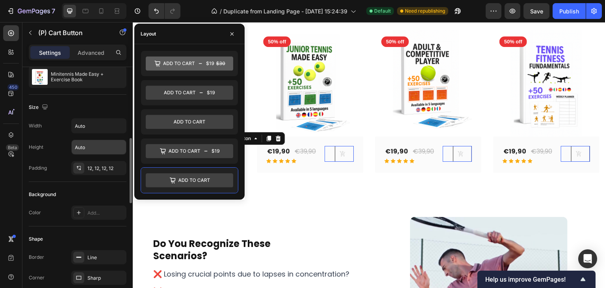
scroll to position [118, 0]
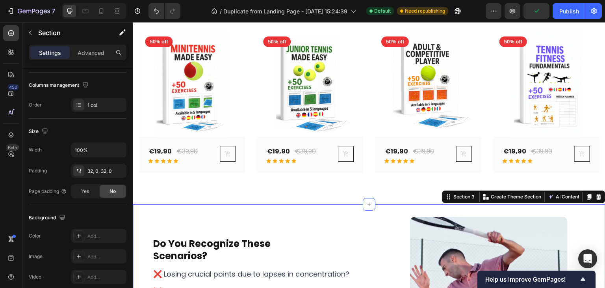
scroll to position [0, 0]
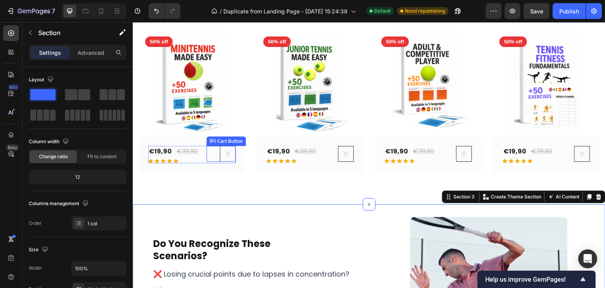
click at [224, 140] on div "(P) Cart Button" at bounding box center [226, 140] width 36 height 7
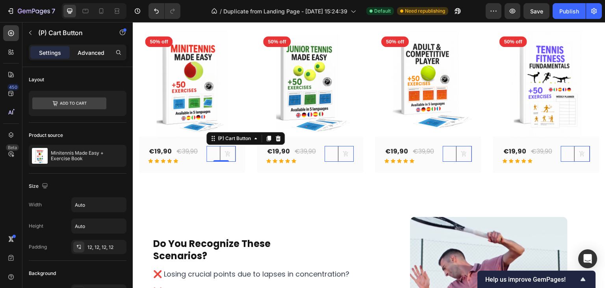
click at [94, 51] on p "Advanced" at bounding box center [91, 52] width 27 height 8
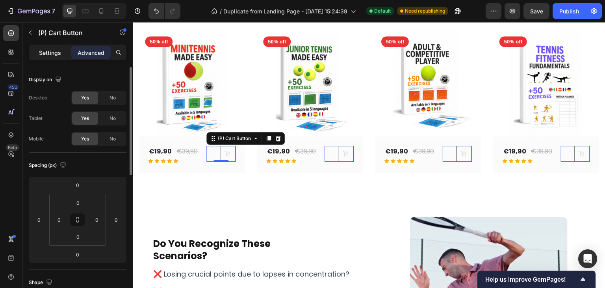
click at [54, 49] on p "Settings" at bounding box center [50, 52] width 22 height 8
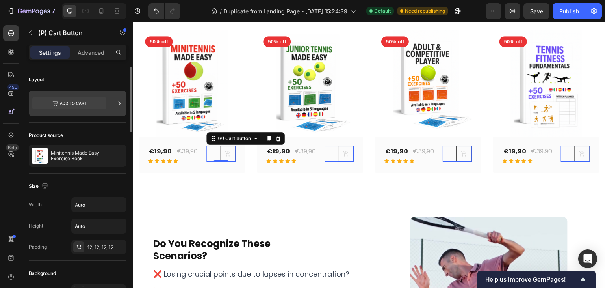
click at [120, 103] on icon at bounding box center [120, 103] width 2 height 4
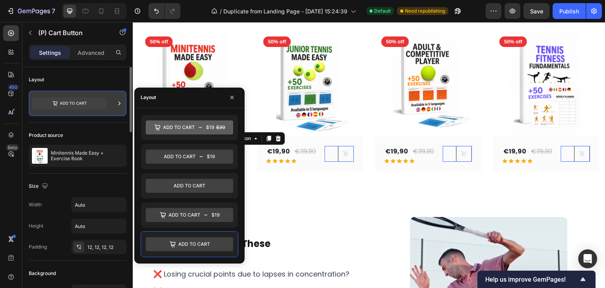
click at [120, 103] on icon at bounding box center [120, 103] width 2 height 4
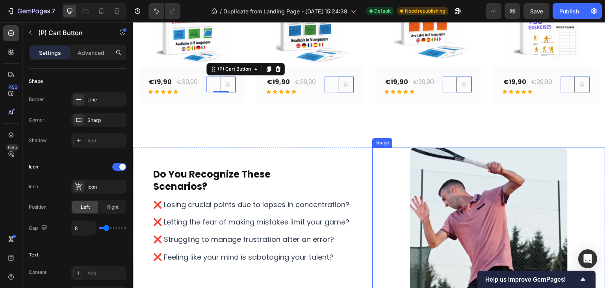
scroll to position [462, 0]
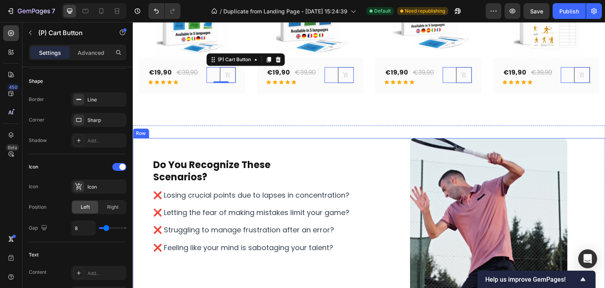
click at [366, 148] on div "do you recognize these scenarios? Heading ❌ Losing crucial points due to lapses…" at bounding box center [369, 223] width 473 height 170
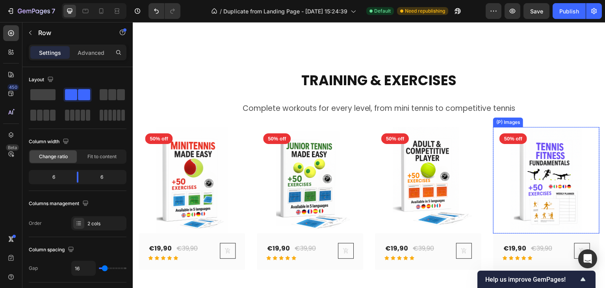
scroll to position [344, 0]
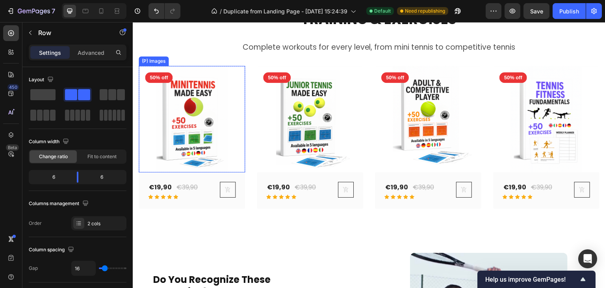
scroll to position [344, 0]
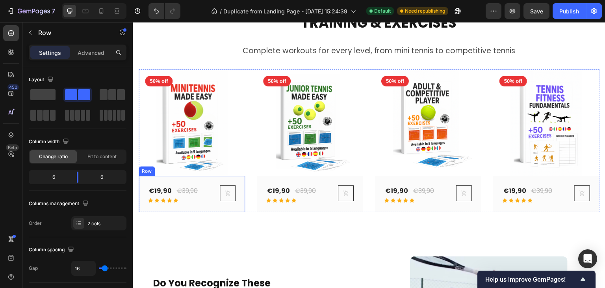
click at [143, 202] on div "€19,90 (P) Price (P) Price €39,90 (P) Price (P) Price Row Icon Icon Icon Icon I…" at bounding box center [192, 194] width 106 height 36
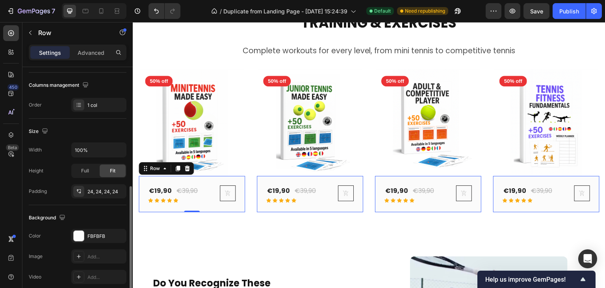
scroll to position [158, 0]
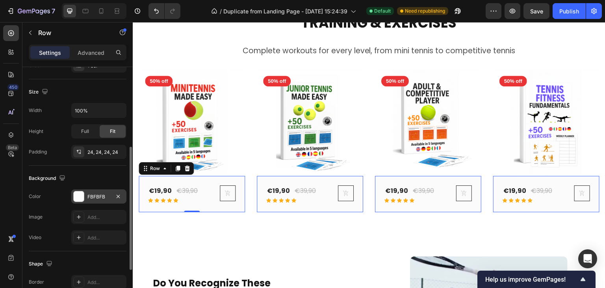
click at [83, 199] on div at bounding box center [79, 196] width 10 height 10
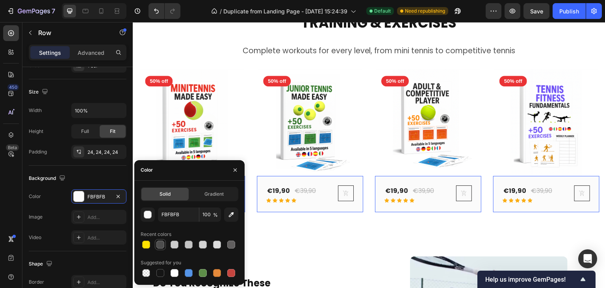
click at [156, 245] on div at bounding box center [160, 244] width 8 height 8
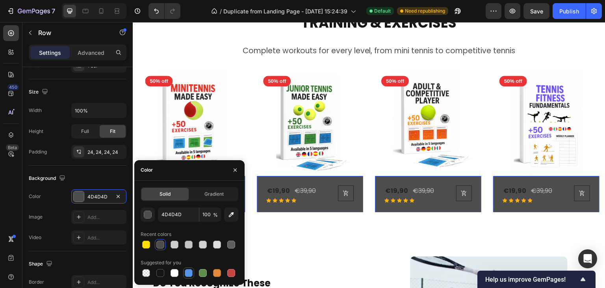
click at [188, 273] on div at bounding box center [189, 273] width 8 height 8
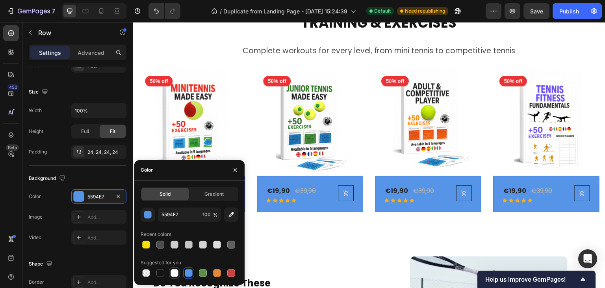
click at [175, 273] on div at bounding box center [175, 273] width 8 height 8
type input "FFFFFF"
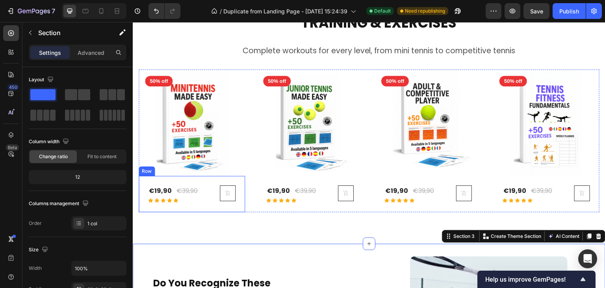
click at [147, 196] on div "€19,90 (P) Price (P) Price €39,90 (P) Price (P) Price Row Icon Icon Icon Icon I…" at bounding box center [192, 194] width 106 height 36
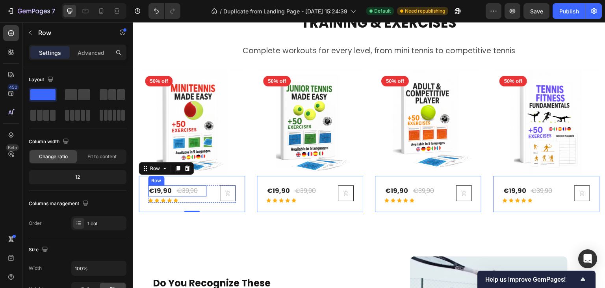
click at [202, 191] on div "€19,90 (P) Price (P) Price €39,90 (P) Price (P) Price Row" at bounding box center [177, 190] width 58 height 11
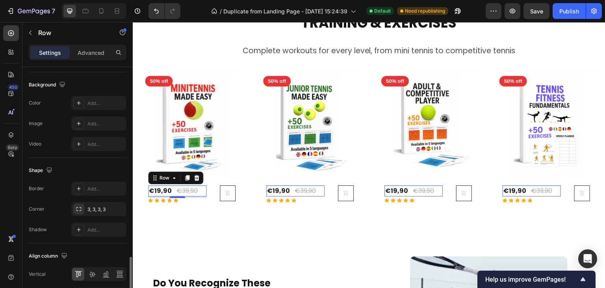
scroll to position [326, 0]
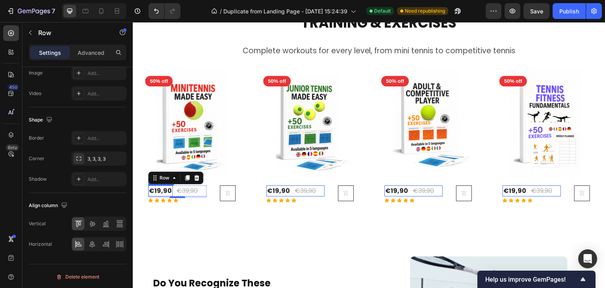
click at [170, 191] on div "€19,90" at bounding box center [160, 190] width 24 height 11
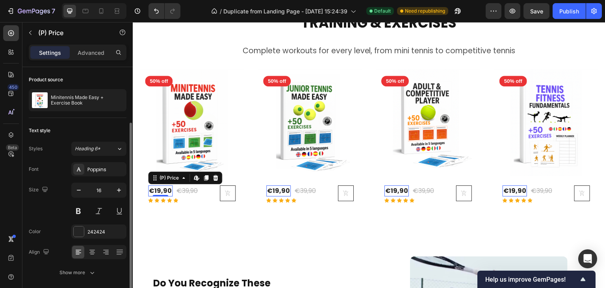
scroll to position [29, 0]
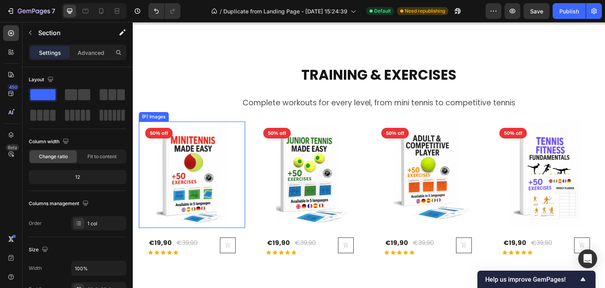
scroll to position [276, 0]
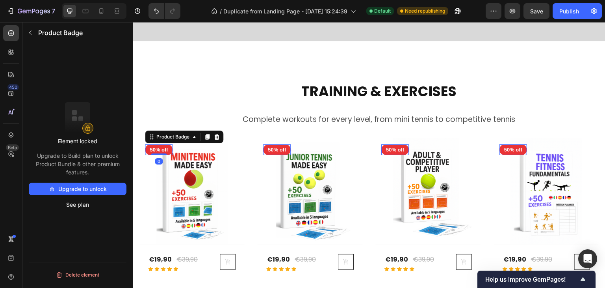
click at [164, 149] on pre "50% off" at bounding box center [159, 149] width 28 height 11
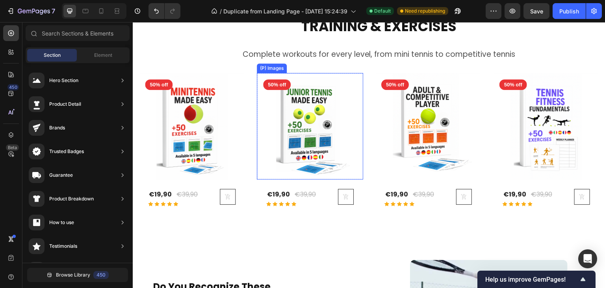
scroll to position [354, 0]
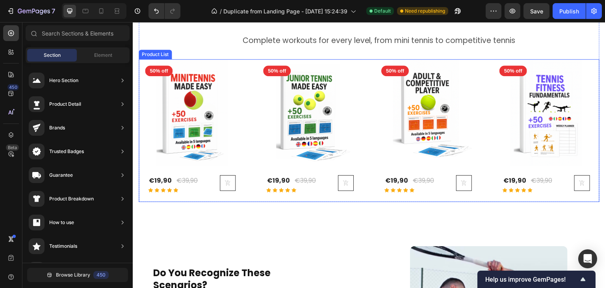
click at [371, 60] on div "(P) Images 50% off Product Badge Row €19,90 (P) Price (P) Price €39,90 (P) Pric…" at bounding box center [369, 130] width 461 height 143
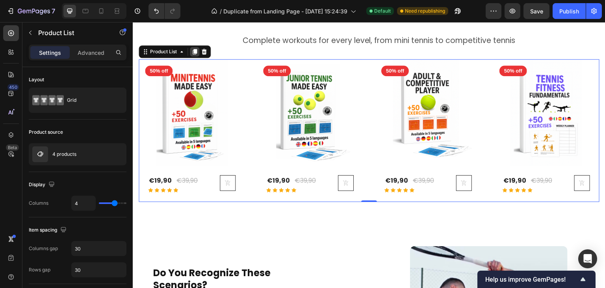
click at [197, 51] on icon at bounding box center [194, 51] width 6 height 6
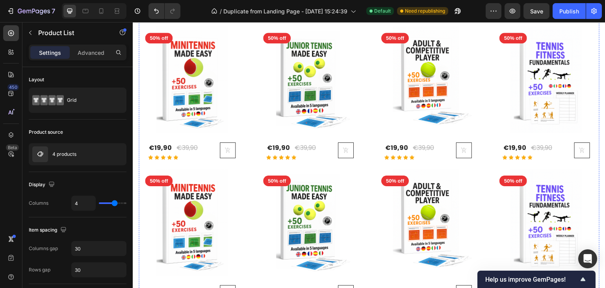
scroll to position [426, 0]
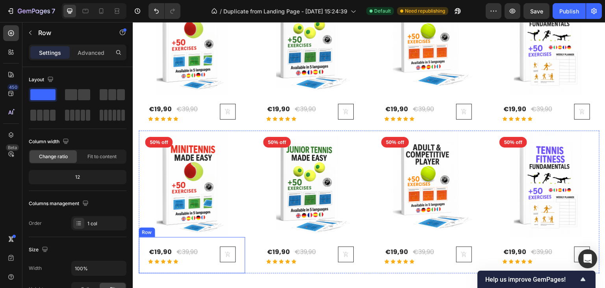
click at [143, 268] on div "€19,90 (P) Price (P) Price €39,90 (P) Price (P) Price Row Icon Icon Icon Icon I…" at bounding box center [192, 255] width 106 height 36
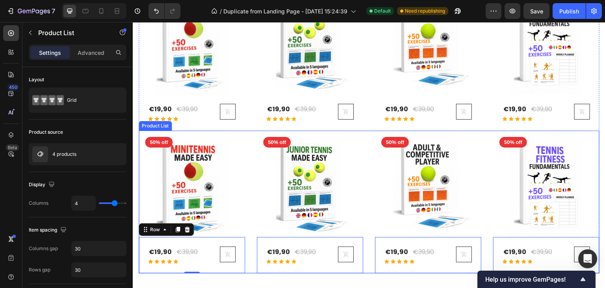
click at [249, 267] on div "(P) Images 50% off Product Badge Row €19,90 (P) Price (P) Price €39,90 (P) Pric…" at bounding box center [369, 201] width 461 height 143
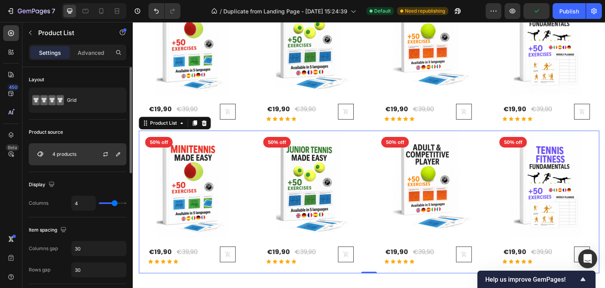
click at [59, 155] on p "4 products" at bounding box center [64, 154] width 24 height 6
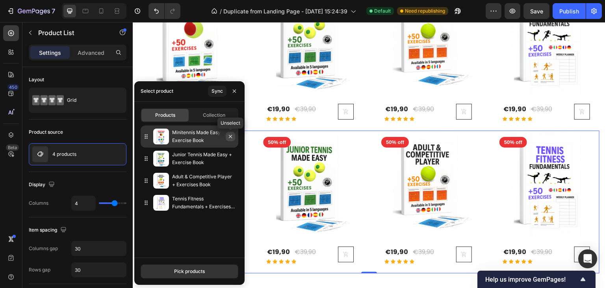
click at [230, 136] on icon "button" at bounding box center [230, 136] width 6 height 6
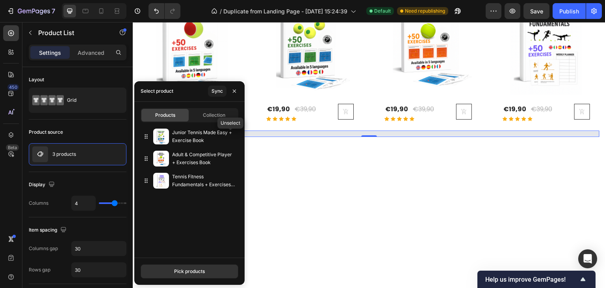
click at [0, 0] on icon "button" at bounding box center [0, 0] width 0 height 0
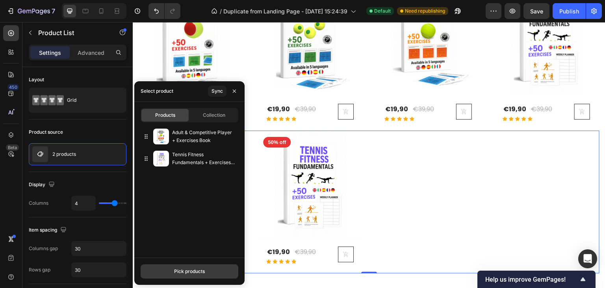
drag, startPoint x: 192, startPoint y: 273, endPoint x: 189, endPoint y: 267, distance: 6.2
click at [192, 273] on div "Pick products" at bounding box center [189, 270] width 31 height 7
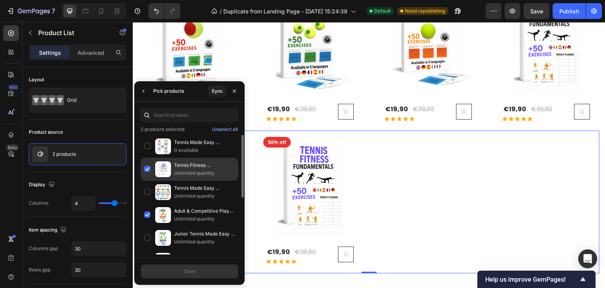
click at [147, 169] on div "Tennis Fitness Fundamentals + Exercises Book Unlimited quantity" at bounding box center [190, 169] width 98 height 23
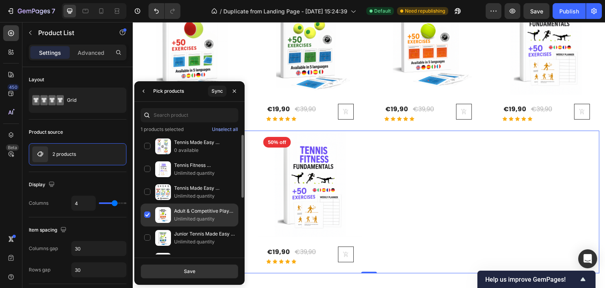
click at [147, 215] on div "Adult & Competitive Player + Exercises Book Unlimited quantity" at bounding box center [190, 214] width 98 height 23
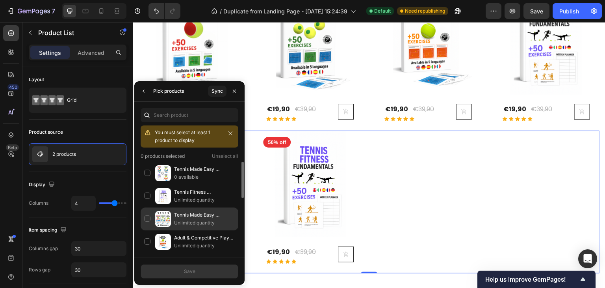
click at [149, 218] on div "Tennis Made Easy Collection Unlimited quantity" at bounding box center [190, 218] width 98 height 23
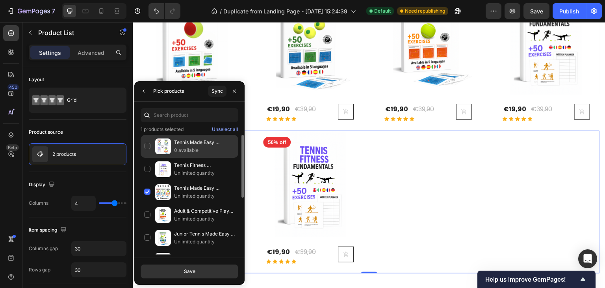
click at [147, 147] on div "Tennis Made Easy Collection + Tennis Fitness Fundamentals 0 available" at bounding box center [190, 146] width 98 height 23
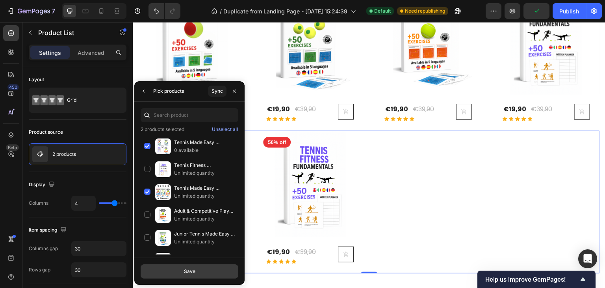
click at [187, 269] on div "Save" at bounding box center [189, 270] width 11 height 7
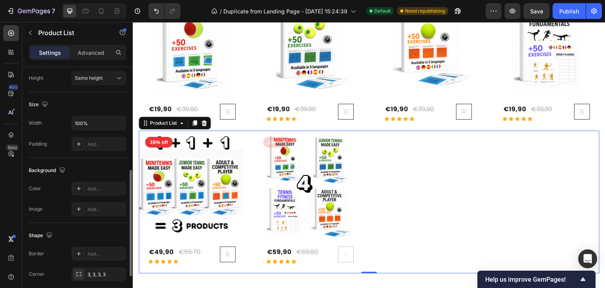
scroll to position [314, 0]
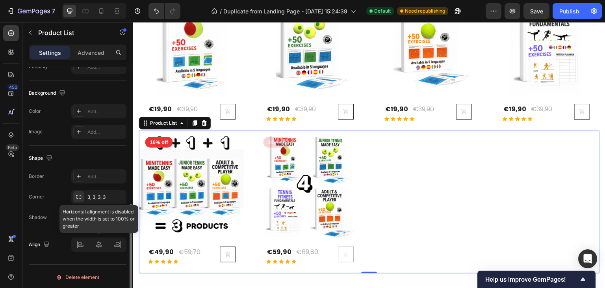
click at [100, 243] on div at bounding box center [98, 244] width 55 height 14
click at [100, 246] on div at bounding box center [98, 244] width 55 height 14
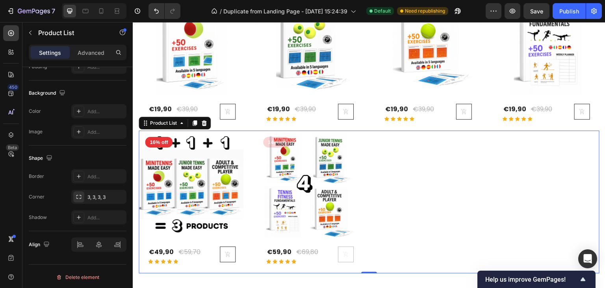
click at [422, 206] on div "(P) Images 16% off Product Badge Row €49,90 (P) Price (P) Price €59,70 (P) Pric…" at bounding box center [369, 201] width 461 height 143
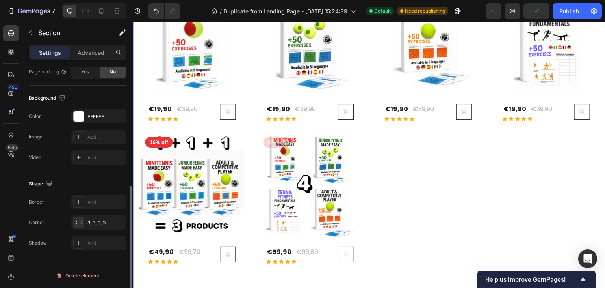
click at [387, 271] on div "TRAINING & EXERCISES Heading Complete workouts for every level, from mini tenni…" at bounding box center [369, 102] width 473 height 404
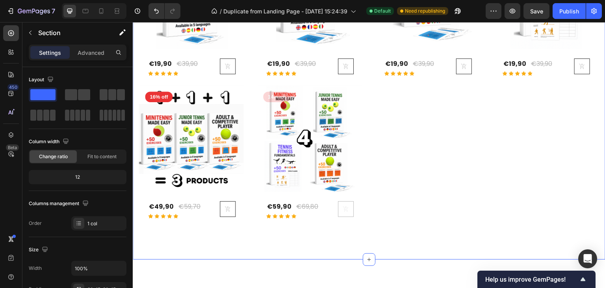
scroll to position [426, 0]
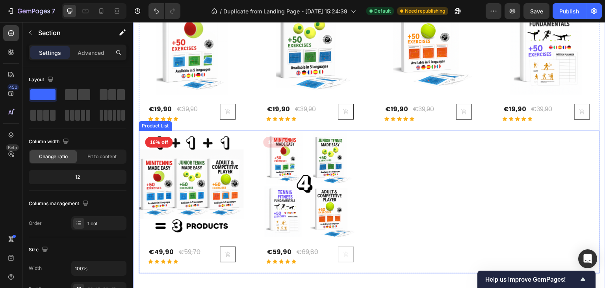
click at [405, 183] on div "(P) Images 16% off Product Badge Row €49,90 (P) Price (P) Price €59,70 (P) Pric…" at bounding box center [369, 201] width 461 height 143
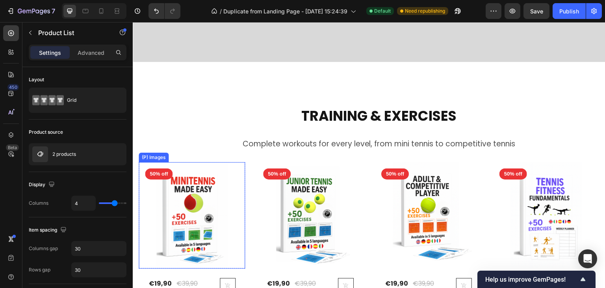
scroll to position [308, 0]
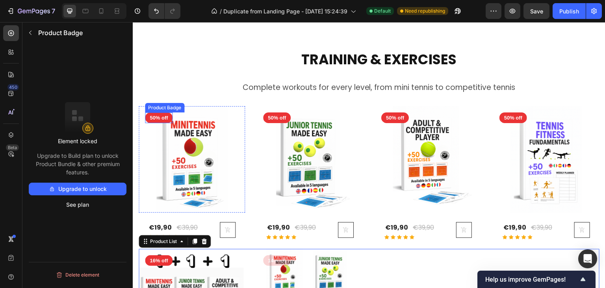
click at [151, 118] on pre "50% off" at bounding box center [159, 117] width 28 height 11
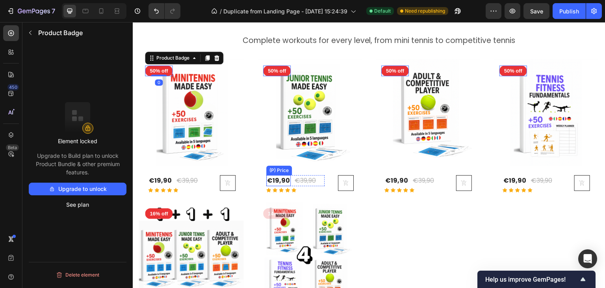
scroll to position [386, 0]
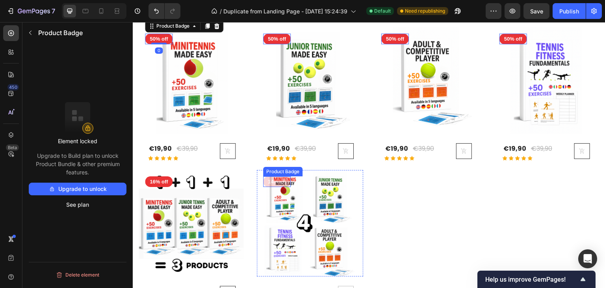
click at [264, 180] on pre "14% off" at bounding box center [277, 181] width 28 height 11
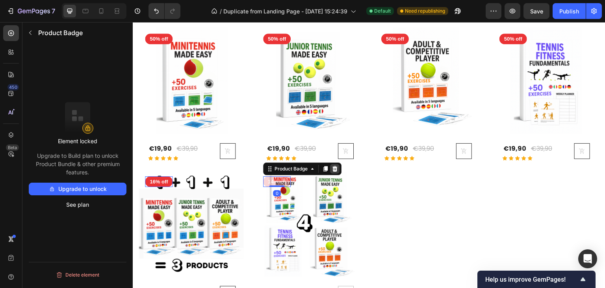
click at [335, 168] on icon at bounding box center [334, 169] width 5 height 6
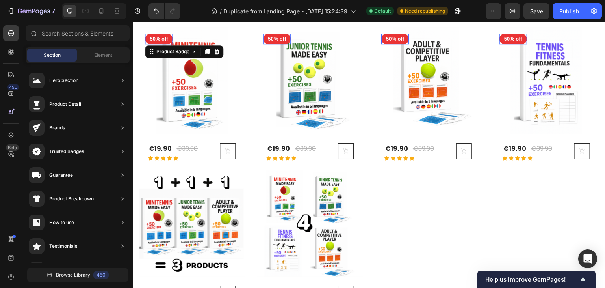
click at [148, 40] on pre "50% off" at bounding box center [159, 38] width 28 height 11
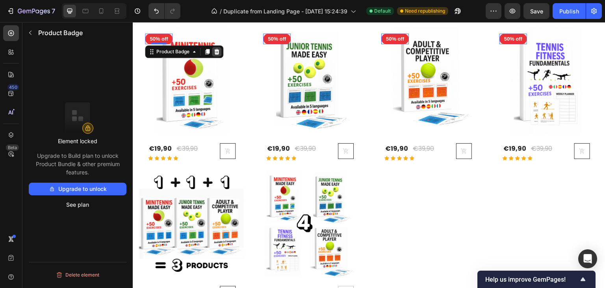
click at [215, 52] on icon at bounding box center [216, 52] width 5 height 6
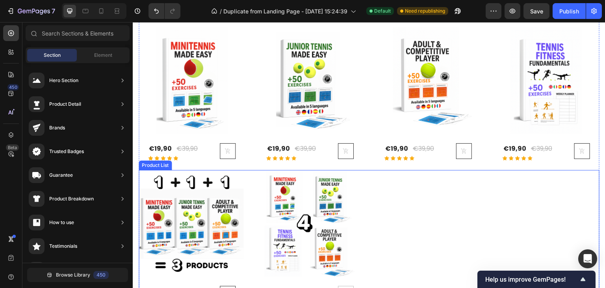
click at [511, 190] on div "(P) Images Row €49,90 (P) Price (P) Price €59,70 (P) Price (P) Price Row Icon I…" at bounding box center [369, 241] width 461 height 143
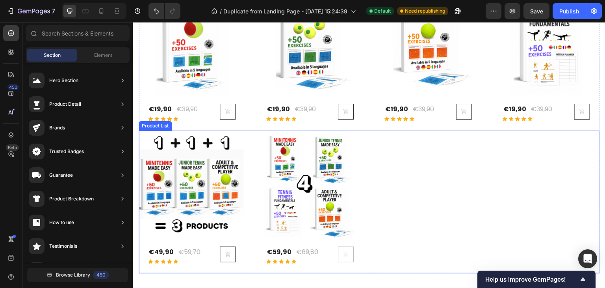
click at [476, 185] on div "(P) Images Row €49,90 (P) Price (P) Price €59,70 (P) Price (P) Price Row Icon I…" at bounding box center [369, 201] width 461 height 143
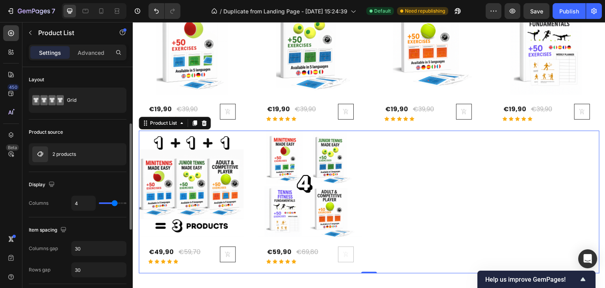
scroll to position [39, 0]
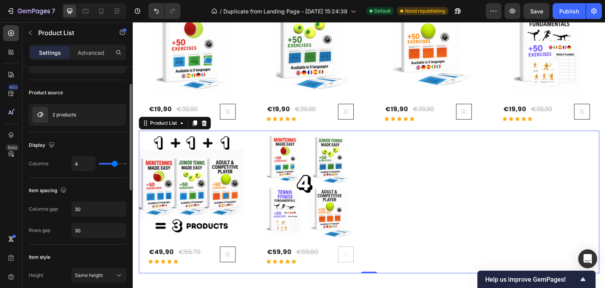
type input "3"
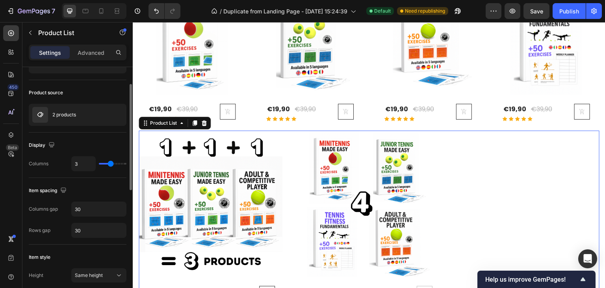
type input "2"
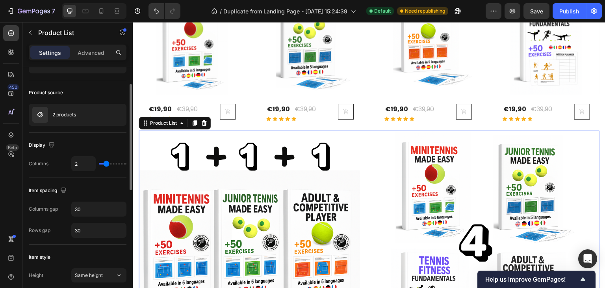
type input "3"
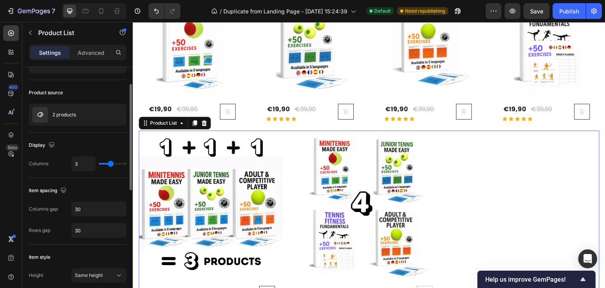
type input "4"
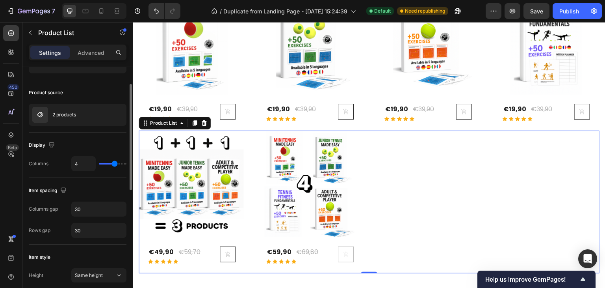
click at [114, 163] on input "range" at bounding box center [113, 164] width 28 height 2
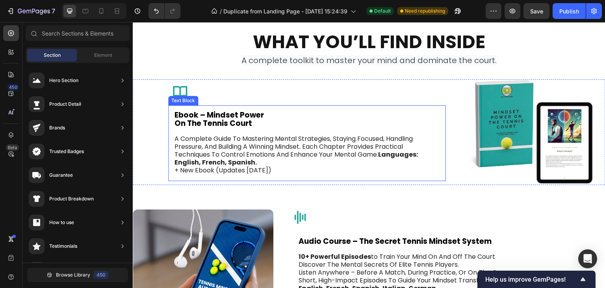
scroll to position [1055, 0]
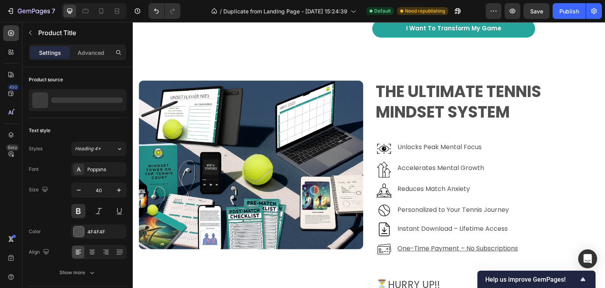
click at [536, 122] on h1 "The Ultimate Tennis Mindset System" at bounding box center [487, 101] width 225 height 43
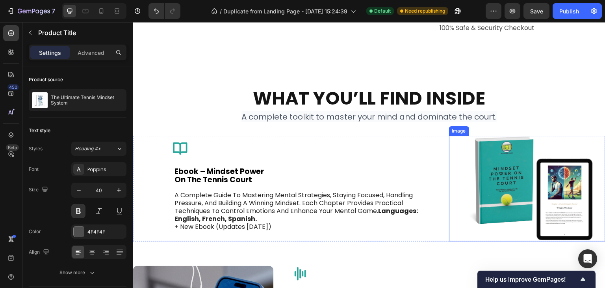
scroll to position [1488, 0]
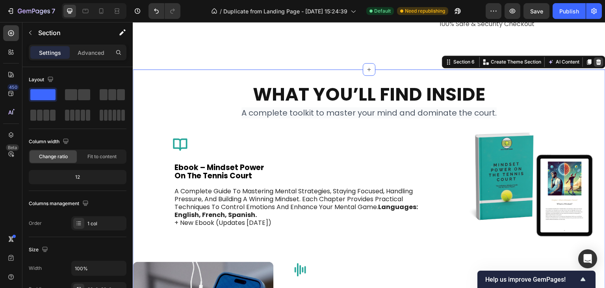
click at [596, 65] on icon at bounding box center [598, 62] width 5 height 6
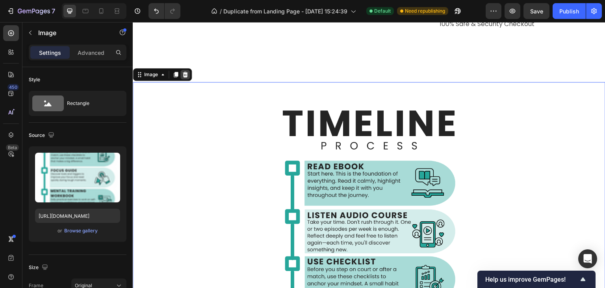
click at [184, 78] on icon at bounding box center [185, 74] width 6 height 6
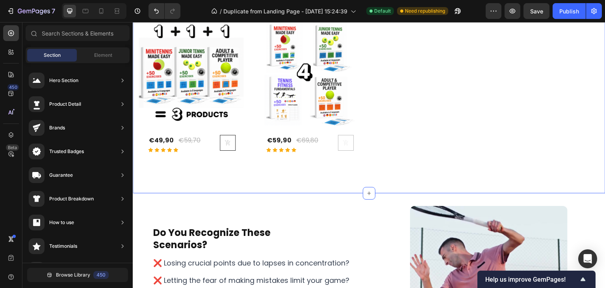
scroll to position [551, 0]
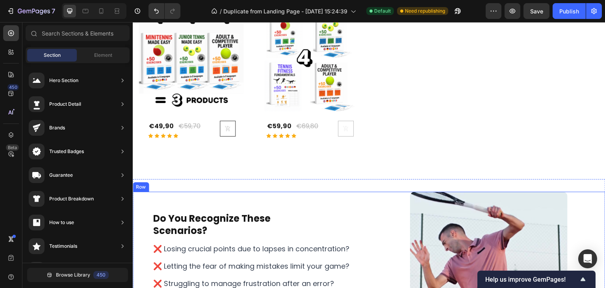
click at [365, 195] on div "do you recognize these scenarios? Heading ❌ Losing crucial points due to lapses…" at bounding box center [369, 276] width 473 height 170
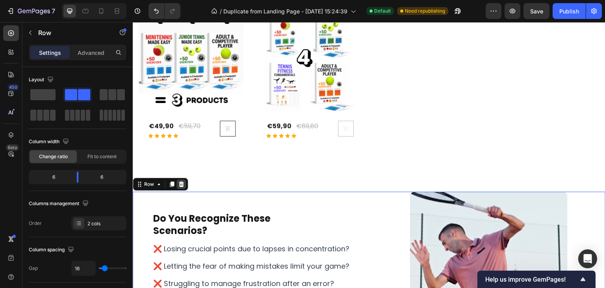
click at [181, 182] on icon at bounding box center [181, 184] width 5 height 6
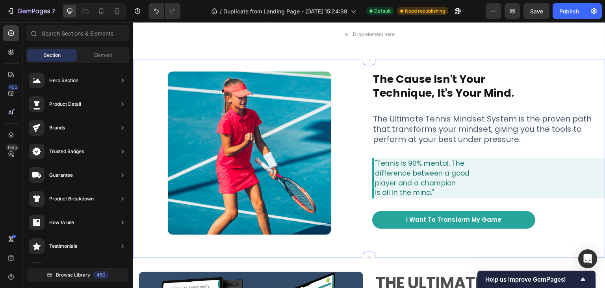
scroll to position [670, 0]
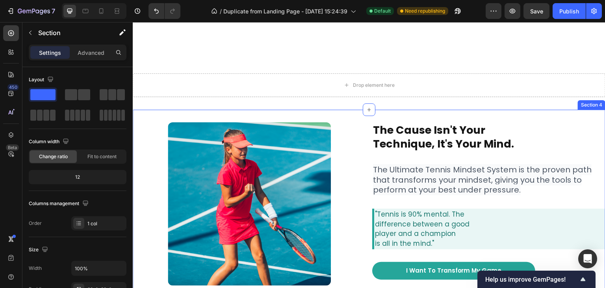
click at [363, 116] on div "Image Image the cause isn't your technique, it's your mind. Heading The Ultimat…" at bounding box center [369, 209] width 473 height 201
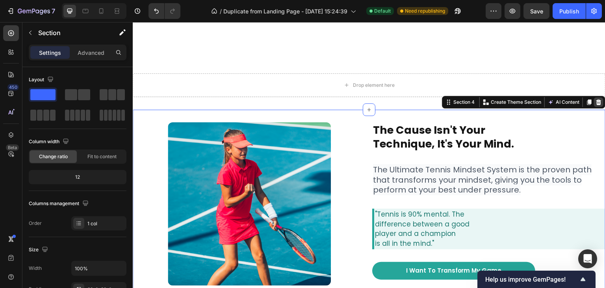
click at [596, 99] on icon at bounding box center [598, 102] width 5 height 6
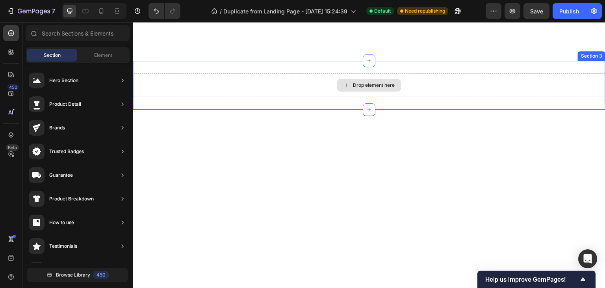
click at [322, 79] on div "Drop element here" at bounding box center [369, 85] width 473 height 24
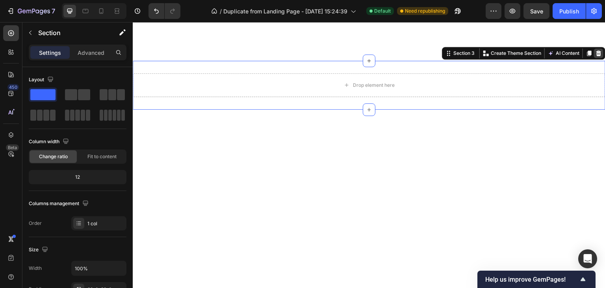
click at [596, 51] on icon at bounding box center [599, 53] width 6 height 6
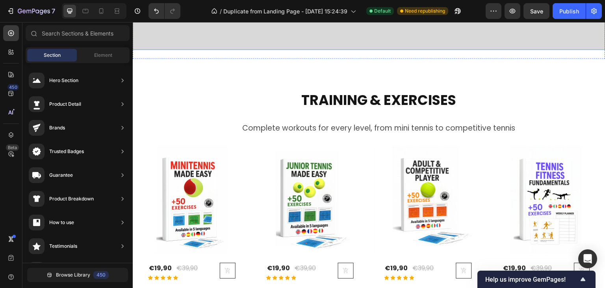
scroll to position [236, 0]
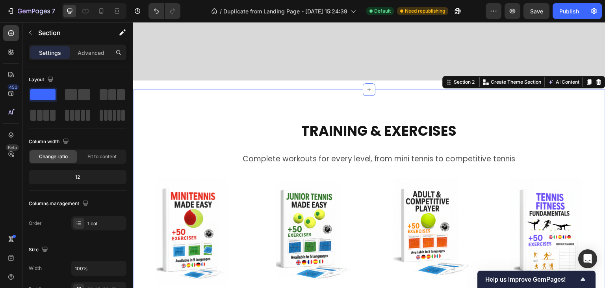
click at [143, 109] on div "TRAINING & EXERCISES Heading Complete workouts for every level, from mini tenni…" at bounding box center [369, 291] width 473 height 404
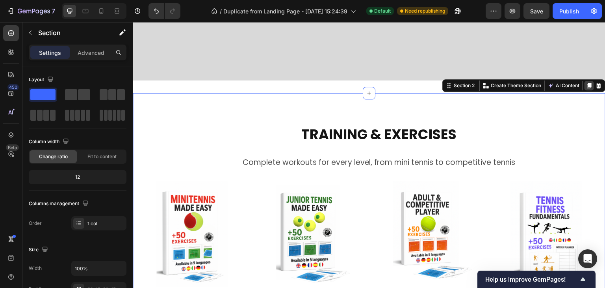
click at [587, 83] on icon at bounding box center [589, 86] width 4 height 6
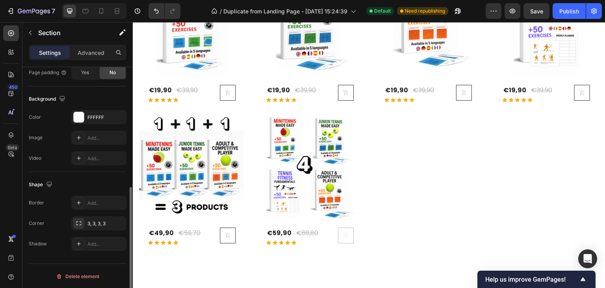
scroll to position [677, 0]
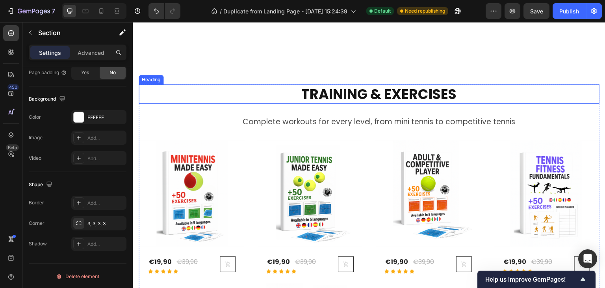
click at [347, 90] on h2 "TRAINING & EXERCISES" at bounding box center [378, 94] width 441 height 20
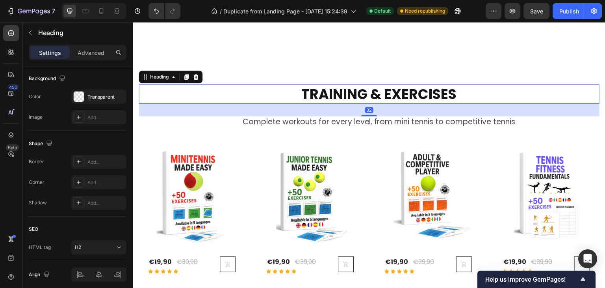
scroll to position [0, 0]
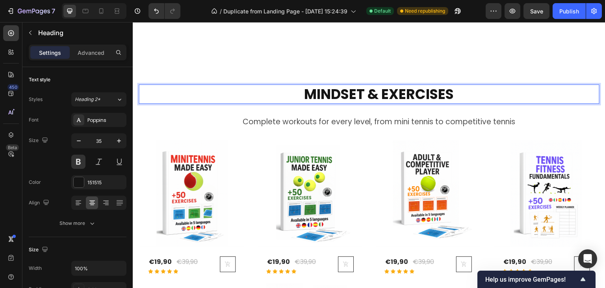
click at [452, 92] on p "MINDSET & EXERCISES" at bounding box center [379, 94] width 440 height 18
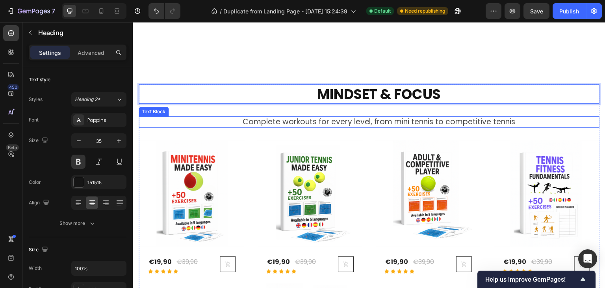
click at [496, 120] on p "Complete workouts for every level, from mini tennis to competitive tennis" at bounding box center [379, 122] width 440 height 10
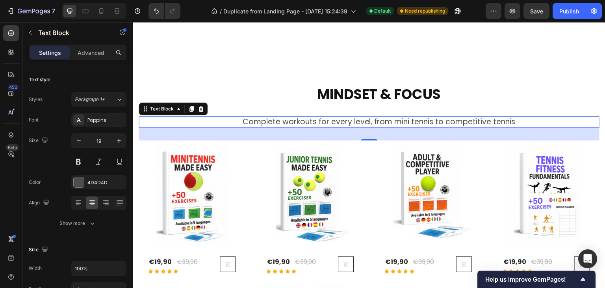
click at [336, 122] on p "Complete workouts for every level, from mini tennis to competitive tennis" at bounding box center [379, 122] width 440 height 10
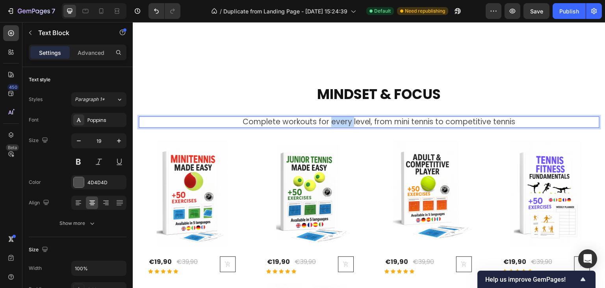
click at [336, 122] on p "Complete workouts for every level, from mini tennis to competitive tennis" at bounding box center [379, 122] width 440 height 10
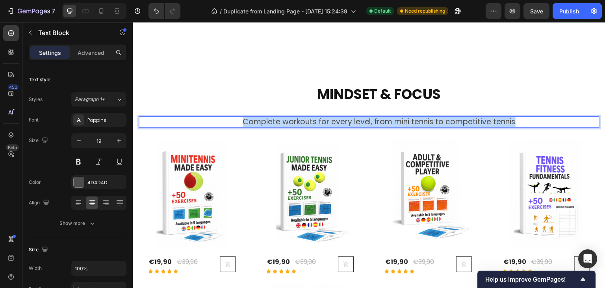
click at [336, 122] on p "Complete workouts for every level, from mini tennis to competitive tennis" at bounding box center [379, 122] width 440 height 10
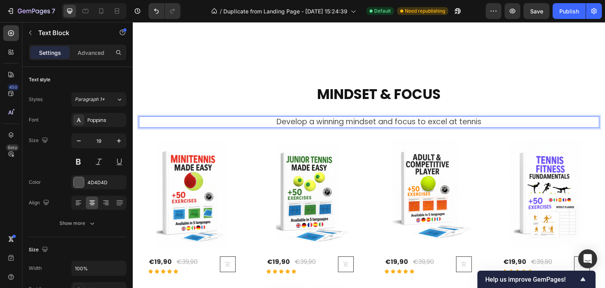
click at [302, 120] on p "Develop a winning mindset and focus to excel at tennis" at bounding box center [379, 122] width 440 height 10
click at [506, 117] on p "Unlock a winning mindset and focus to excel at tennis" at bounding box center [379, 122] width 440 height 10
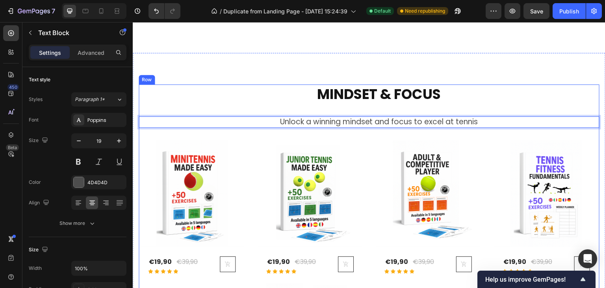
click at [499, 95] on p "MINDSET & FOCUS" at bounding box center [379, 94] width 440 height 18
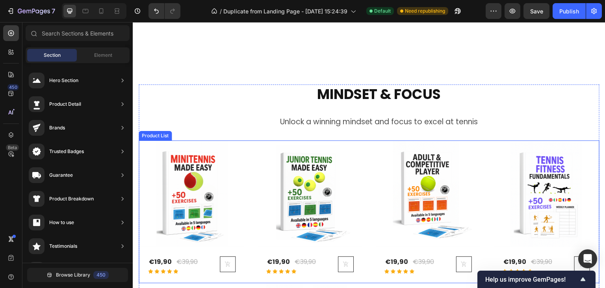
click at [252, 142] on div "(P) Images Row €19,90 (P) Price (P) Price €39,90 (P) Price (P) Price Row Icon I…" at bounding box center [369, 211] width 461 height 143
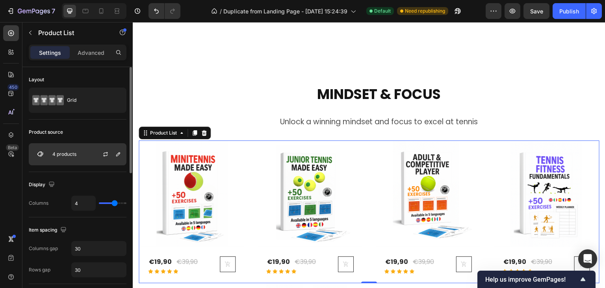
click at [83, 152] on div "4 products" at bounding box center [78, 154] width 98 height 22
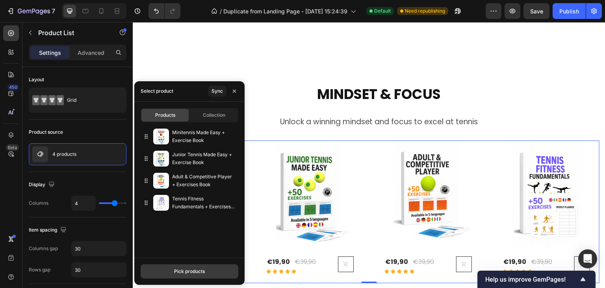
click at [193, 269] on div "Pick products" at bounding box center [189, 270] width 31 height 7
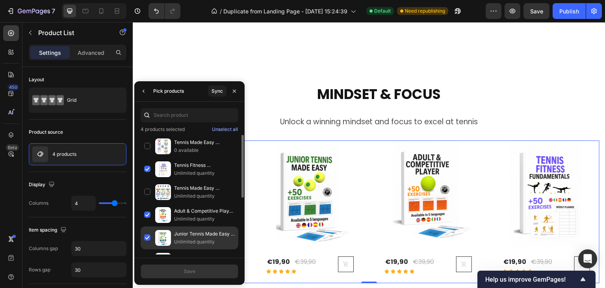
click at [147, 237] on div "Junior Tennis Made Easy + Exercise Book Unlimited quantity" at bounding box center [190, 237] width 98 height 23
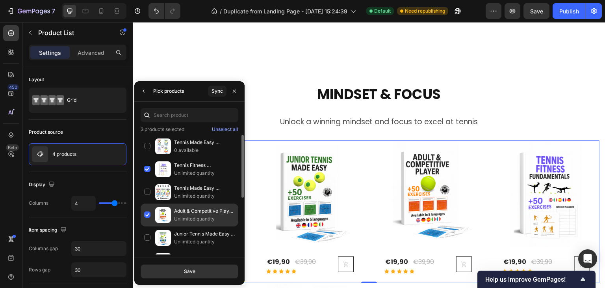
click at [149, 215] on div "Adult & Competitive Player + Exercises Book Unlimited quantity" at bounding box center [190, 214] width 98 height 23
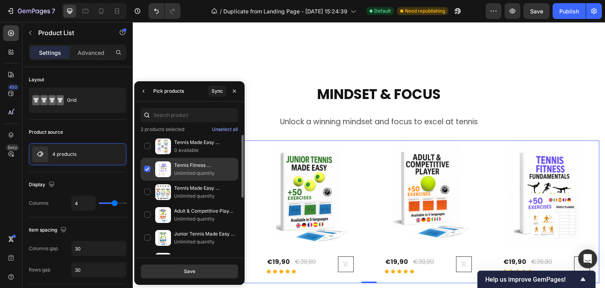
click at [149, 168] on div "Tennis Fitness Fundamentals + Exercises Book Unlimited quantity" at bounding box center [190, 169] width 98 height 23
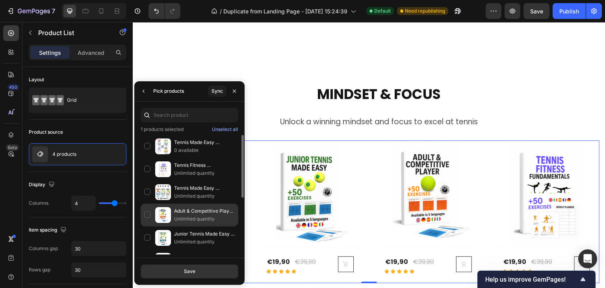
scroll to position [39, 0]
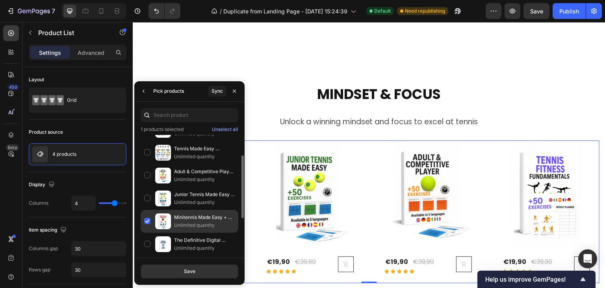
click at [147, 220] on div "Minitennis Made Easy + Exercise Book Unlimited quantity" at bounding box center [190, 221] width 98 height 23
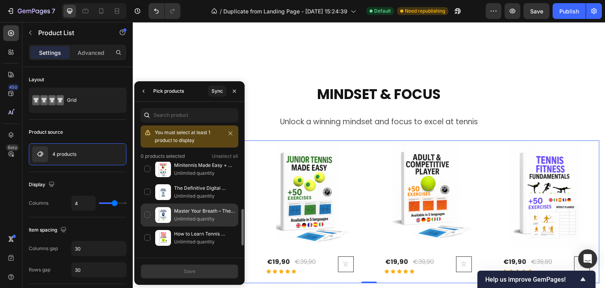
scroll to position [135, 0]
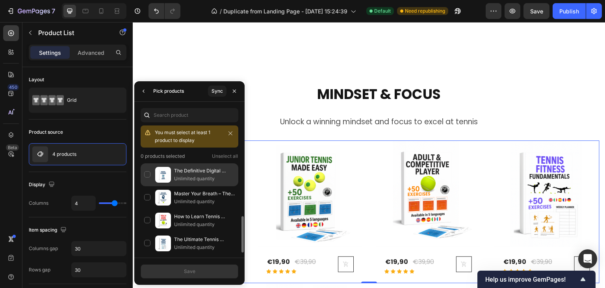
click at [147, 171] on div "The Definitive Digital Tennis Mindset Planner – The Secret to Winning More Matc…" at bounding box center [190, 174] width 98 height 23
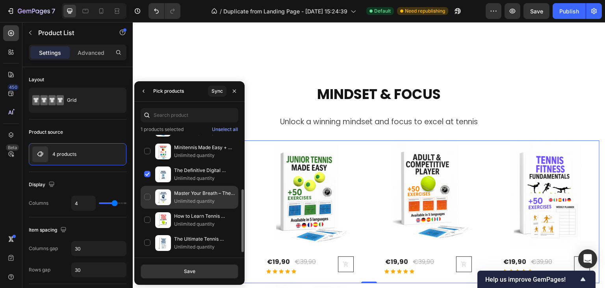
scroll to position [107, 0]
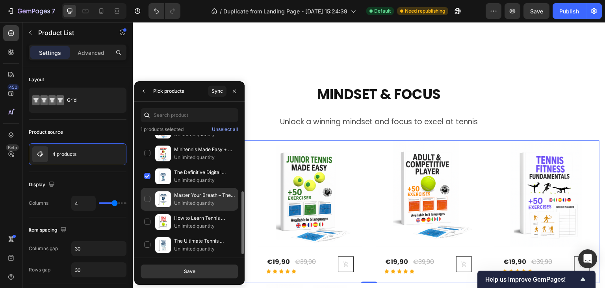
click at [147, 196] on div "Master Your Breath – The Secret to Staying Calm and Focused on the Court Unlimi…" at bounding box center [190, 198] width 98 height 23
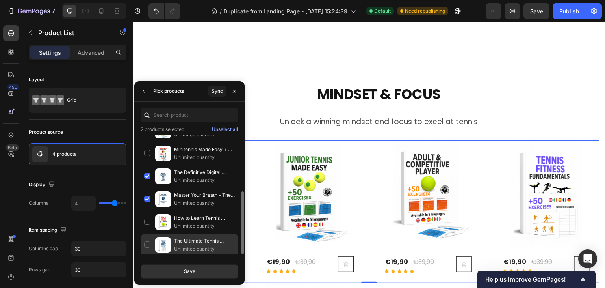
click at [146, 243] on div "The Ultimate Tennis Mindset System Unlimited quantity" at bounding box center [190, 244] width 98 height 23
click at [148, 241] on div "The Ultimate Tennis Mindset System Unlimited quantity" at bounding box center [190, 244] width 98 height 23
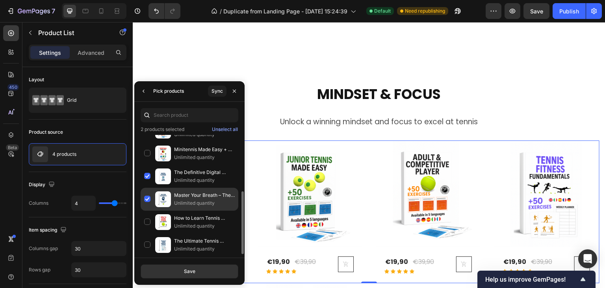
click at [147, 199] on div "Master Your Breath – The Secret to Staying Calm and Focused on the Court Unlimi…" at bounding box center [190, 198] width 98 height 23
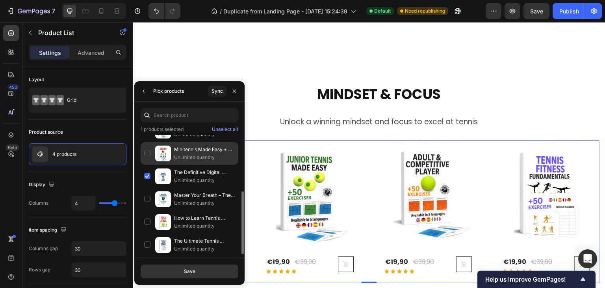
click at [148, 175] on div "The Definitive Digital Tennis Mindset Planner – The Secret to Winning More Matc…" at bounding box center [190, 176] width 98 height 23
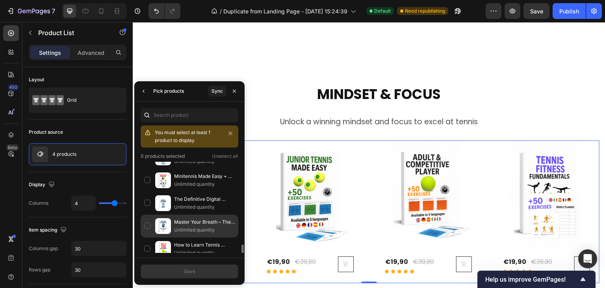
scroll to position [135, 0]
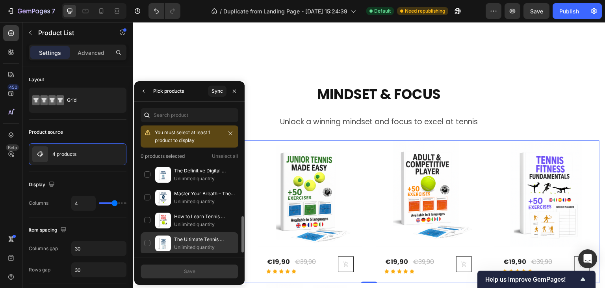
click at [147, 240] on div "The Ultimate Tennis Mindset System Unlimited quantity" at bounding box center [190, 243] width 98 height 23
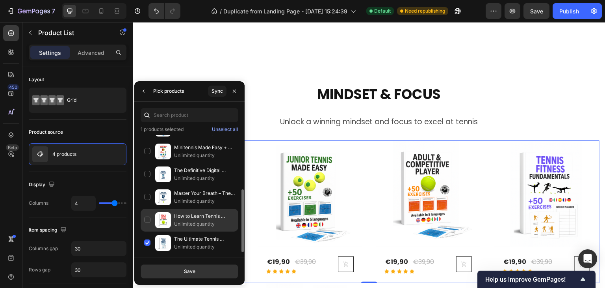
scroll to position [107, 0]
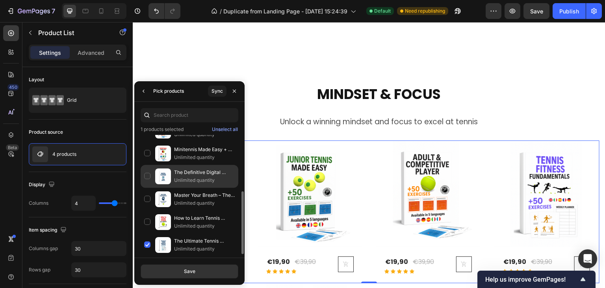
click at [148, 174] on div "The Definitive Digital Tennis Mindset Planner – The Secret to Winning More Matc…" at bounding box center [190, 176] width 98 height 23
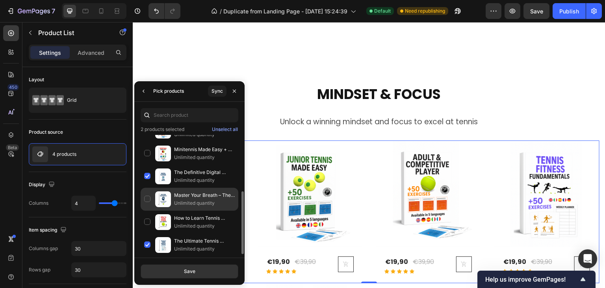
click at [146, 198] on div "Master Your Breath – The Secret to Staying Calm and Focused on the Court Unlimi…" at bounding box center [190, 198] width 98 height 23
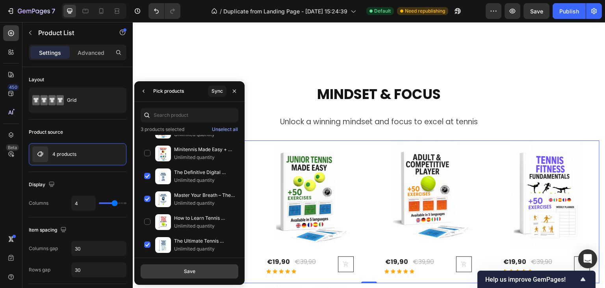
click at [190, 268] on div "Save" at bounding box center [189, 270] width 11 height 7
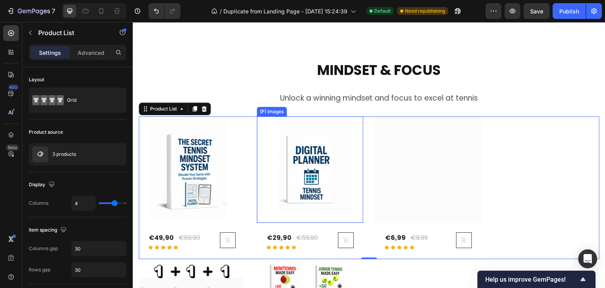
scroll to position [717, 0]
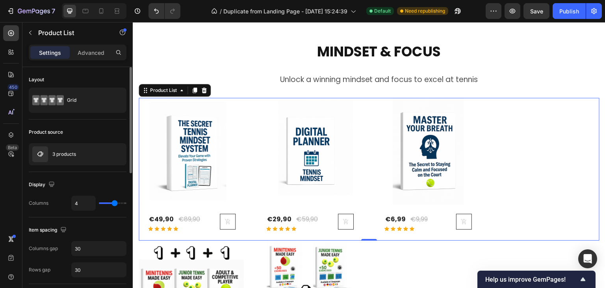
type input "3"
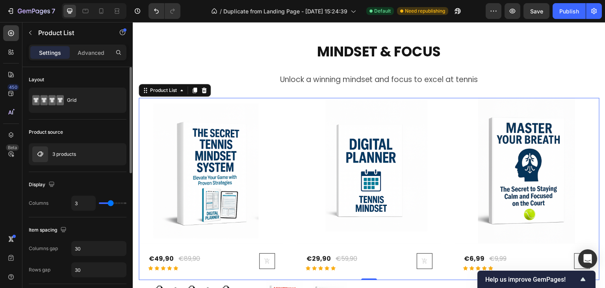
type input "3"
click at [111, 204] on input "range" at bounding box center [113, 203] width 28 height 2
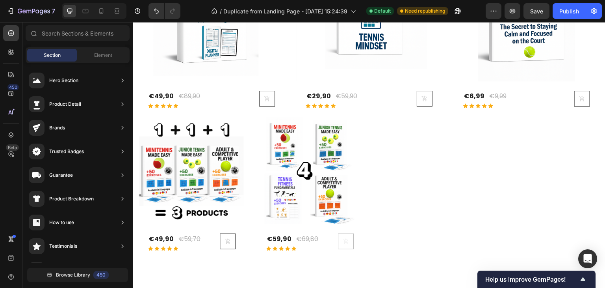
scroll to position [904, 0]
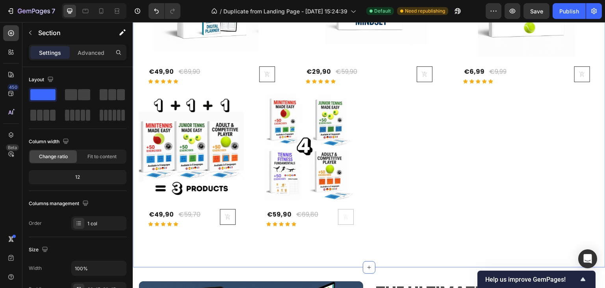
click at [357, 212] on div "€59,90 (P) Price (P) Price €69,80 (P) Price (P) Price Row Icon Icon Icon Icon I…" at bounding box center [310, 217] width 106 height 36
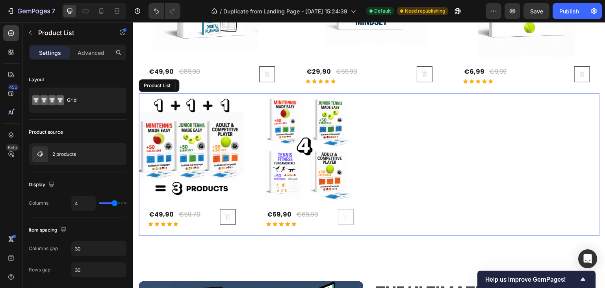
click at [249, 100] on div "(P) Images Row €49,90 (P) Price (P) Price €59,70 (P) Price (P) Price Row Icon I…" at bounding box center [369, 164] width 461 height 143
click at [204, 85] on icon at bounding box center [204, 86] width 5 height 6
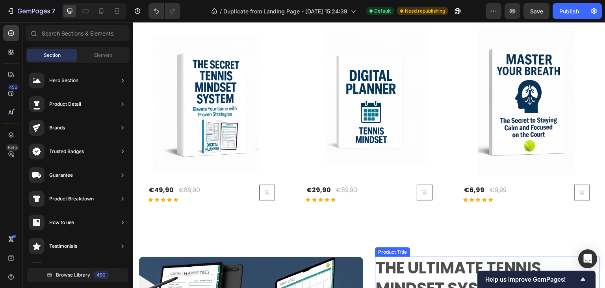
scroll to position [707, 0]
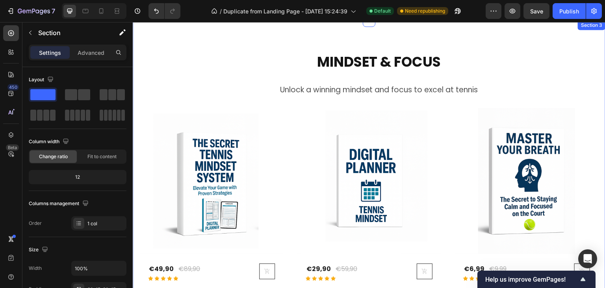
click at [135, 130] on div "MINDSET & FOCUS Heading Unlock a winning mindset and focus to excel at tennis T…" at bounding box center [369, 170] width 473 height 301
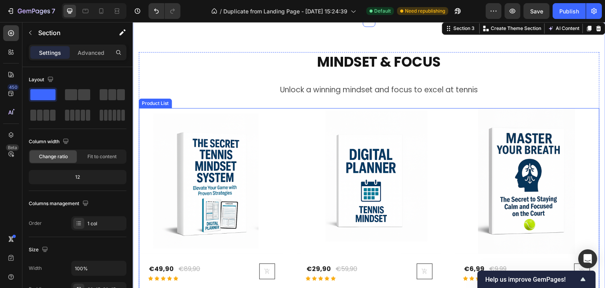
click at [286, 162] on div "(P) Images Row €49,90 (P) Price (P) Price €89,90 (P) Price (P) Price Row Icon I…" at bounding box center [369, 199] width 461 height 182
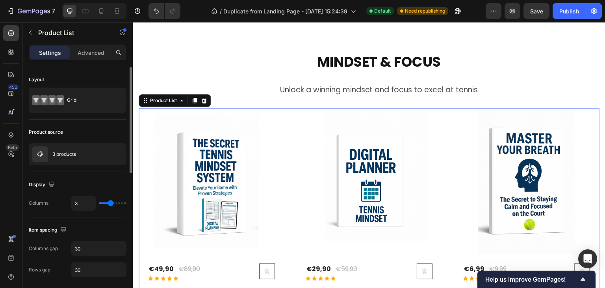
type input "2"
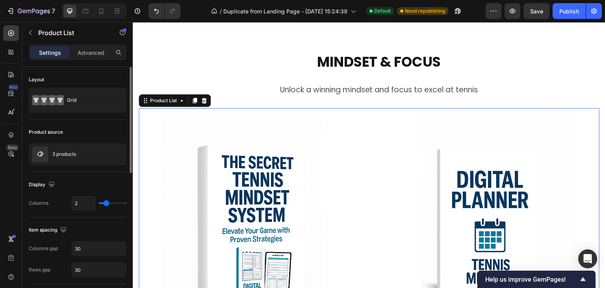
type input "2"
click at [106, 202] on input "range" at bounding box center [113, 203] width 28 height 2
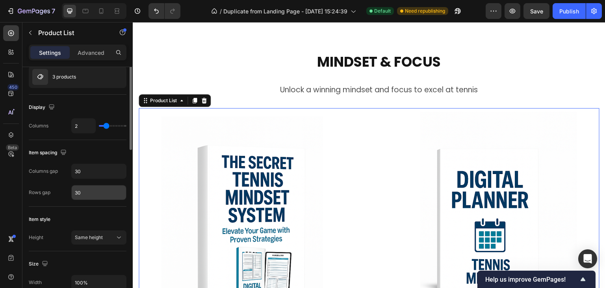
scroll to position [0, 0]
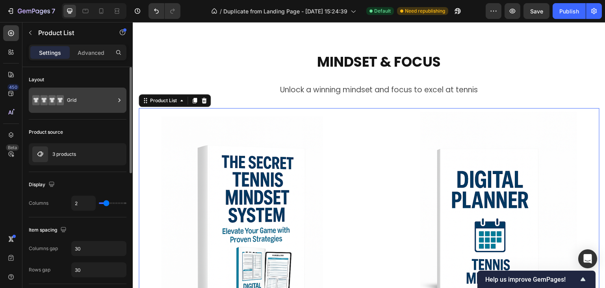
click at [74, 108] on div "Grid" at bounding box center [91, 100] width 48 height 18
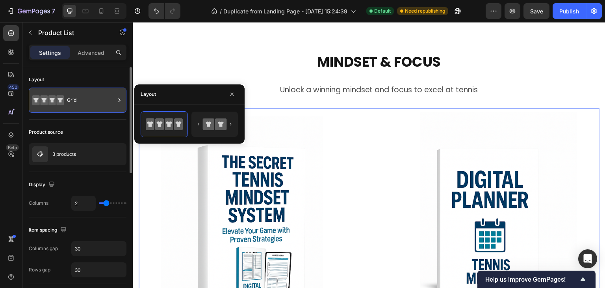
click at [74, 108] on div "Grid" at bounding box center [91, 100] width 48 height 18
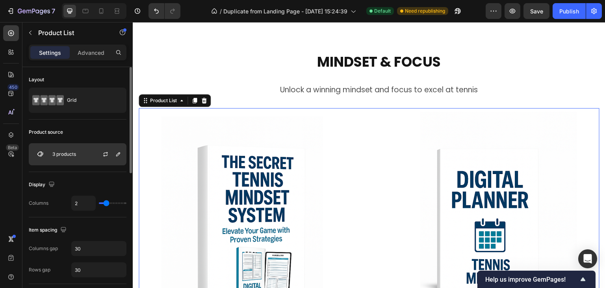
click at [71, 162] on div "3 products" at bounding box center [78, 154] width 98 height 22
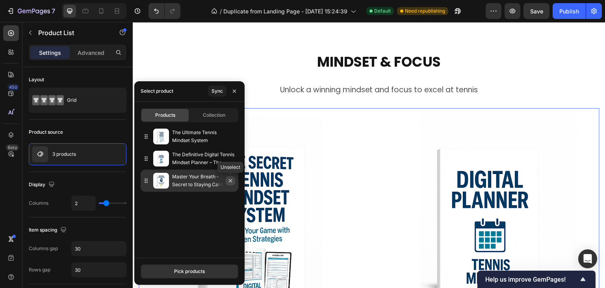
click at [230, 182] on icon "button" at bounding box center [230, 180] width 6 height 6
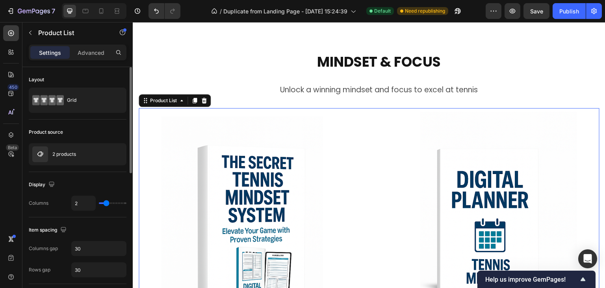
click at [95, 189] on div "Display" at bounding box center [78, 184] width 98 height 13
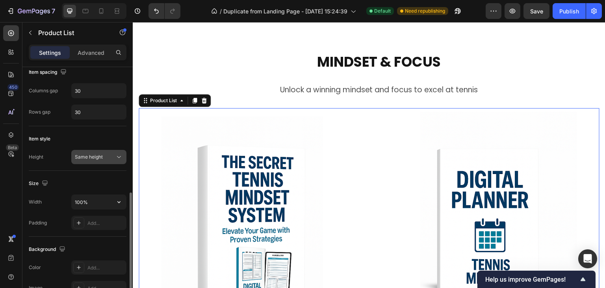
scroll to position [197, 0]
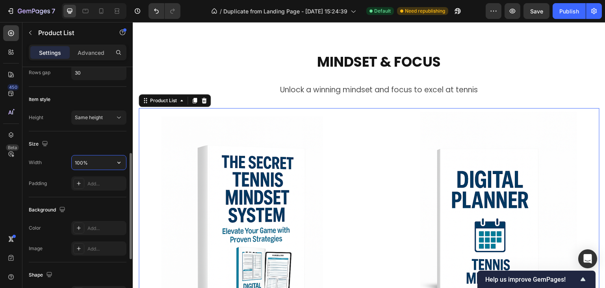
click at [88, 164] on input "100%" at bounding box center [99, 162] width 54 height 14
click at [123, 158] on button "button" at bounding box center [119, 162] width 14 height 14
click at [93, 164] on input "100%" at bounding box center [99, 162] width 54 height 14
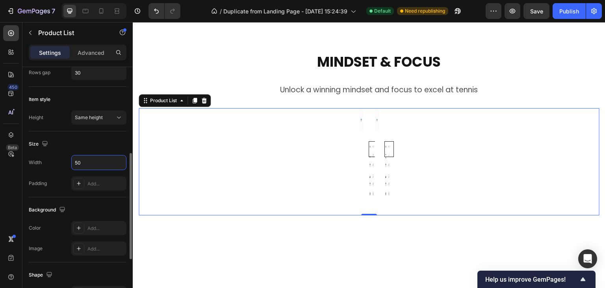
drag, startPoint x: 90, startPoint y: 161, endPoint x: 65, endPoint y: 160, distance: 25.2
click at [65, 160] on div "Width 50" at bounding box center [78, 162] width 98 height 15
type input "1"
type input "5"
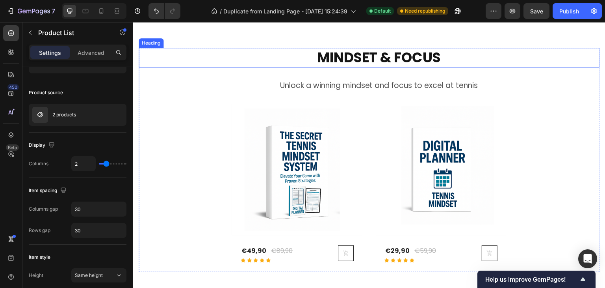
scroll to position [785, 0]
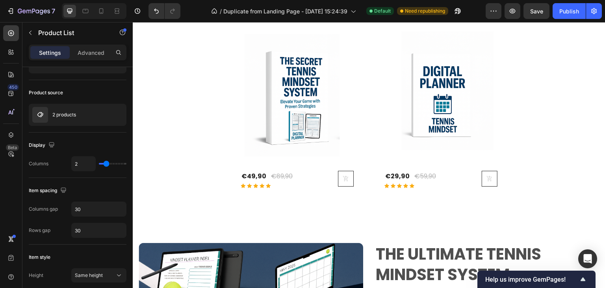
type input "700"
click at [162, 163] on div "(P) Images Row €49,90 (P) Price (P) Price €89,90 (P) Price (P) Price Row Icon I…" at bounding box center [369, 113] width 461 height 168
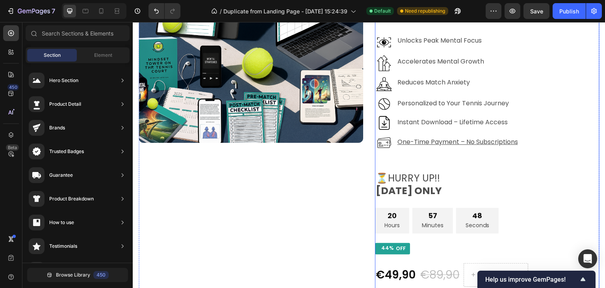
scroll to position [842, 0]
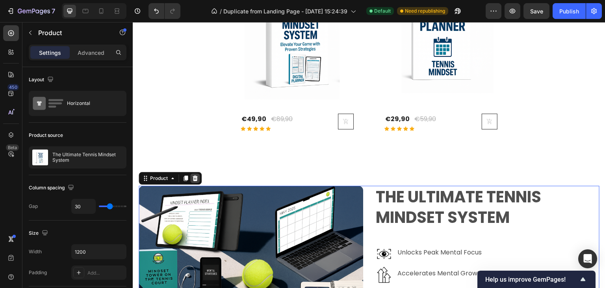
click at [193, 180] on icon at bounding box center [195, 178] width 5 height 6
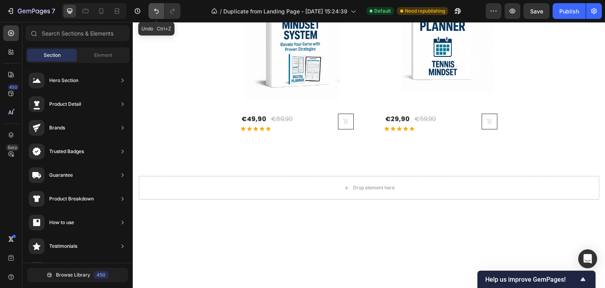
click at [151, 10] on button "Undo/Redo" at bounding box center [156, 11] width 16 height 16
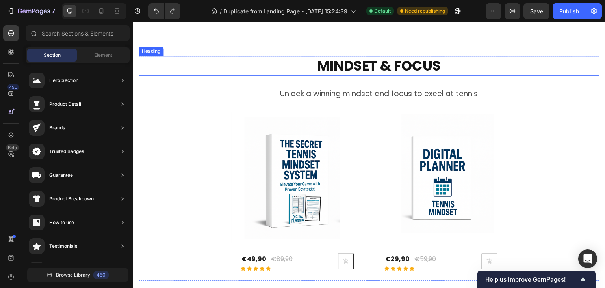
scroll to position [695, 0]
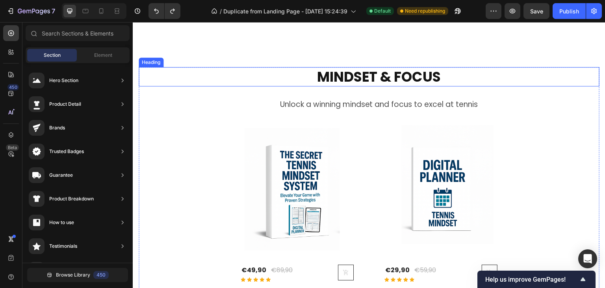
click at [152, 61] on div "Heading" at bounding box center [151, 62] width 25 height 9
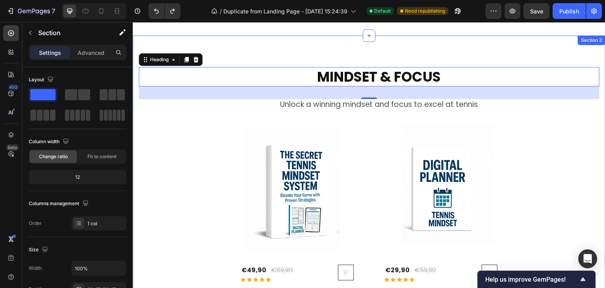
click at [425, 57] on div "MINDSET & FOCUS Heading 32 Unlock a winning mindset and focus to excel at tenni…" at bounding box center [369, 178] width 473 height 287
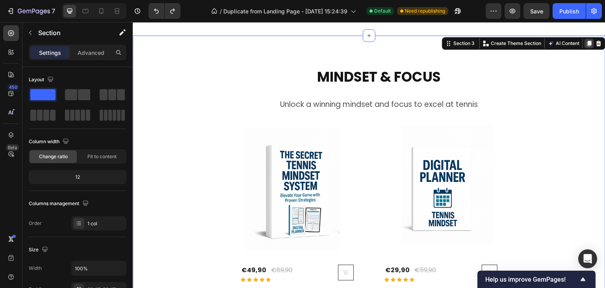
click at [587, 41] on icon at bounding box center [589, 44] width 4 height 6
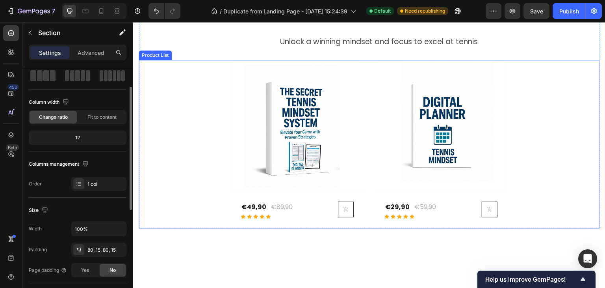
scroll to position [964, 0]
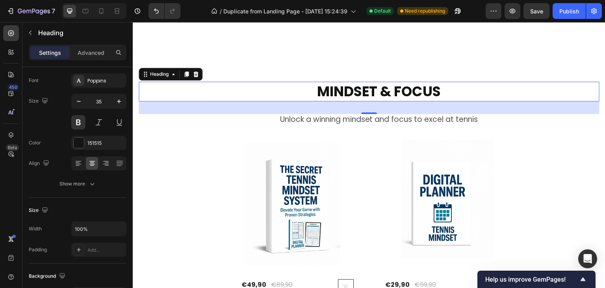
click at [396, 95] on h2 "MINDSET & FOCUS" at bounding box center [378, 92] width 441 height 20
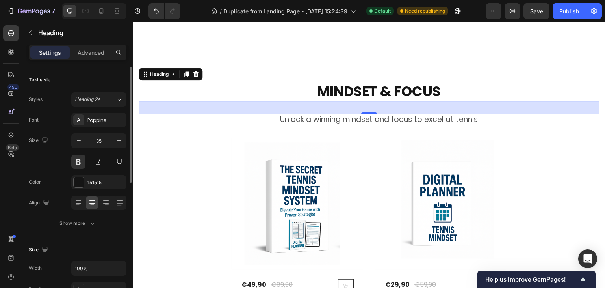
click at [396, 95] on h2 "MINDSET & FOCUS" at bounding box center [378, 92] width 441 height 20
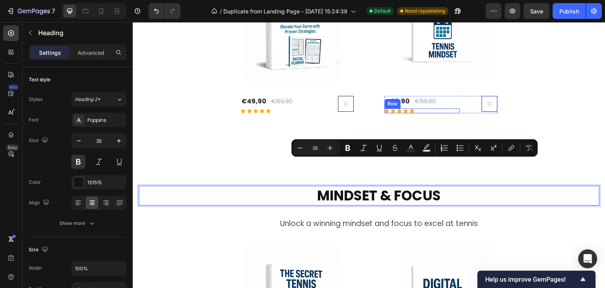
scroll to position [885, 0]
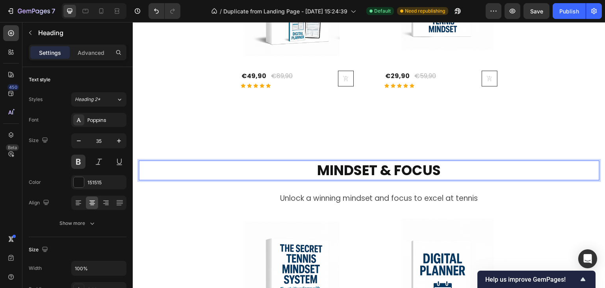
click at [349, 171] on p "MINDSET & FOCUS" at bounding box center [379, 170] width 440 height 18
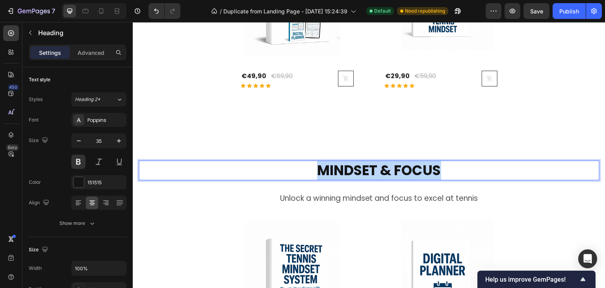
drag, startPoint x: 315, startPoint y: 168, endPoint x: 452, endPoint y: 173, distance: 137.6
click at [452, 173] on p "MINDSET & FOCUS" at bounding box center [379, 170] width 440 height 18
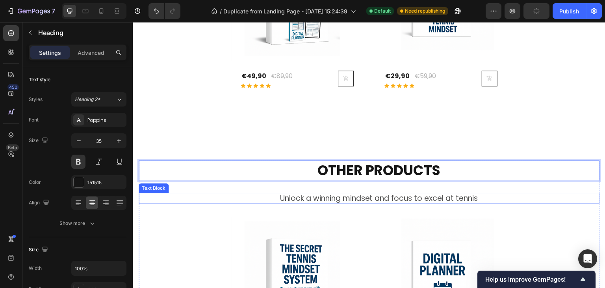
click at [430, 198] on p "Unlock a winning mindset and focus to excel at tennis" at bounding box center [379, 198] width 440 height 10
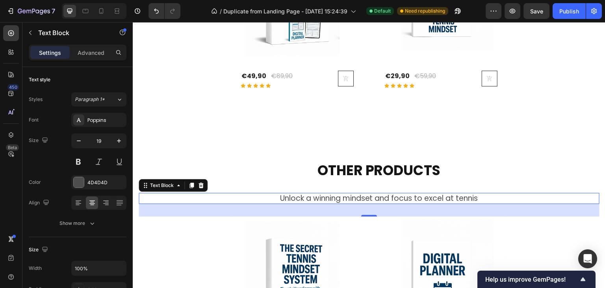
click at [398, 199] on p "Unlock a winning mindset and focus to excel at tennis" at bounding box center [379, 198] width 440 height 10
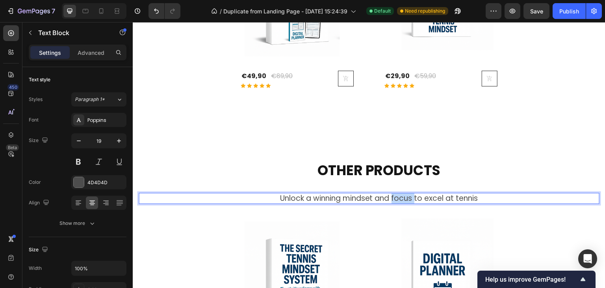
click at [398, 199] on p "Unlock a winning mindset and focus to excel at tennis" at bounding box center [379, 198] width 440 height 10
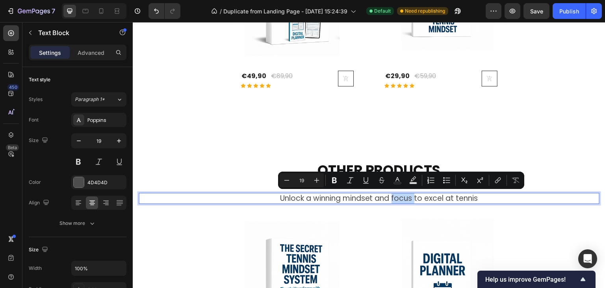
click at [396, 197] on p "Unlock a winning mindset and focus to excel at tennis" at bounding box center [379, 198] width 440 height 10
click at [385, 201] on p "Unlock a winning mindset and focus to excel at tennis" at bounding box center [379, 198] width 440 height 10
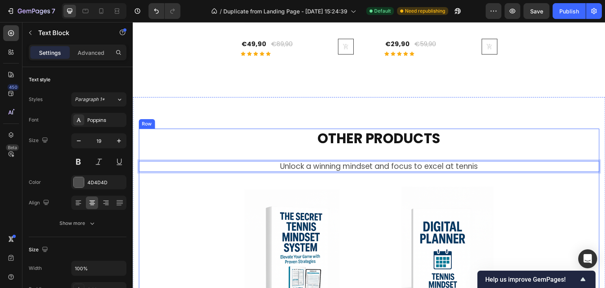
scroll to position [925, 0]
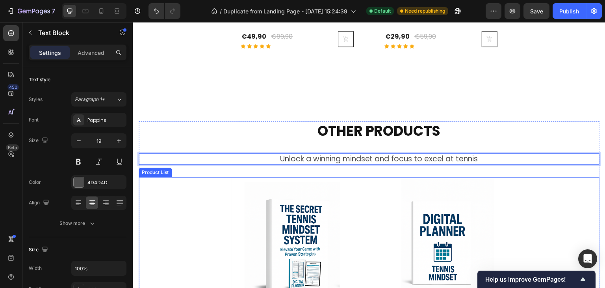
click at [222, 219] on div "(P) Images Row €49,90 (P) Price (P) Price €89,90 (P) Price (P) Price Row Icon I…" at bounding box center [369, 261] width 461 height 168
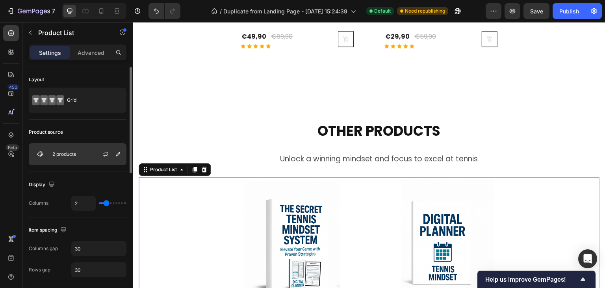
click at [75, 158] on div "2 products" at bounding box center [78, 154] width 98 height 22
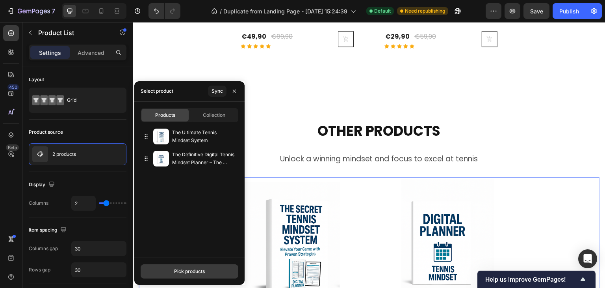
click at [197, 271] on div "Pick products" at bounding box center [189, 270] width 31 height 7
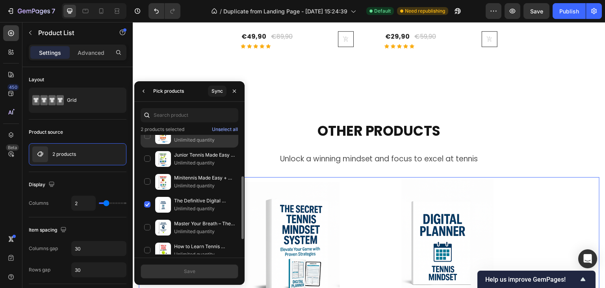
scroll to position [107, 0]
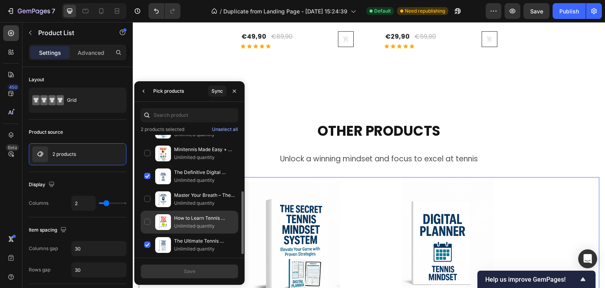
click at [148, 218] on div "How to Learn Tennis in 1 Month (From Zero Without Budget) Unlimited quantity" at bounding box center [190, 221] width 98 height 23
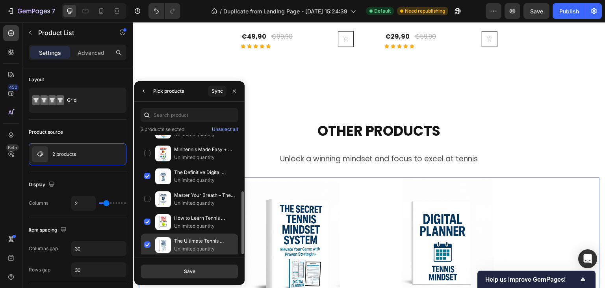
click at [147, 242] on div "The Ultimate Tennis Mindset System Unlimited quantity" at bounding box center [190, 244] width 98 height 23
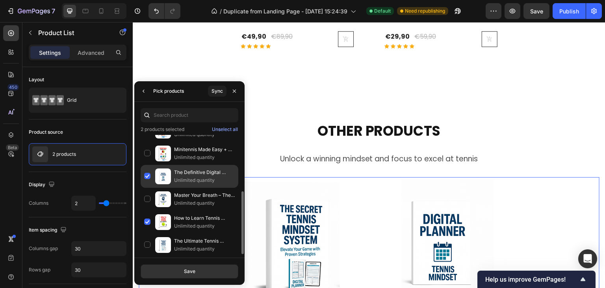
click at [148, 174] on div "The Definitive Digital Tennis Mindset Planner – The Secret to Winning More Matc…" at bounding box center [190, 176] width 98 height 23
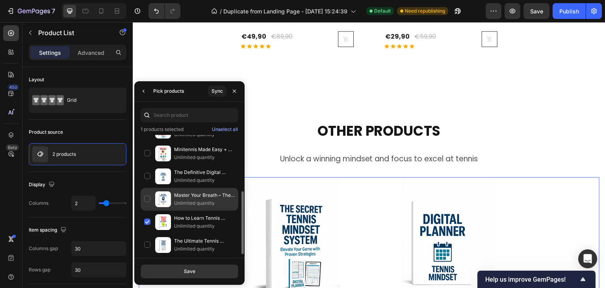
click at [148, 195] on div "Master Your Breath – The Secret to Staying Calm and Focused on the Court Unlimi…" at bounding box center [190, 198] width 98 height 23
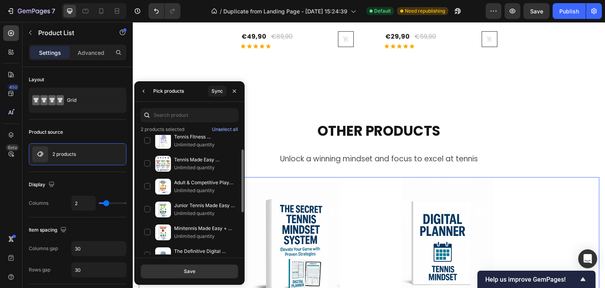
scroll to position [0, 0]
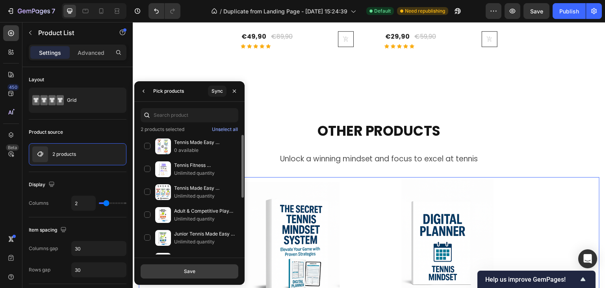
drag, startPoint x: 197, startPoint y: 274, endPoint x: 176, endPoint y: 269, distance: 21.5
click at [197, 274] on button "Save" at bounding box center [190, 271] width 98 height 14
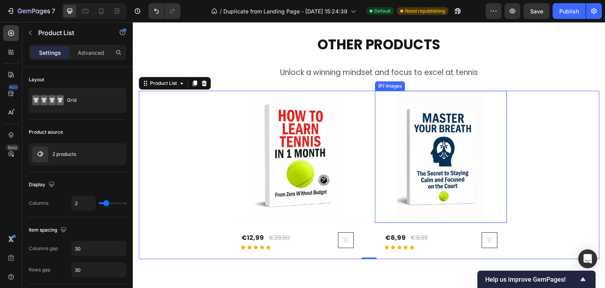
scroll to position [964, 0]
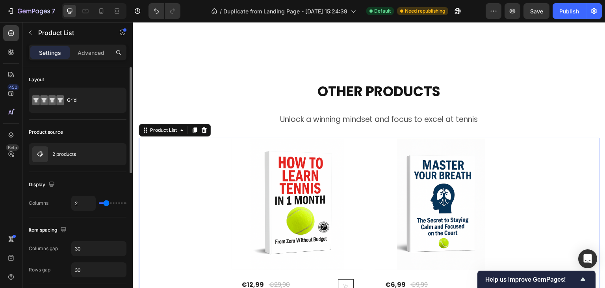
type input "1"
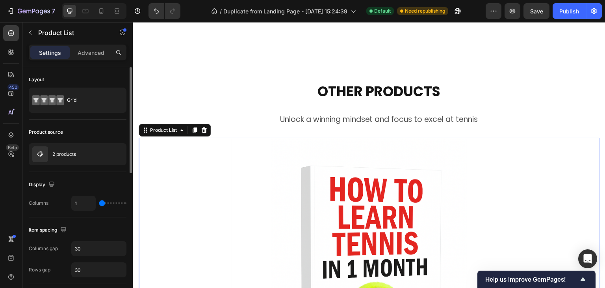
type input "3"
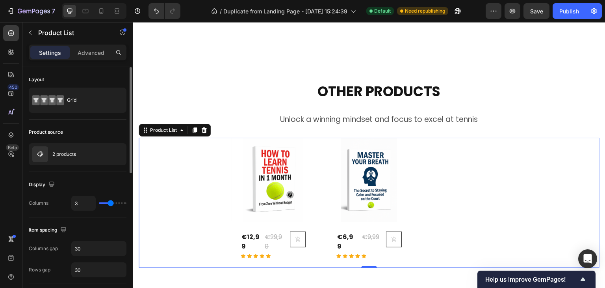
type input "4"
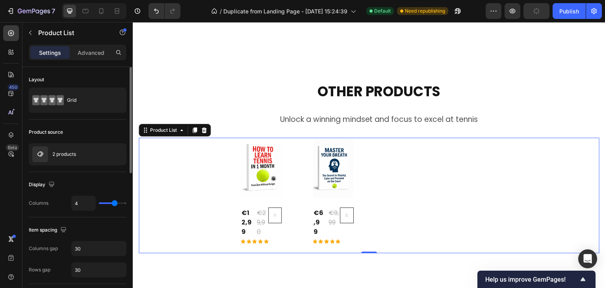
type input "5"
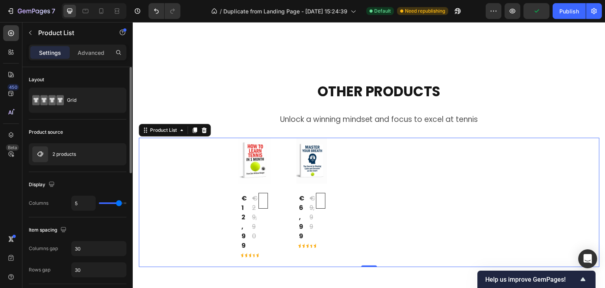
type input "4"
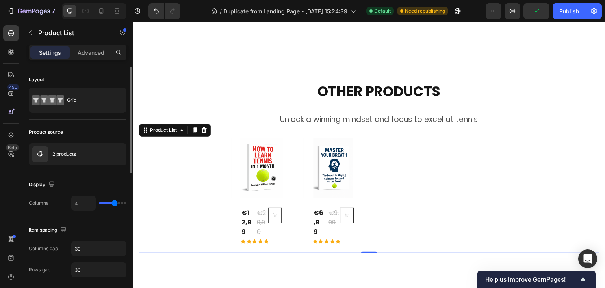
type input "3"
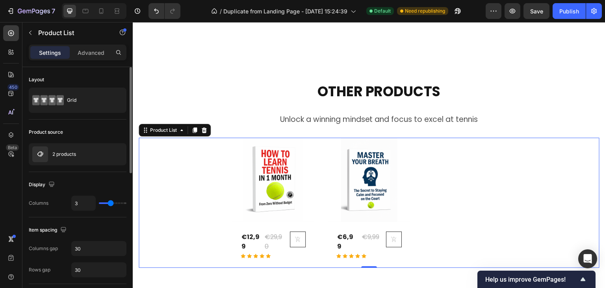
drag, startPoint x: 107, startPoint y: 204, endPoint x: 112, endPoint y: 201, distance: 5.8
type input "3"
click at [112, 202] on input "range" at bounding box center [113, 203] width 28 height 2
type input "4"
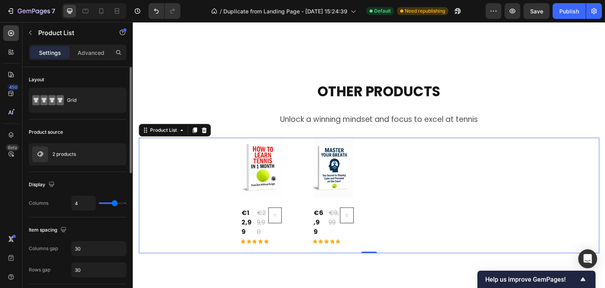
type input "4"
click at [113, 204] on input "range" at bounding box center [113, 203] width 28 height 2
type input "3"
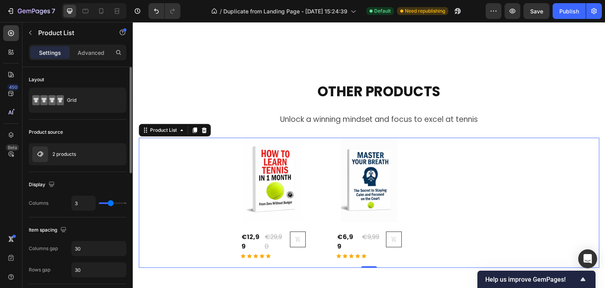
type input "2"
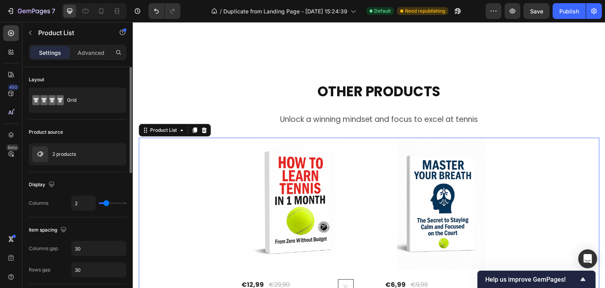
drag, startPoint x: 113, startPoint y: 204, endPoint x: 106, endPoint y: 202, distance: 7.6
type input "2"
click at [106, 202] on input "range" at bounding box center [113, 203] width 28 height 2
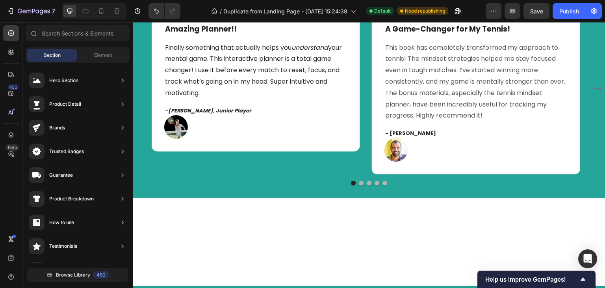
scroll to position [2180, 0]
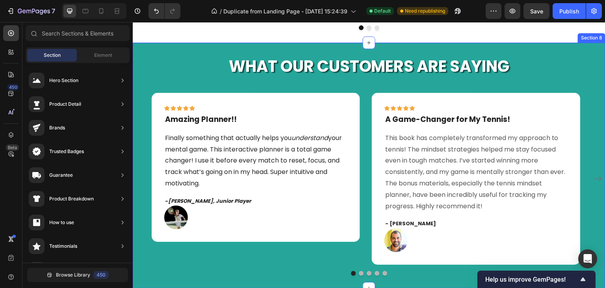
click at [164, 54] on div "What Our Customers Are Saying Heading Icon Icon Icon Icon Icon Row Amazing Plan…" at bounding box center [369, 165] width 473 height 245
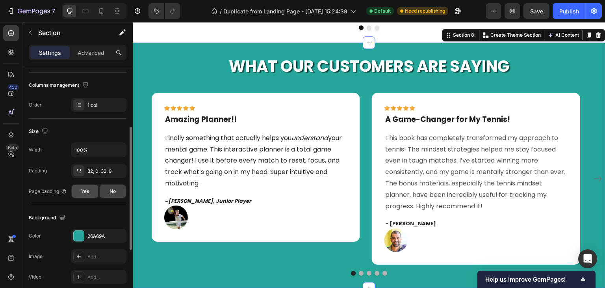
scroll to position [158, 0]
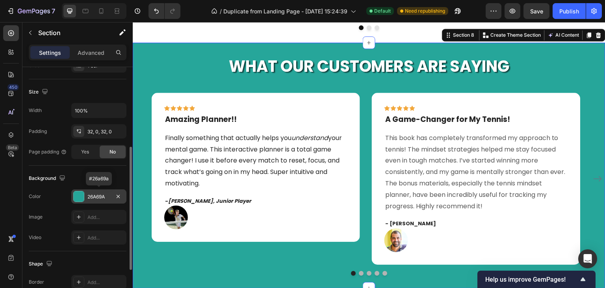
click at [101, 199] on div "26A69A" at bounding box center [98, 196] width 23 height 7
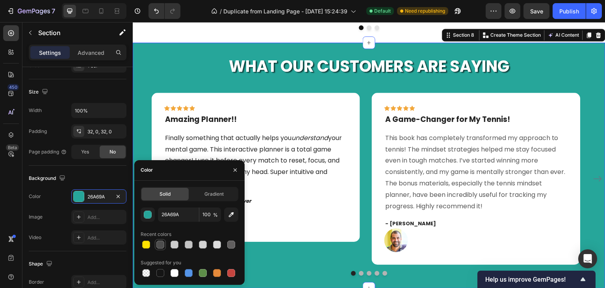
click at [161, 245] on div at bounding box center [160, 244] width 8 height 8
type input "4D4D4D"
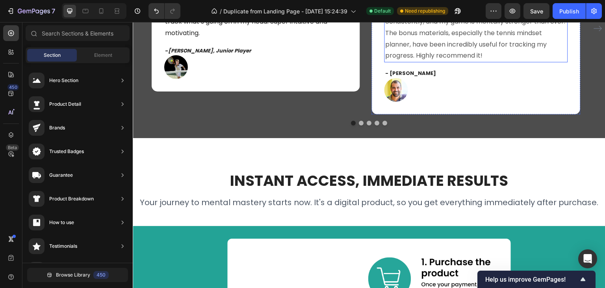
scroll to position [2377, 0]
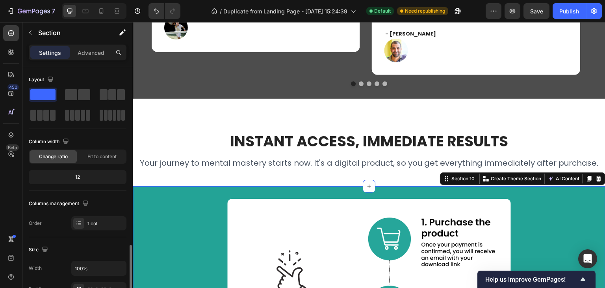
scroll to position [118, 0]
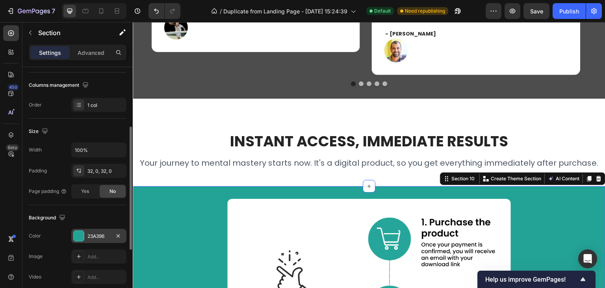
click at [99, 232] on div "23A396" at bounding box center [98, 235] width 23 height 7
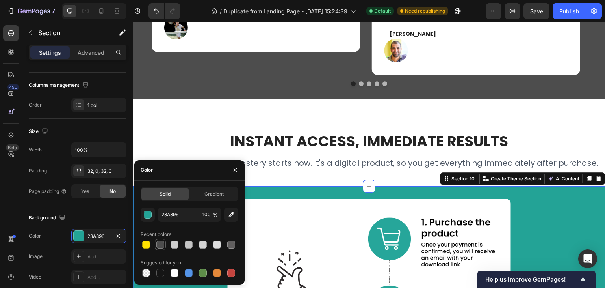
click at [160, 244] on div at bounding box center [160, 244] width 8 height 8
type input "4D4D4D"
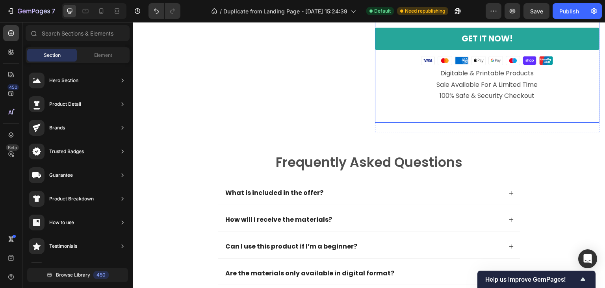
scroll to position [3204, 0]
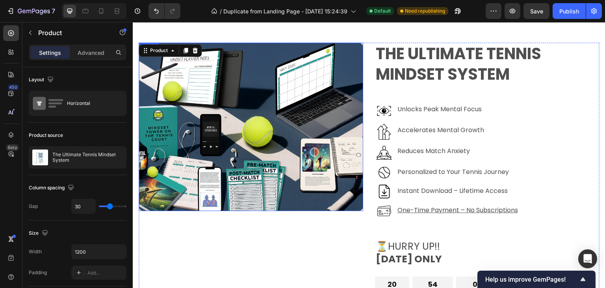
scroll to position [2771, 0]
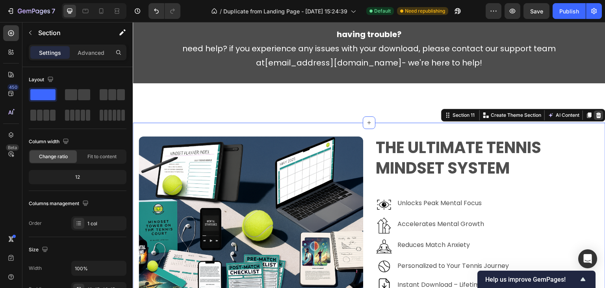
click at [596, 112] on icon at bounding box center [598, 115] width 5 height 6
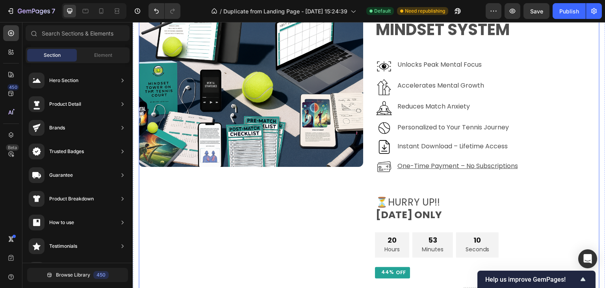
scroll to position [1328, 0]
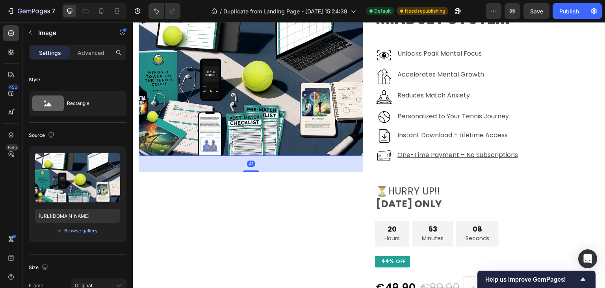
click at [337, 130] on img at bounding box center [251, 71] width 225 height 169
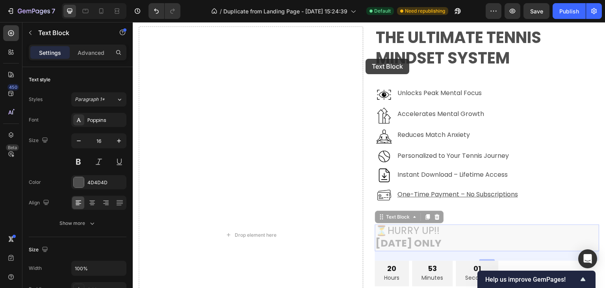
scroll to position [1171, 0]
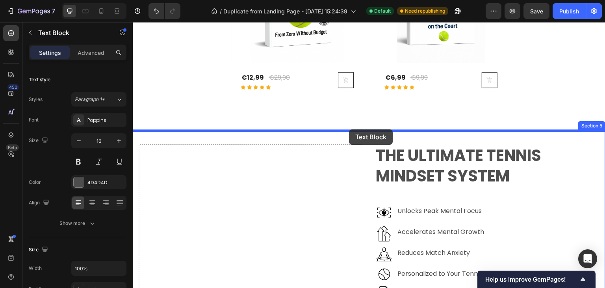
drag, startPoint x: 451, startPoint y: 232, endPoint x: 349, endPoint y: 129, distance: 145.4
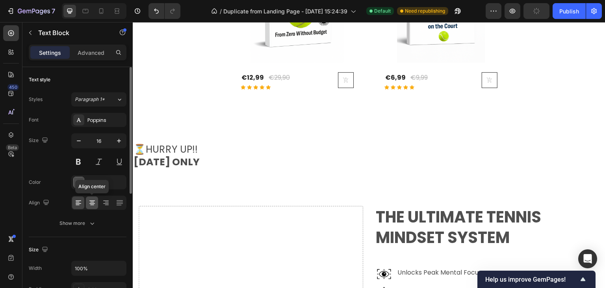
click at [88, 199] on icon at bounding box center [92, 203] width 8 height 8
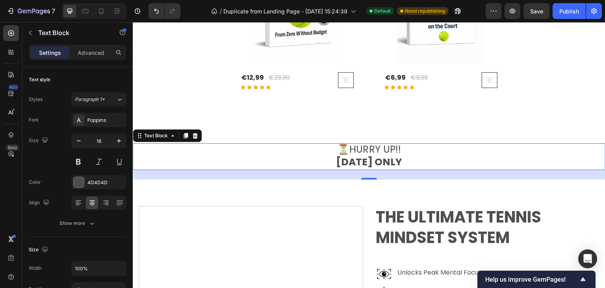
click at [337, 154] on span "⏳HURRY UP!!" at bounding box center [369, 149] width 64 height 14
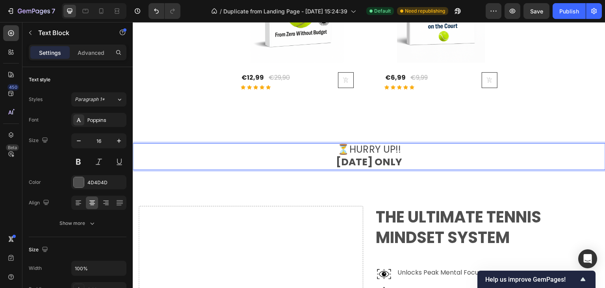
click at [418, 152] on p "⏳HURRY UP!! TODAY ONLY" at bounding box center [369, 156] width 471 height 25
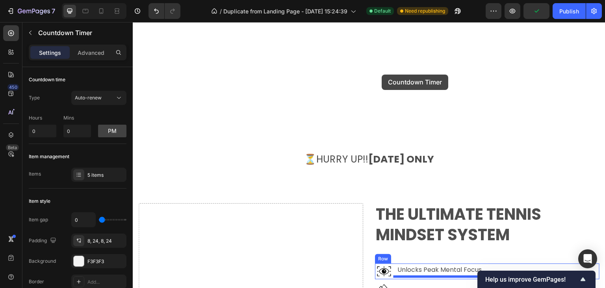
scroll to position [1150, 0]
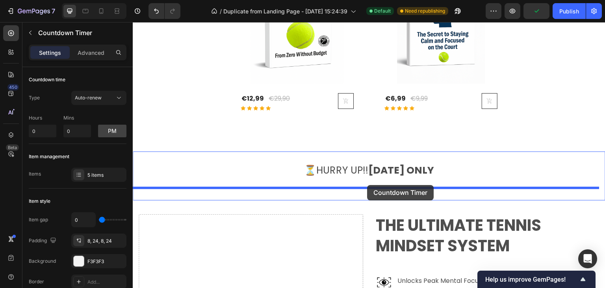
drag, startPoint x: 517, startPoint y: 169, endPoint x: 367, endPoint y: 185, distance: 150.5
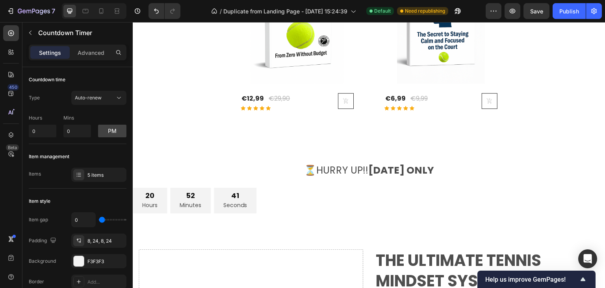
click at [282, 200] on div "20 Hours 52 Minutes 41 Seconds" at bounding box center [369, 200] width 473 height 26
click at [265, 188] on div "20 Hours 52 Minutes 41 Seconds" at bounding box center [369, 200] width 473 height 26
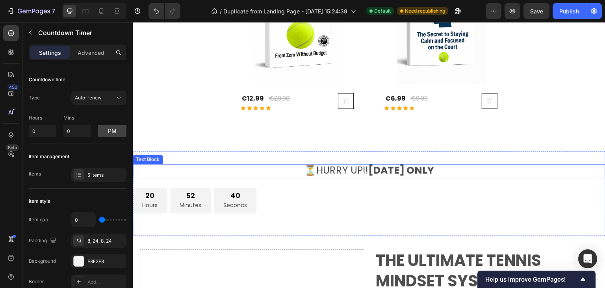
click at [366, 171] on span "⏳HURRY UP!! TODAY ONLY" at bounding box center [369, 170] width 130 height 14
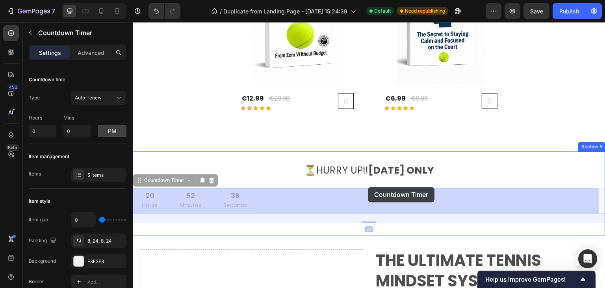
drag, startPoint x: 292, startPoint y: 199, endPoint x: 368, endPoint y: 191, distance: 76.4
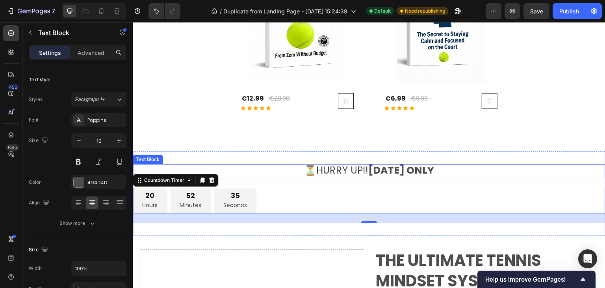
click at [338, 171] on span "⏳HURRY UP!! TODAY ONLY" at bounding box center [369, 170] width 130 height 14
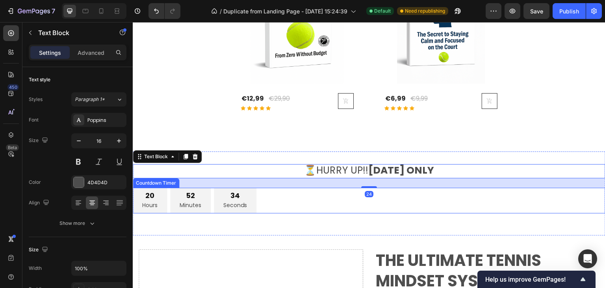
drag, startPoint x: 305, startPoint y: 202, endPoint x: 300, endPoint y: 202, distance: 5.1
click at [304, 202] on div "20 Hours 52 Minutes 34 Seconds" at bounding box center [369, 200] width 473 height 26
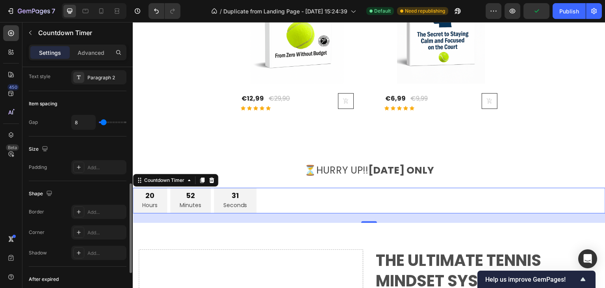
scroll to position [416, 0]
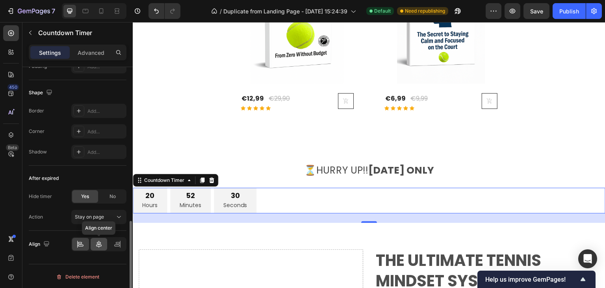
click at [96, 241] on icon at bounding box center [99, 244] width 8 height 8
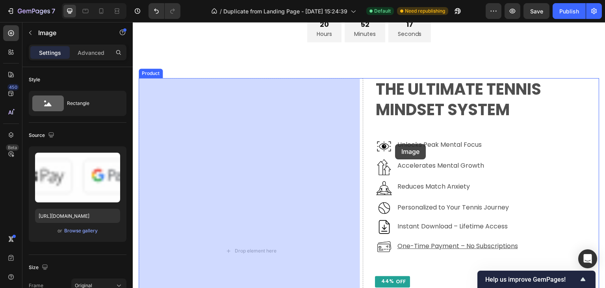
scroll to position [1245, 0]
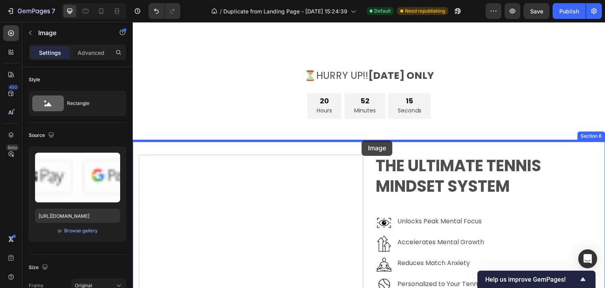
drag, startPoint x: 407, startPoint y: 219, endPoint x: 362, endPoint y: 140, distance: 90.7
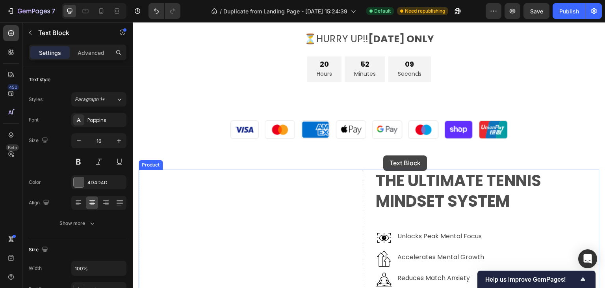
scroll to position [1228, 0]
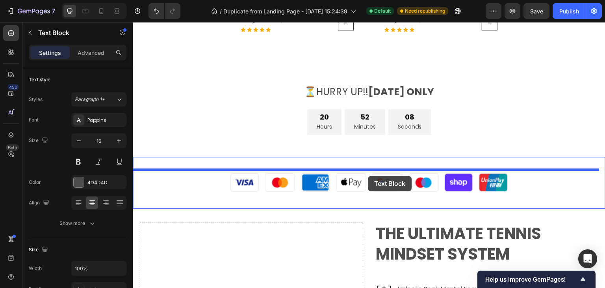
drag, startPoint x: 422, startPoint y: 147, endPoint x: 368, endPoint y: 176, distance: 61.3
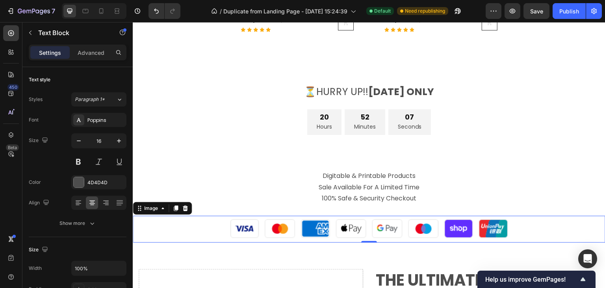
click at [333, 228] on img at bounding box center [369, 228] width 284 height 27
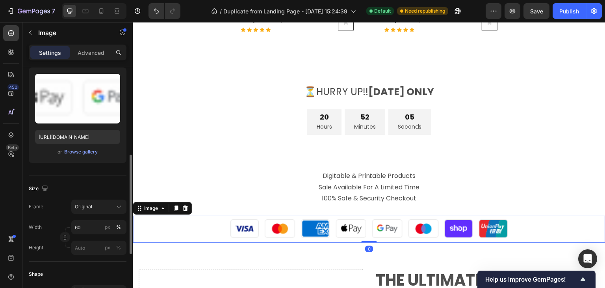
scroll to position [118, 0]
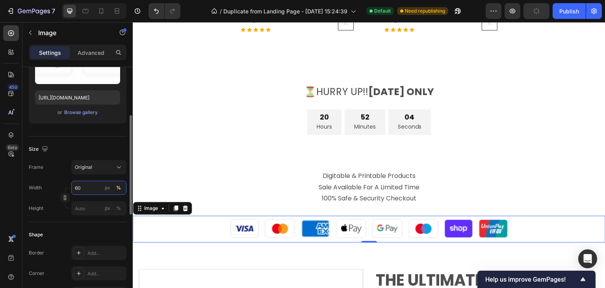
click at [88, 189] on input "60" at bounding box center [98, 187] width 55 height 14
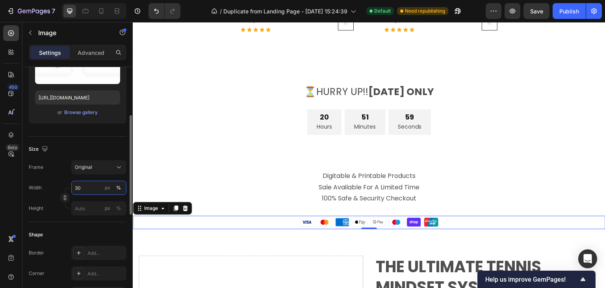
drag, startPoint x: 82, startPoint y: 187, endPoint x: 69, endPoint y: 186, distance: 13.0
click at [69, 186] on div "Width 30 px %" at bounding box center [78, 187] width 98 height 14
type input "25"
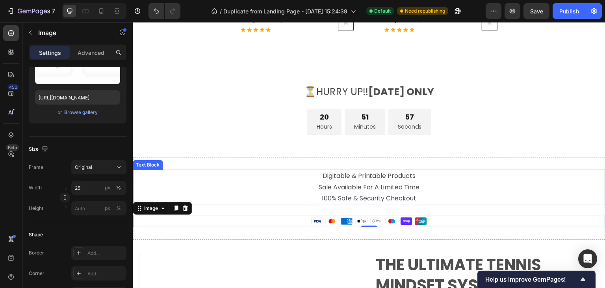
click at [173, 190] on p "Digitable & Printable Products Sale Available For A Limited Time" at bounding box center [369, 181] width 471 height 23
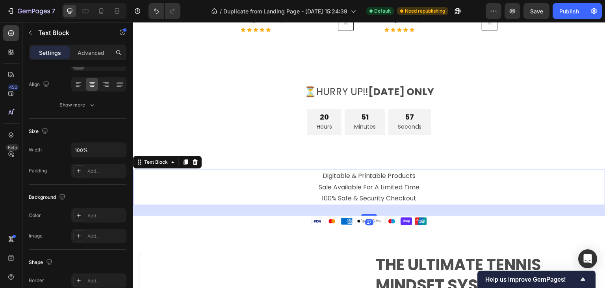
scroll to position [0, 0]
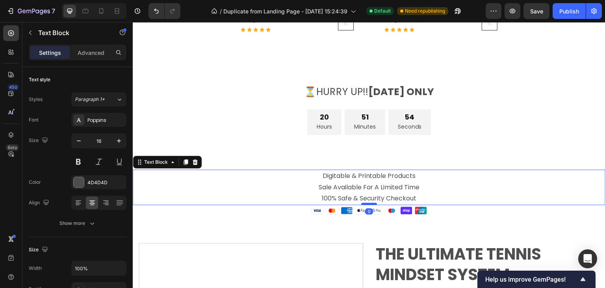
drag, startPoint x: 369, startPoint y: 215, endPoint x: 367, endPoint y: 203, distance: 11.9
click at [367, 203] on div at bounding box center [369, 203] width 16 height 2
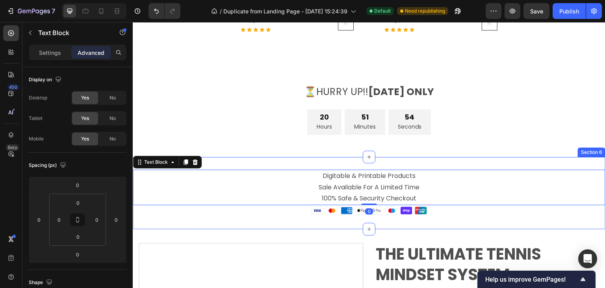
click at [456, 225] on div "Digitable & Printable Products Sale Available For A Limited Time 100% Safe & Se…" at bounding box center [369, 193] width 473 height 72
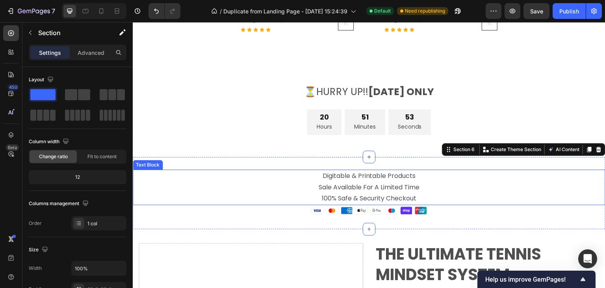
click at [370, 199] on p "100% Safe & Security Checkout" at bounding box center [369, 198] width 471 height 11
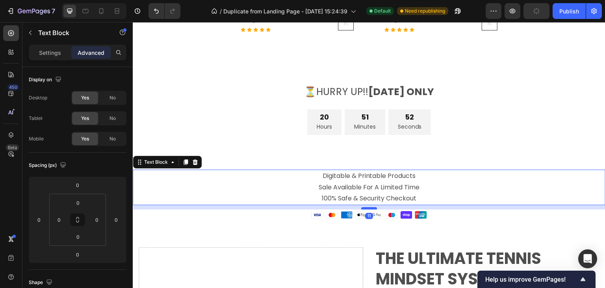
drag, startPoint x: 363, startPoint y: 204, endPoint x: 365, endPoint y: 209, distance: 5.5
click at [365, 209] on div at bounding box center [369, 208] width 16 height 2
type input "12"
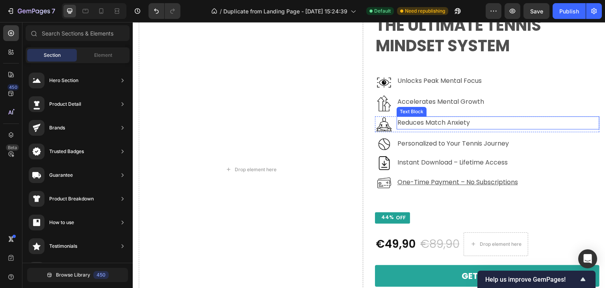
scroll to position [1465, 0]
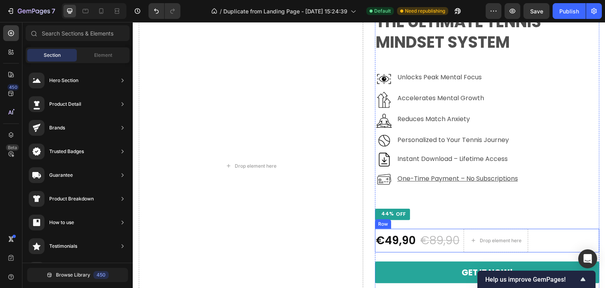
click at [377, 228] on div "€49,90 Product Price Product Price" at bounding box center [395, 240] width 41 height 24
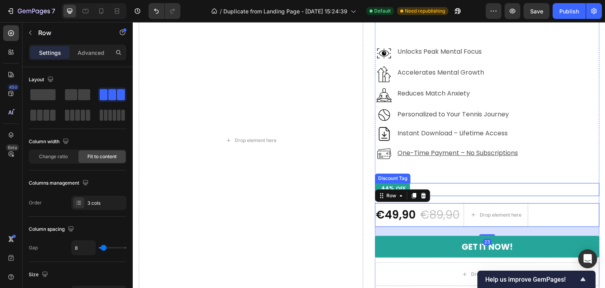
scroll to position [1544, 0]
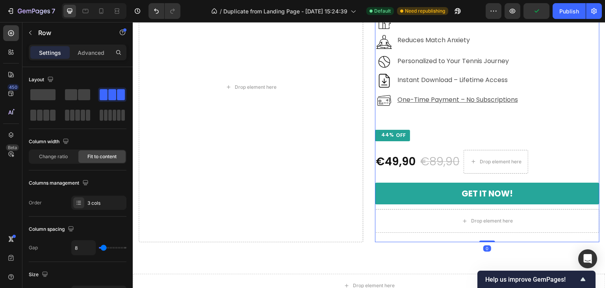
click at [382, 236] on div "The Ultimate Tennis Mindset System Product Title Image Unlocks Peak Mental Focu…" at bounding box center [487, 87] width 225 height 310
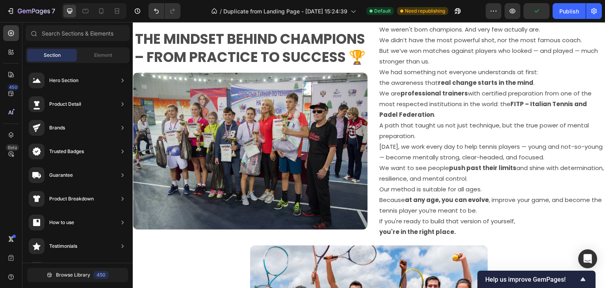
scroll to position [1401, 0]
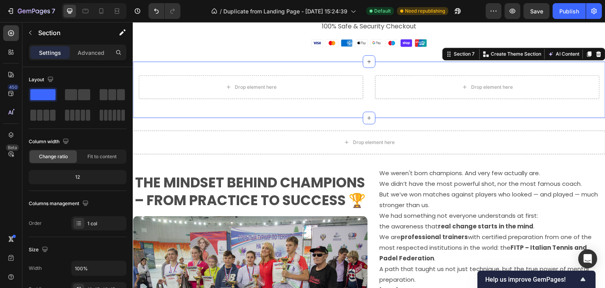
click at [321, 104] on div "Drop element here Drop element here Product Section 7 You can create reusable s…" at bounding box center [369, 89] width 473 height 56
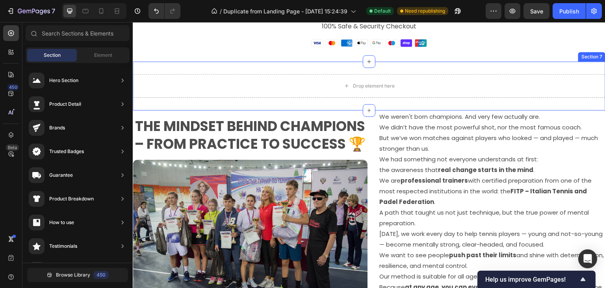
click at [323, 101] on div "Drop element here Section 7" at bounding box center [369, 85] width 473 height 49
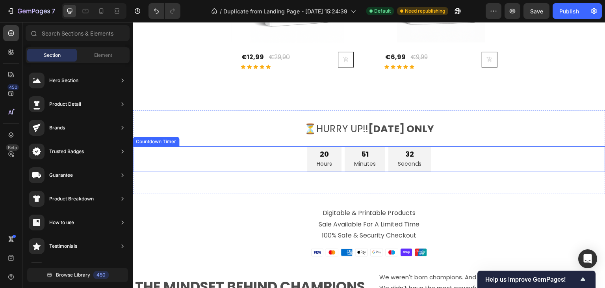
scroll to position [1243, 0]
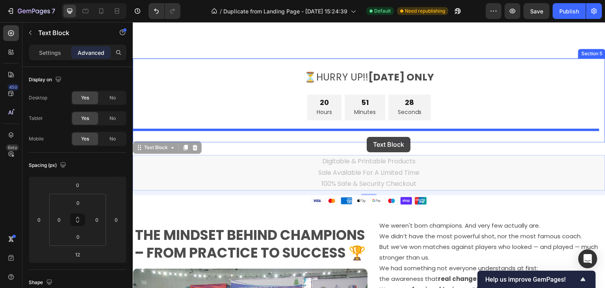
drag, startPoint x: 367, startPoint y: 173, endPoint x: 367, endPoint y: 137, distance: 36.2
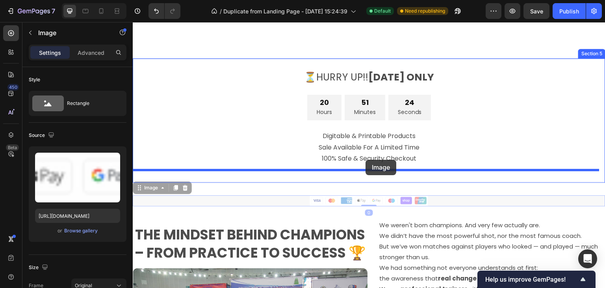
drag, startPoint x: 367, startPoint y: 200, endPoint x: 366, endPoint y: 160, distance: 41.0
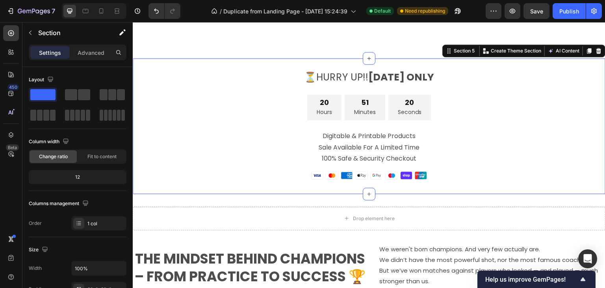
click at [219, 63] on div "⏳HURRY UP!! TODAY ONLY Text Block 20 Hours 51 Minutes 20 Seconds Countdown Time…" at bounding box center [369, 125] width 473 height 135
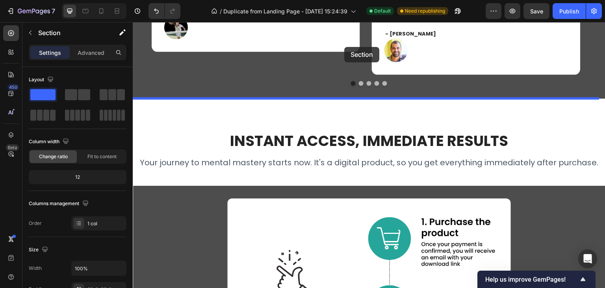
scroll to position [2035, 0]
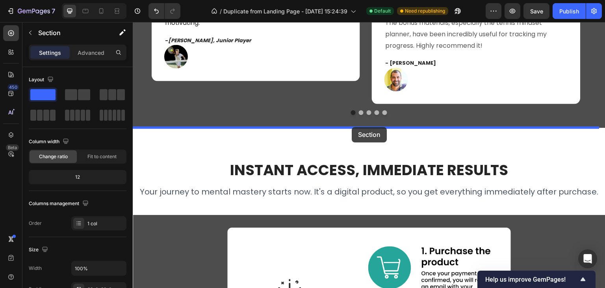
drag, startPoint x: 219, startPoint y: 63, endPoint x: 352, endPoint y: 127, distance: 147.6
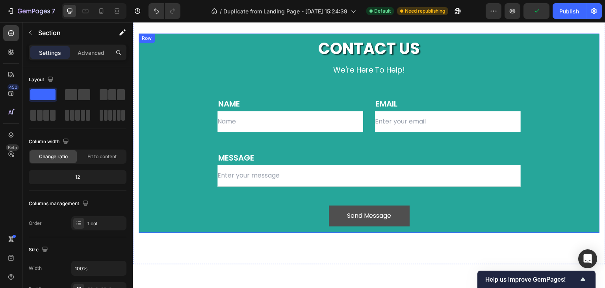
scroll to position [2687, 0]
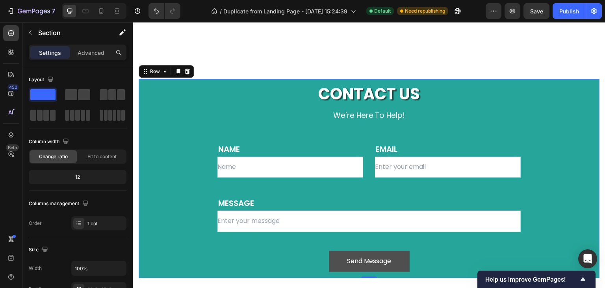
click at [163, 99] on div "Contact Us Heading we're here to help! Text block Row NAME Text block Text Fiel…" at bounding box center [369, 178] width 461 height 199
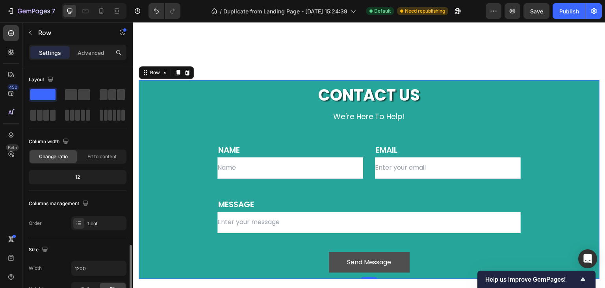
scroll to position [158, 0]
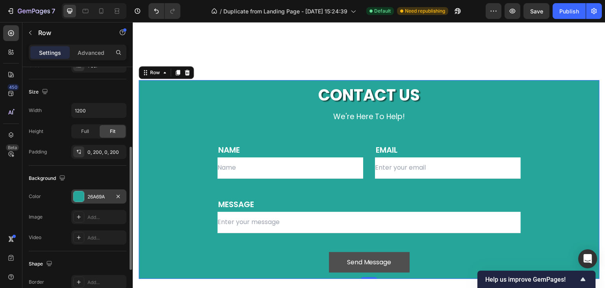
click at [87, 199] on div "26A69A" at bounding box center [98, 196] width 55 height 14
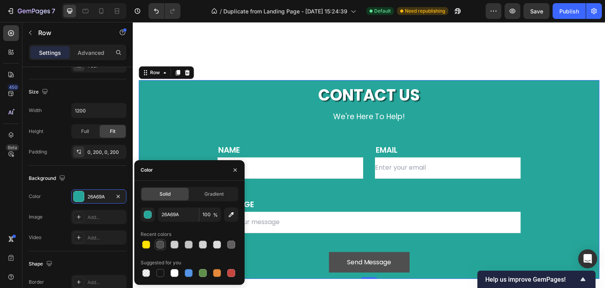
click at [161, 245] on div at bounding box center [160, 244] width 8 height 8
type input "4D4D4D"
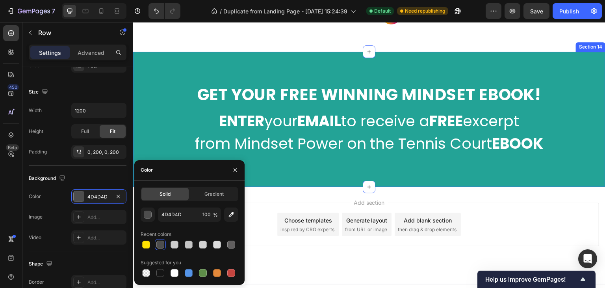
scroll to position [3042, 0]
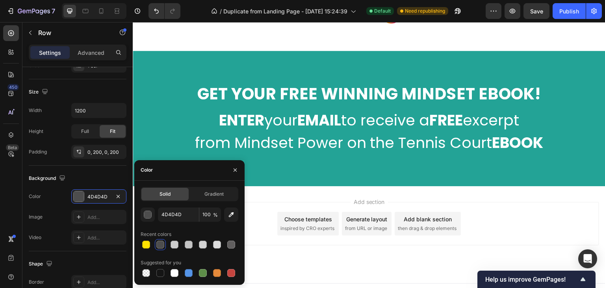
click at [548, 230] on div "Add section Choose templates inspired by CRO experts Generate layout from URL o…" at bounding box center [369, 223] width 460 height 43
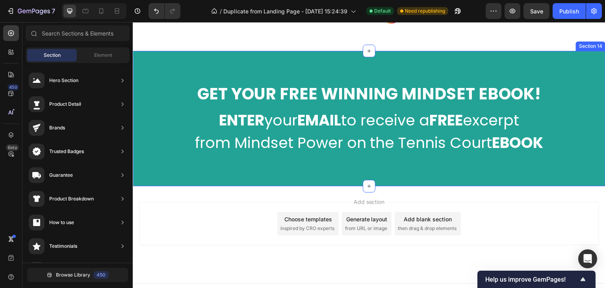
click at [162, 58] on div "Get Your FREE Winning Mindset EBOOK! Heading ENTER your EMAIL to receive a FREE…" at bounding box center [369, 118] width 473 height 135
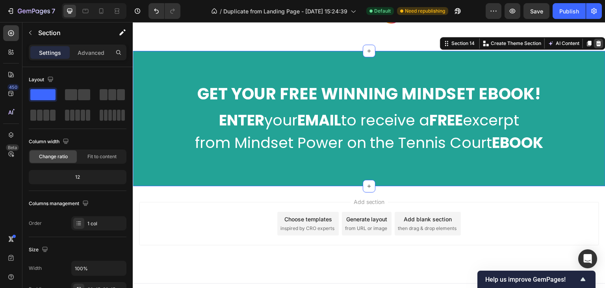
click at [596, 43] on icon at bounding box center [599, 43] width 6 height 6
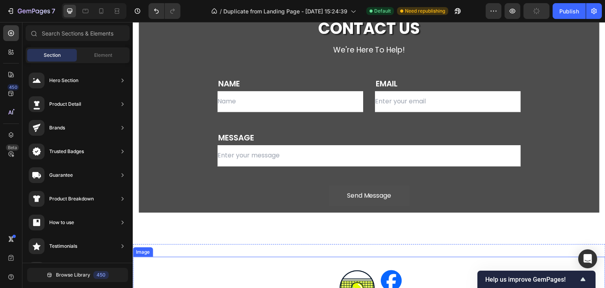
scroll to position [2721, 0]
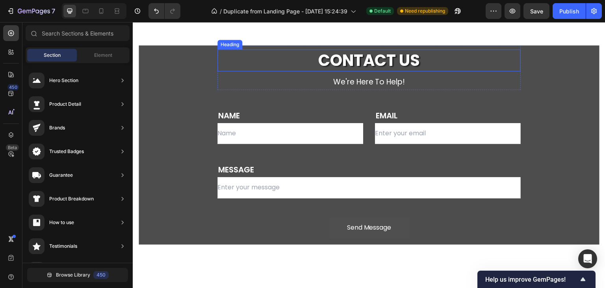
click at [416, 62] on p "Contact Us" at bounding box center [369, 60] width 302 height 20
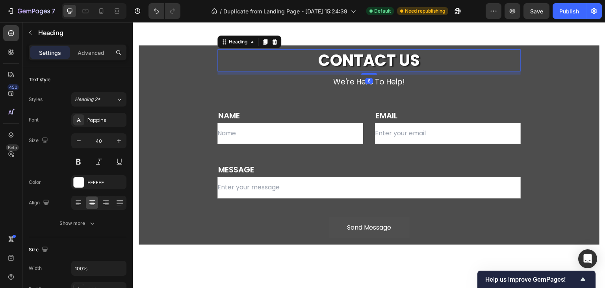
click at [416, 62] on p "Contact Us" at bounding box center [369, 60] width 302 height 20
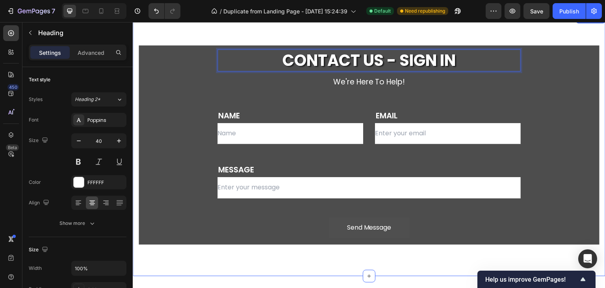
click at [424, 254] on div "Contact Us - SIGN IN Heading 8 we're here to help! Text block Row NAME Text blo…" at bounding box center [369, 145] width 473 height 262
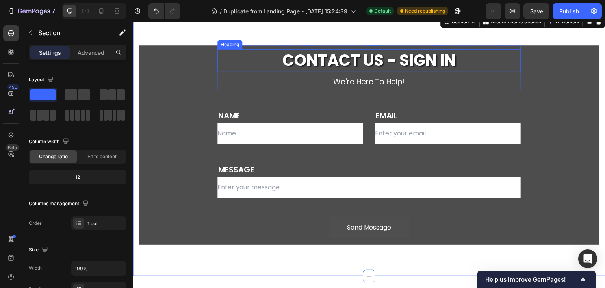
click at [331, 54] on p "Contact Us - SIGN IN" at bounding box center [369, 60] width 302 height 20
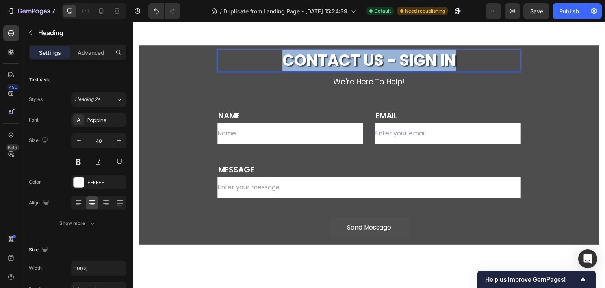
click at [331, 54] on p "Contact Us - SIGN IN" at bounding box center [369, 60] width 302 height 20
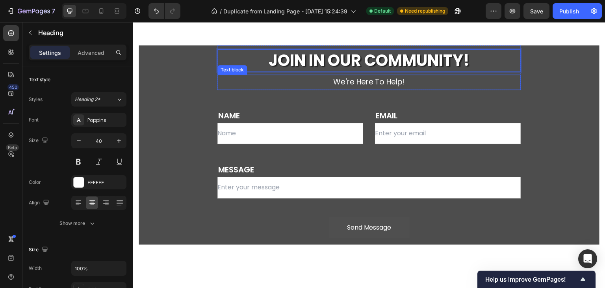
click at [404, 84] on p "we're here to help!" at bounding box center [369, 81] width 302 height 13
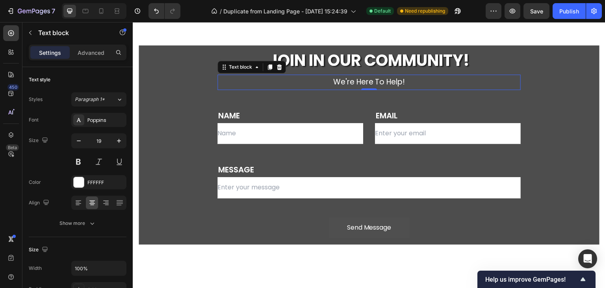
click at [404, 83] on p "we're here to help!" at bounding box center [369, 81] width 302 height 13
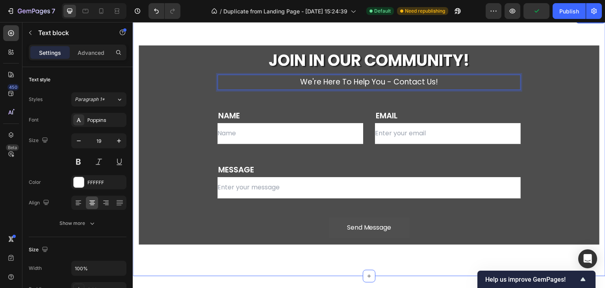
click at [438, 256] on div "JOIN IN OUR COMMUNITY! Heading we're here to help You - Contact us! Text block …" at bounding box center [369, 145] width 473 height 262
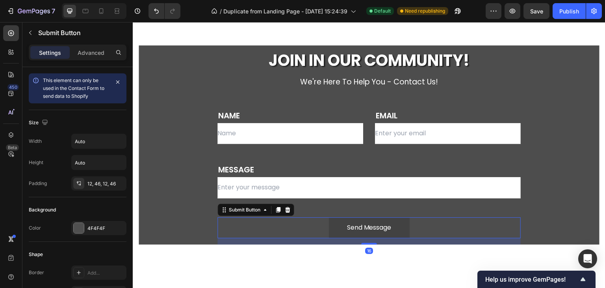
click at [330, 223] on button "Send Message" at bounding box center [369, 227] width 81 height 21
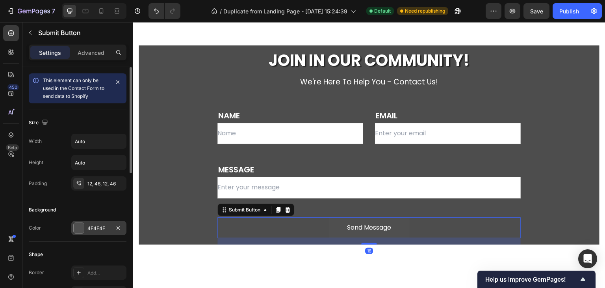
click at [77, 223] on div at bounding box center [79, 228] width 10 height 10
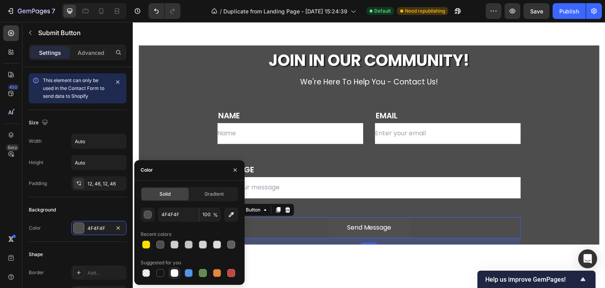
click at [175, 273] on div at bounding box center [175, 273] width 8 height 8
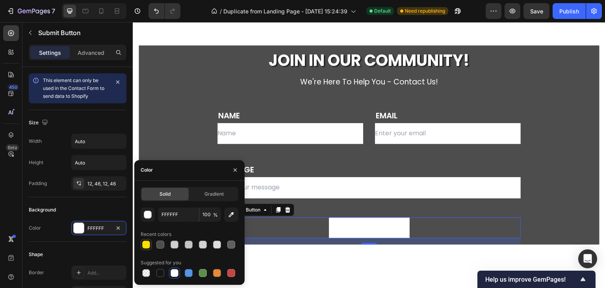
click at [148, 244] on div at bounding box center [146, 244] width 8 height 8
type input "FFE100"
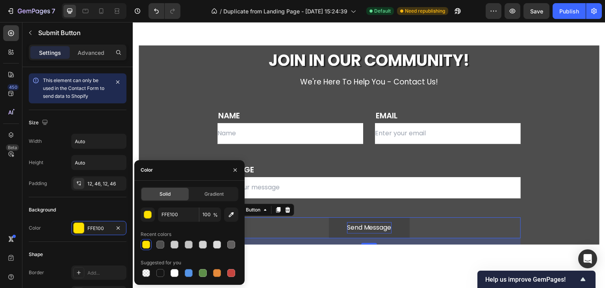
click at [369, 228] on div "Send Message" at bounding box center [369, 227] width 45 height 11
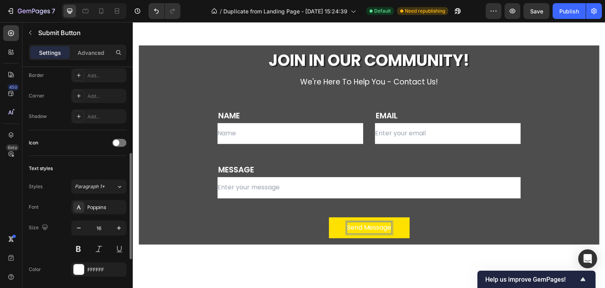
scroll to position [276, 0]
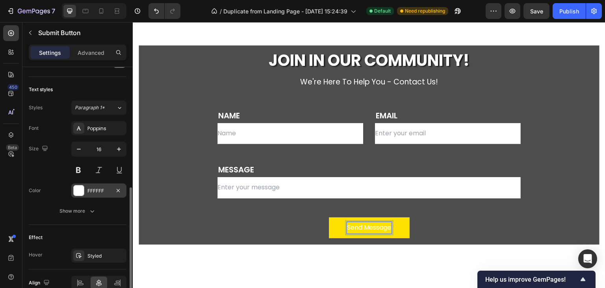
click at [88, 192] on div "FFFFFF" at bounding box center [98, 190] width 23 height 7
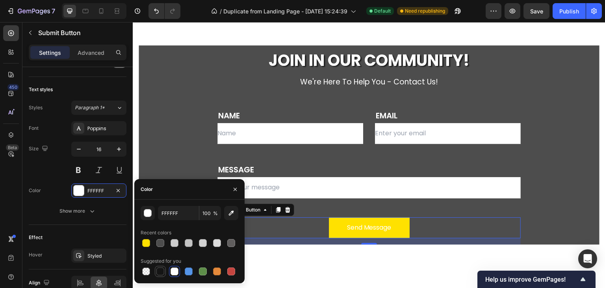
click at [161, 268] on div at bounding box center [160, 271] width 8 height 8
type input "151515"
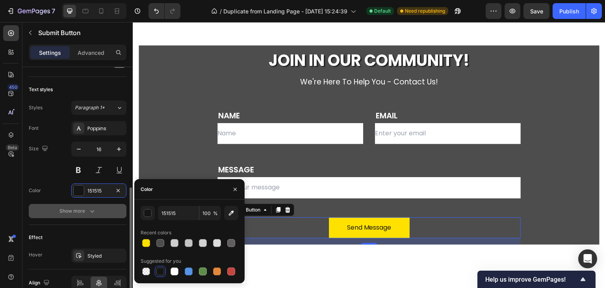
click at [95, 210] on icon "button" at bounding box center [92, 211] width 8 height 8
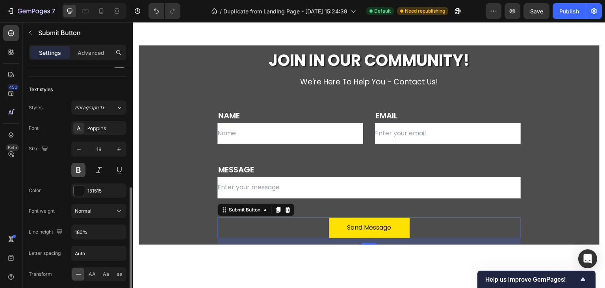
click at [77, 169] on button at bounding box center [78, 170] width 14 height 14
click at [93, 274] on span "AA" at bounding box center [92, 273] width 7 height 7
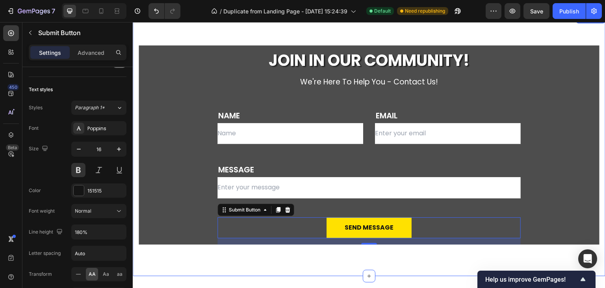
click at [191, 269] on div "JOIN IN OUR COMMUNITY! Heading we're here to help You - Contact us! Text block …" at bounding box center [369, 145] width 473 height 262
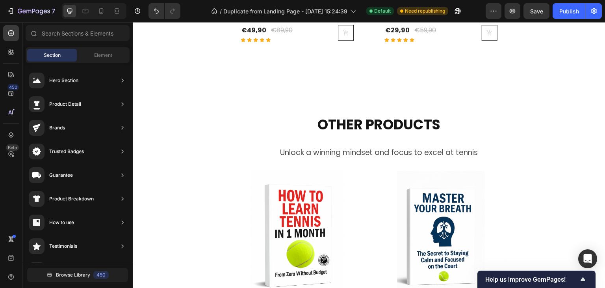
scroll to position [934, 0]
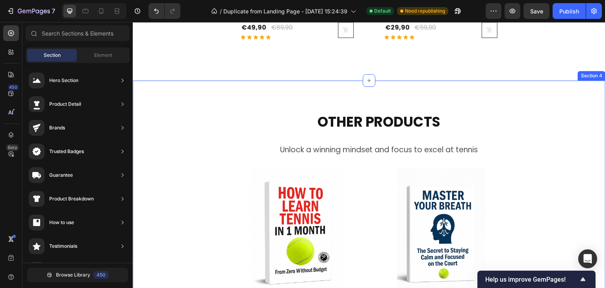
click at [501, 108] on div "OTHER PRODUCTS Heading Unlock a winning mindset and focus to excel at tennis Te…" at bounding box center [369, 223] width 473 height 287
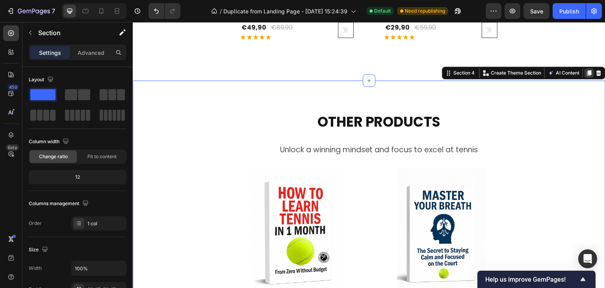
click at [587, 74] on icon at bounding box center [589, 73] width 4 height 6
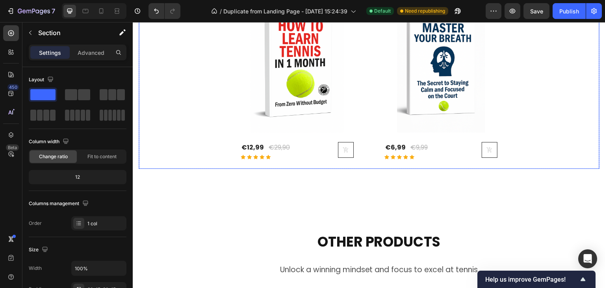
scroll to position [1252, 0]
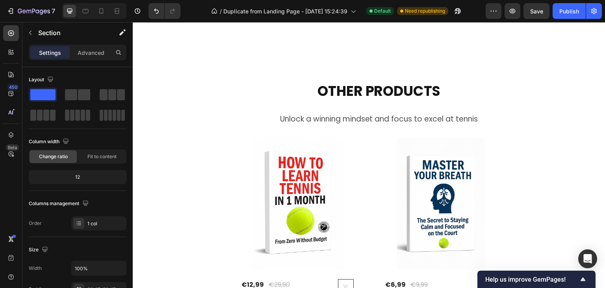
click at [586, 75] on div "OTHER PRODUCTS Heading Unlock a winning mindset and focus to excel at tennis Te…" at bounding box center [369, 193] width 473 height 287
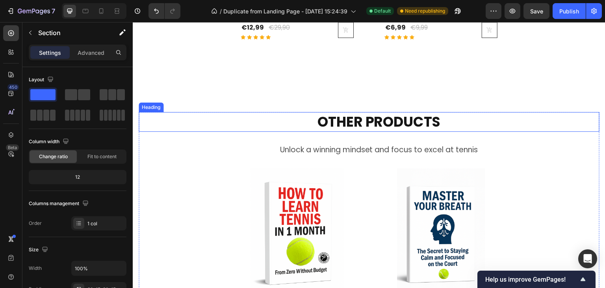
scroll to position [1212, 0]
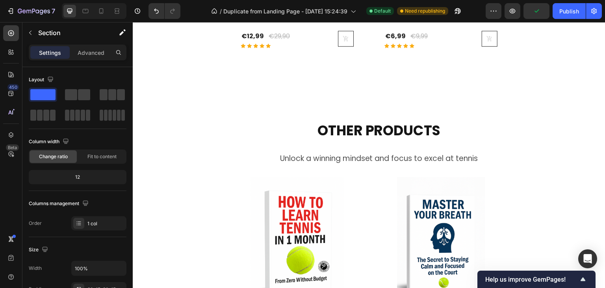
click at [205, 104] on div "OTHER PRODUCTS Heading Unlock a winning mindset and focus to excel at tennis Te…" at bounding box center [369, 232] width 473 height 287
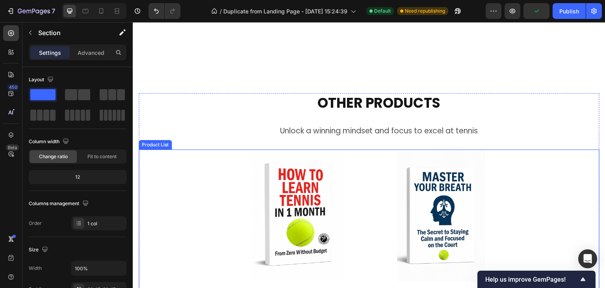
scroll to position [1370, 0]
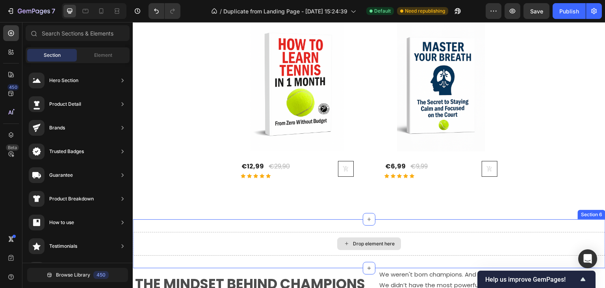
click at [343, 246] on icon at bounding box center [346, 243] width 6 height 7
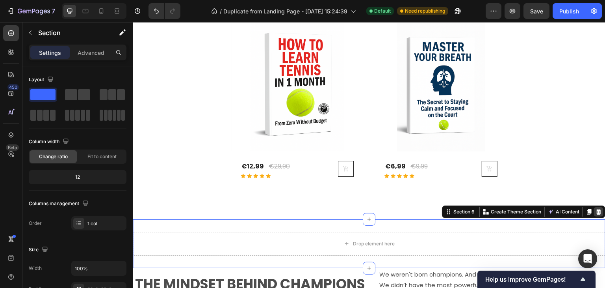
click at [596, 211] on icon at bounding box center [598, 211] width 5 height 6
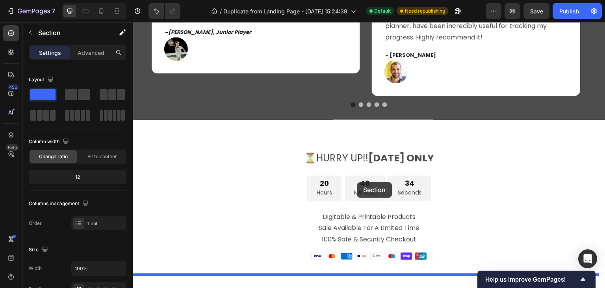
scroll to position [2217, 0]
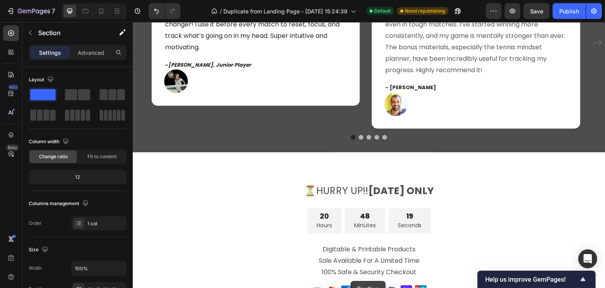
scroll to position [1910, 0]
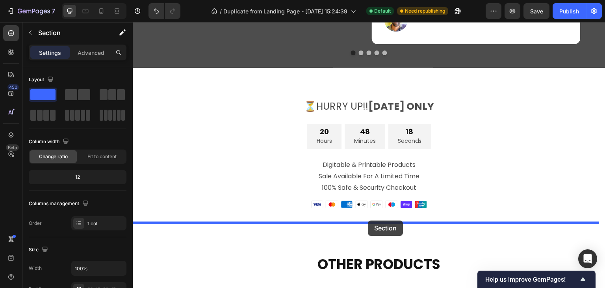
drag, startPoint x: 340, startPoint y: 128, endPoint x: 368, endPoint y: 220, distance: 96.4
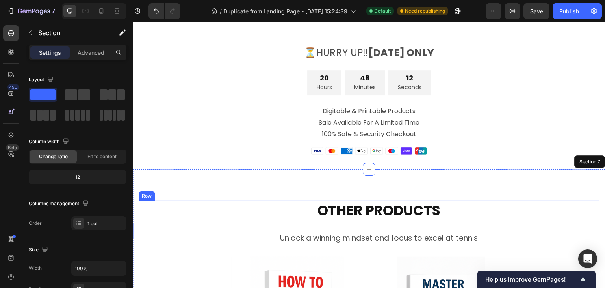
scroll to position [1701, 0]
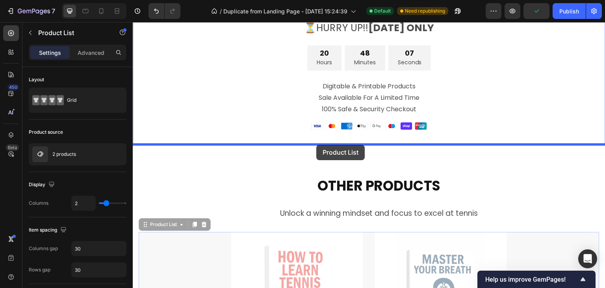
drag, startPoint x: 204, startPoint y: 237, endPoint x: 316, endPoint y: 145, distance: 145.8
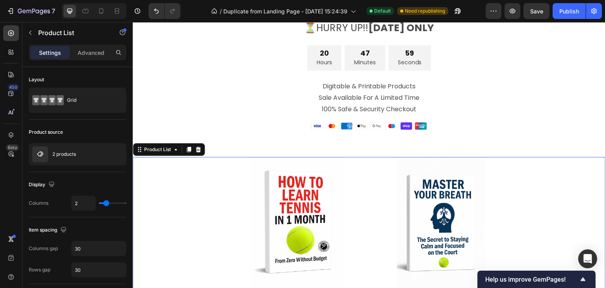
click at [184, 167] on div "(P) Images Row €12,99 (P) Price (P) Price €29,90 (P) Price (P) Price Row Icon I…" at bounding box center [369, 241] width 473 height 168
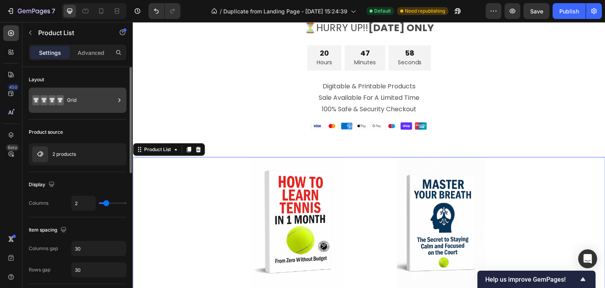
click at [87, 100] on div "Grid" at bounding box center [91, 100] width 48 height 18
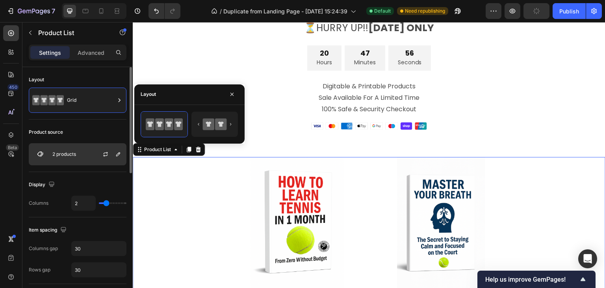
click at [90, 156] on div "2 products" at bounding box center [78, 154] width 98 height 22
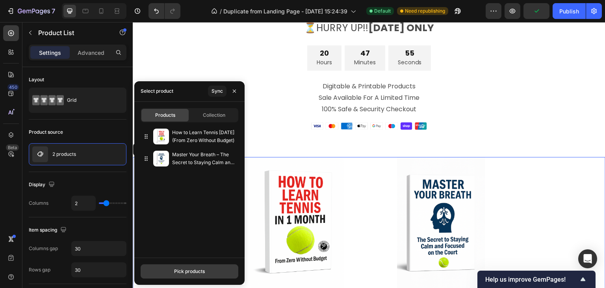
click at [187, 271] on div "Pick products" at bounding box center [189, 270] width 31 height 7
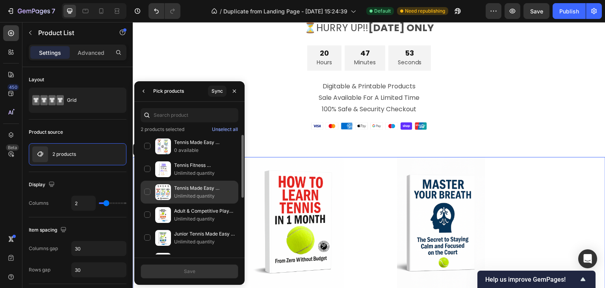
click at [147, 191] on div "Tennis Made Easy Collection Unlimited quantity" at bounding box center [190, 191] width 98 height 23
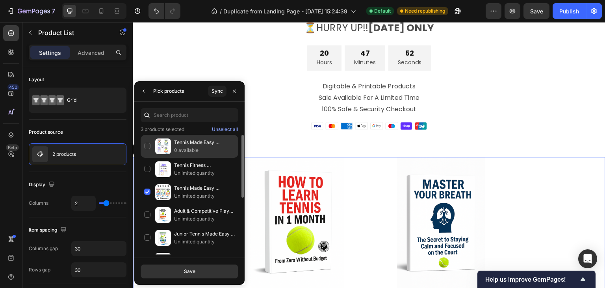
click at [149, 147] on div "Tennis Made Easy Collection + Tennis Fitness Fundamentals 0 available" at bounding box center [190, 146] width 98 height 23
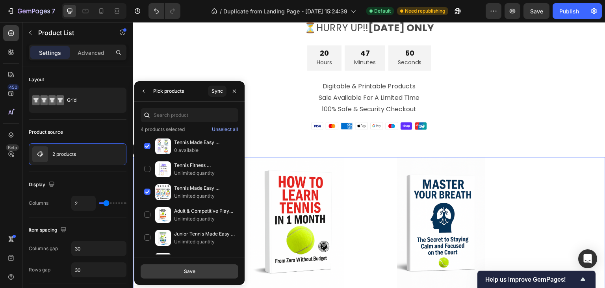
click at [181, 271] on button "Save" at bounding box center [190, 271] width 98 height 14
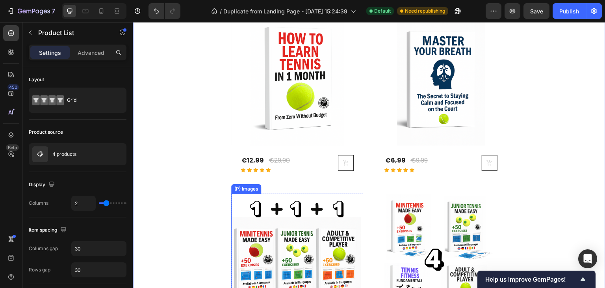
scroll to position [1780, 0]
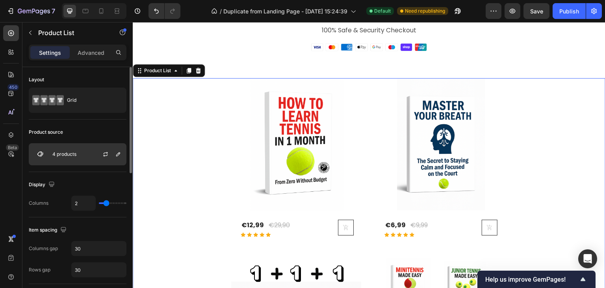
click at [76, 150] on div "4 products" at bounding box center [78, 154] width 98 height 22
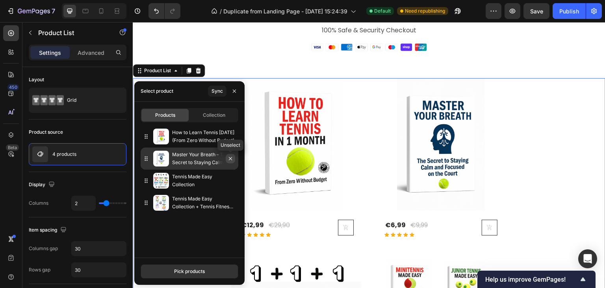
click at [233, 160] on icon "button" at bounding box center [230, 158] width 6 height 6
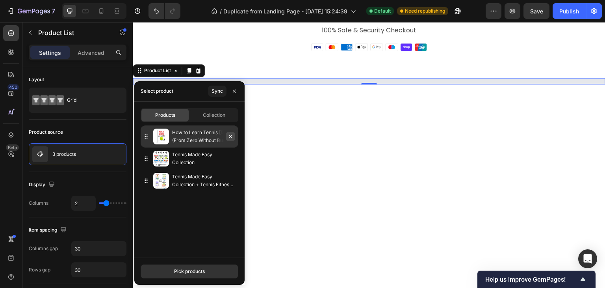
click at [231, 137] on icon "button" at bounding box center [230, 136] width 3 height 3
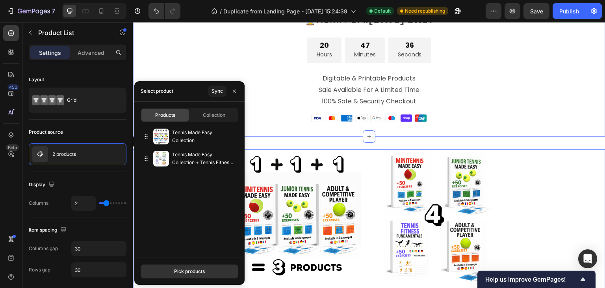
scroll to position [1662, 0]
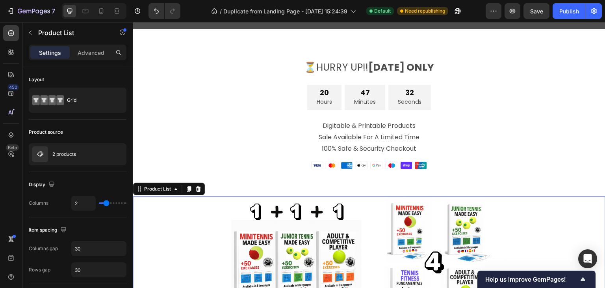
click at [528, 209] on div "(P) Images Row €49,90 (P) Price (P) Price €59,70 (P) Price (P) Price Row Icon I…" at bounding box center [369, 280] width 473 height 168
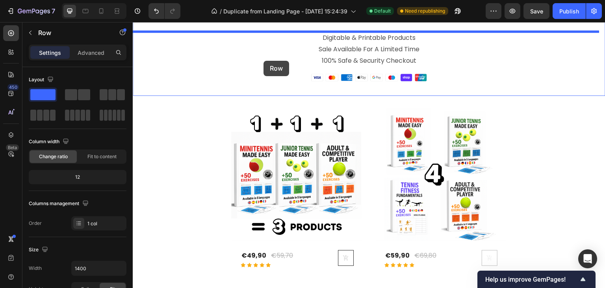
scroll to position [1732, 0]
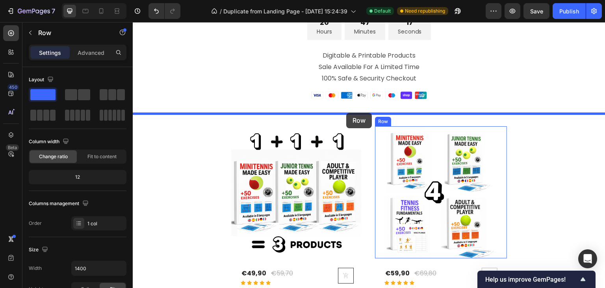
drag, startPoint x: 224, startPoint y: 235, endPoint x: 346, endPoint y: 113, distance: 173.0
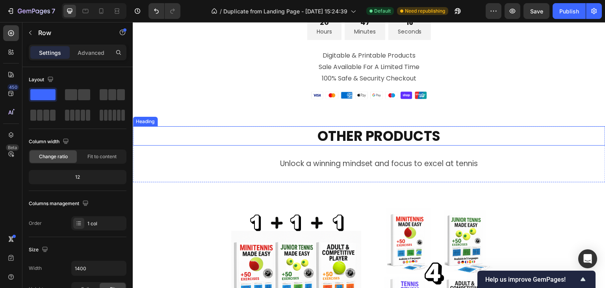
click at [354, 133] on h2 "OTHER PRODUCTS" at bounding box center [378, 136] width 453 height 20
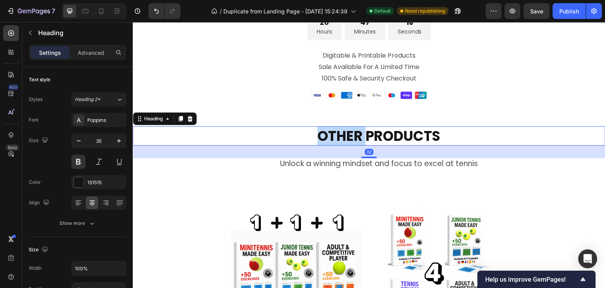
click at [354, 133] on h2 "OTHER PRODUCTS" at bounding box center [378, 136] width 453 height 20
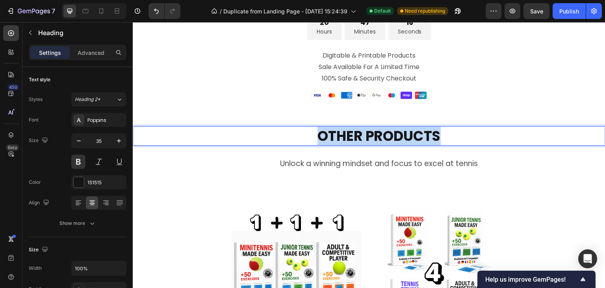
click at [354, 133] on p "OTHER PRODUCTS" at bounding box center [378, 136] width 451 height 18
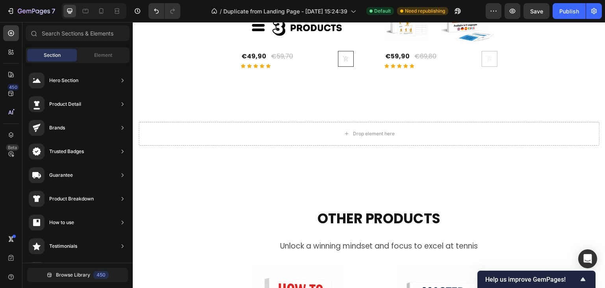
scroll to position [2042, 0]
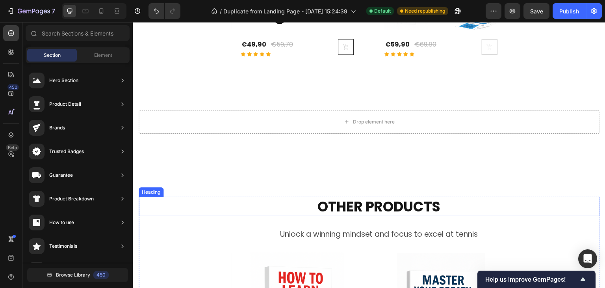
click at [232, 214] on h2 "OTHER PRODUCTS" at bounding box center [378, 207] width 441 height 20
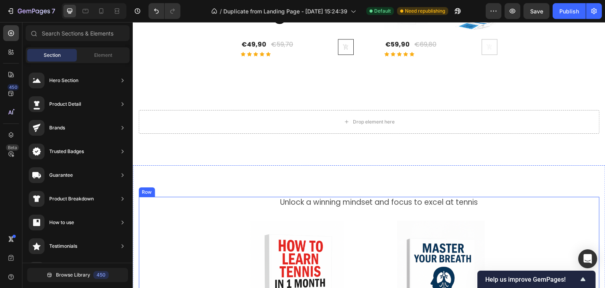
click at [231, 219] on div "Unlock a winning mindset and focus to excel at tennis Text Block (P) Images Row…" at bounding box center [369, 293] width 461 height 192
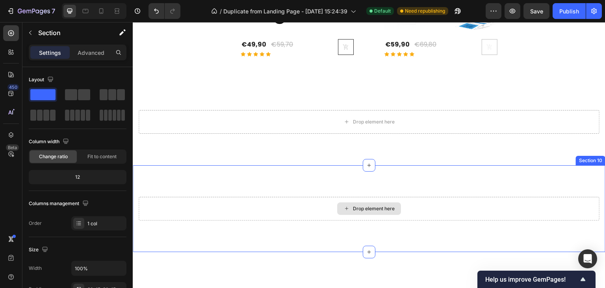
click at [237, 214] on div "Drop element here" at bounding box center [369, 209] width 461 height 24
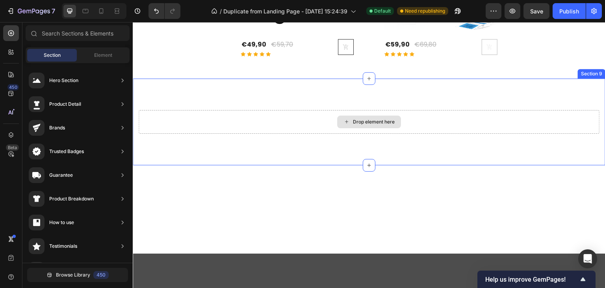
click at [282, 123] on div "Drop element here" at bounding box center [369, 122] width 461 height 24
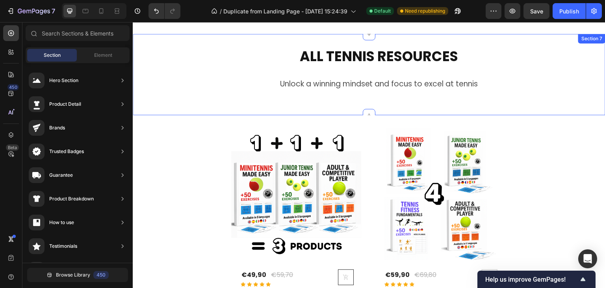
scroll to position [1766, 0]
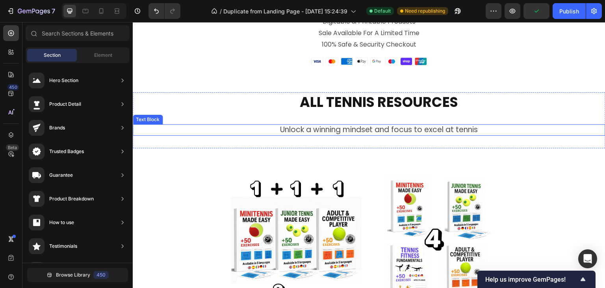
click at [353, 130] on p "Unlock a winning mindset and focus to excel at tennis" at bounding box center [378, 130] width 451 height 10
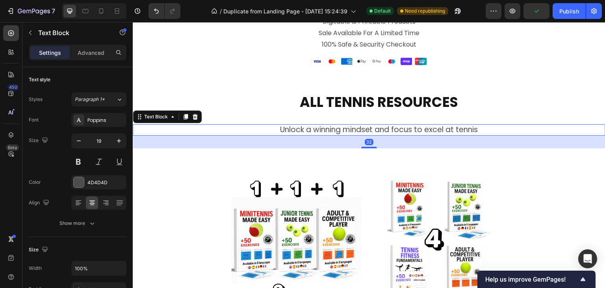
click at [353, 130] on p "Unlock a winning mindset and focus to excel at tennis" at bounding box center [378, 130] width 451 height 10
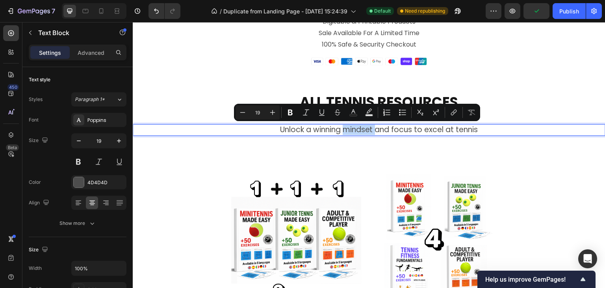
click at [353, 130] on p "Unlock a winning mindset and focus to excel at tennis" at bounding box center [378, 130] width 451 height 10
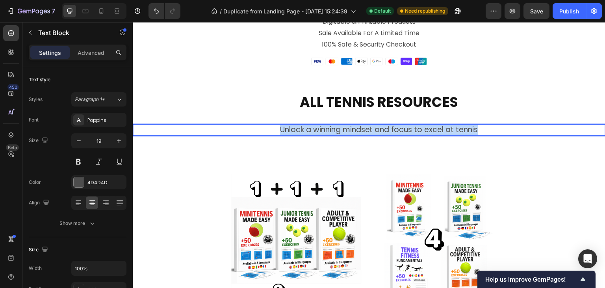
click at [353, 130] on p "Unlock a winning mindset and focus to excel at tennis" at bounding box center [378, 130] width 451 height 10
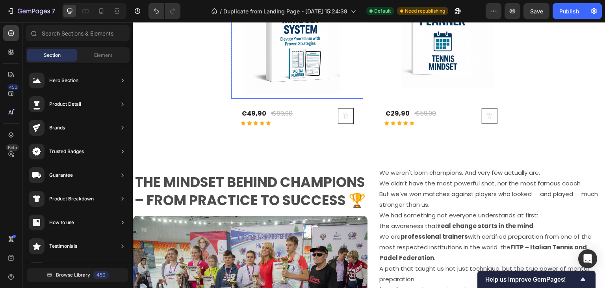
scroll to position [677, 0]
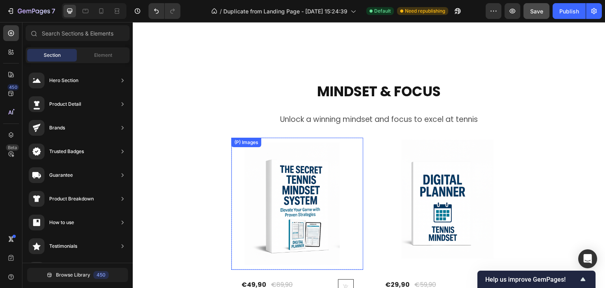
click at [533, 11] on span "Save" at bounding box center [536, 11] width 13 height 7
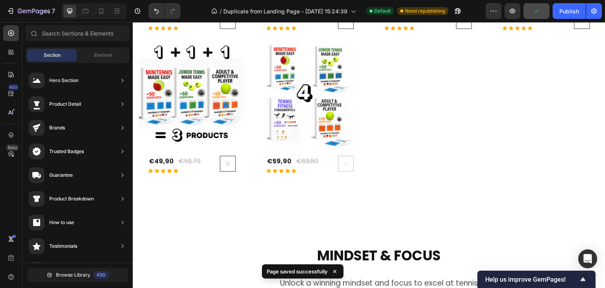
scroll to position [651, 0]
